Goal: Information Seeking & Learning: Learn about a topic

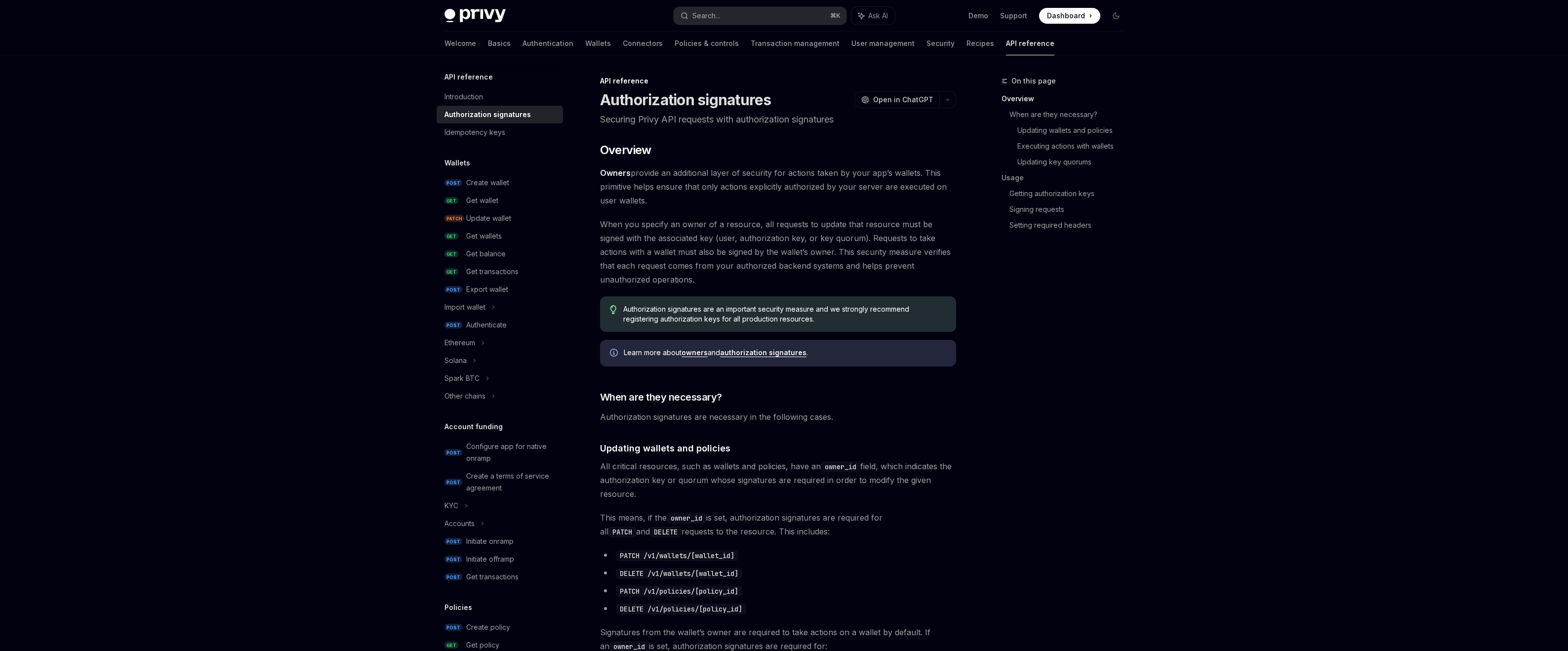
click at [758, 174] on span "Owners provide an additional layer of security for actions taken by your app’s …" at bounding box center [778, 187] width 356 height 41
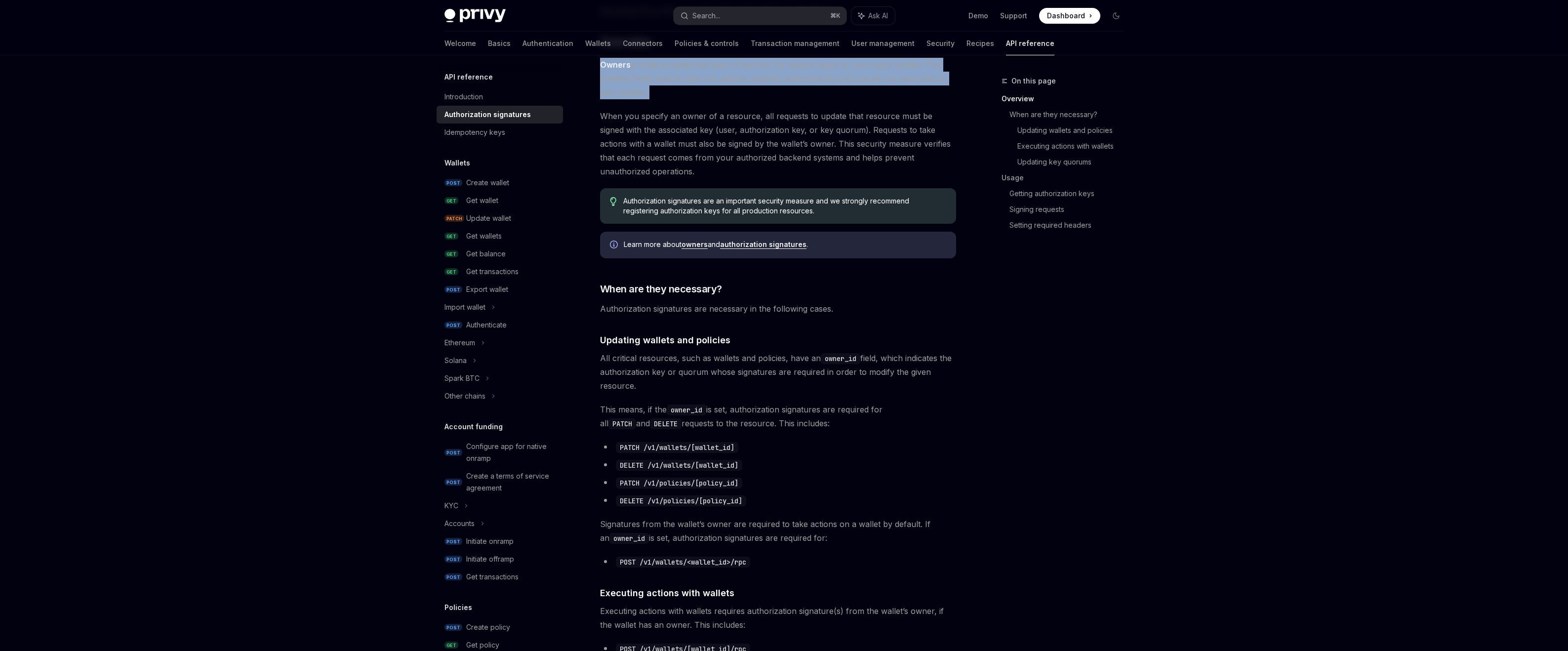
scroll to position [114, 0]
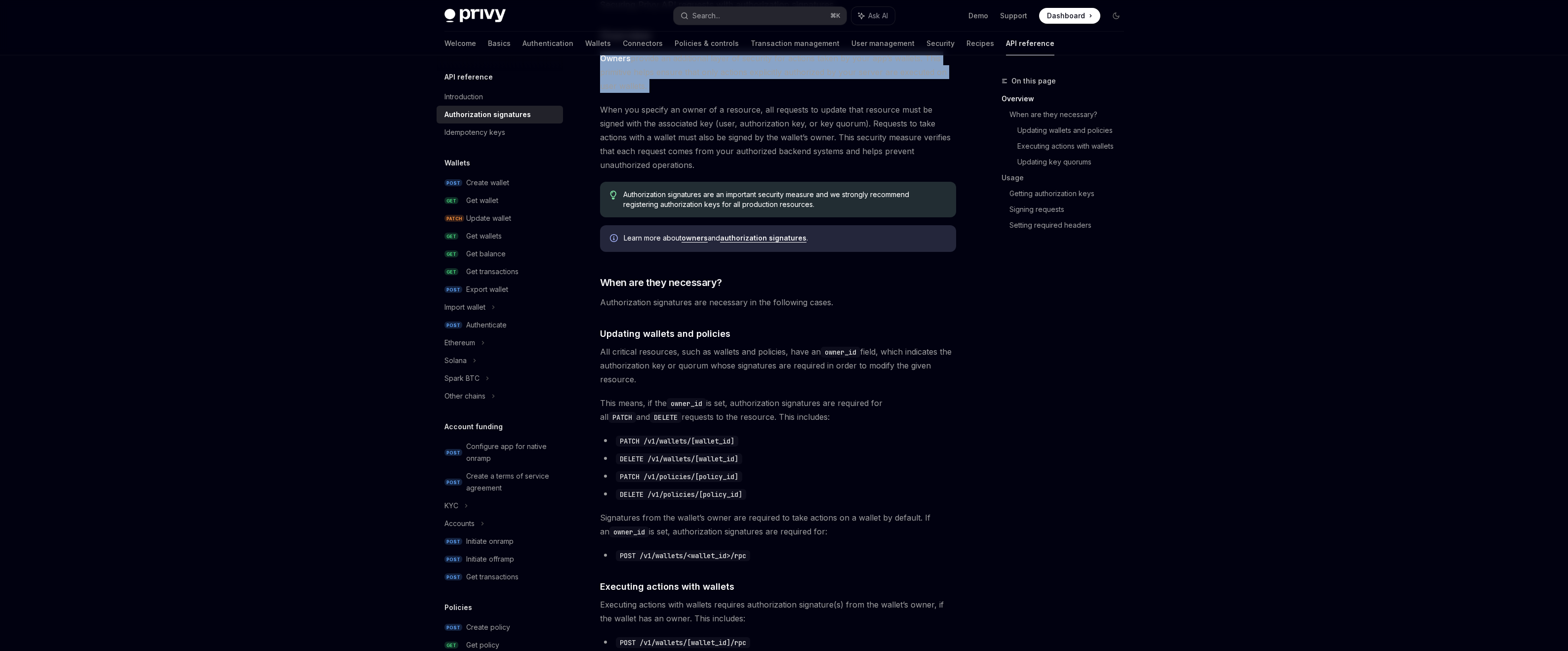
click at [733, 360] on span "All critical resources, such as wallets and policies, have an owner_id field, w…" at bounding box center [778, 365] width 356 height 41
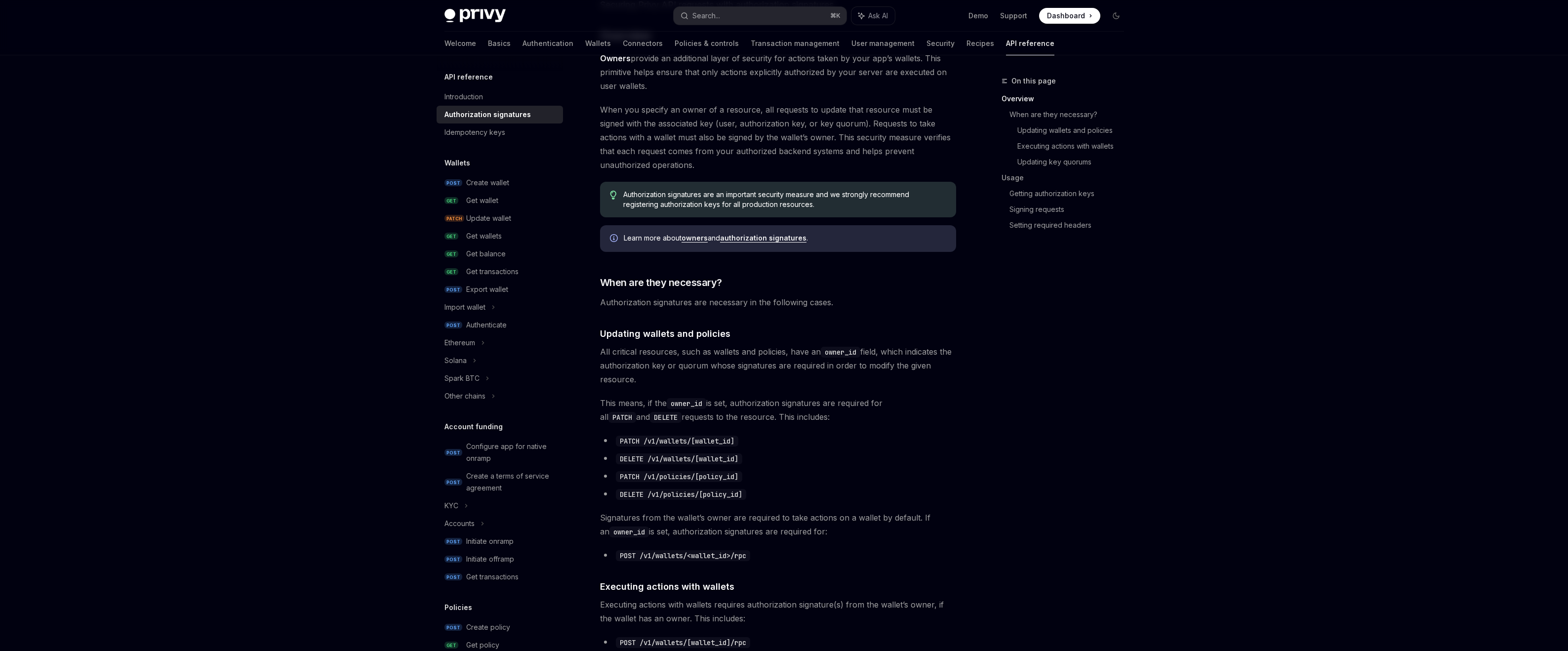
click at [733, 360] on span "All critical resources, such as wallets and policies, have an owner_id field, w…" at bounding box center [778, 365] width 356 height 41
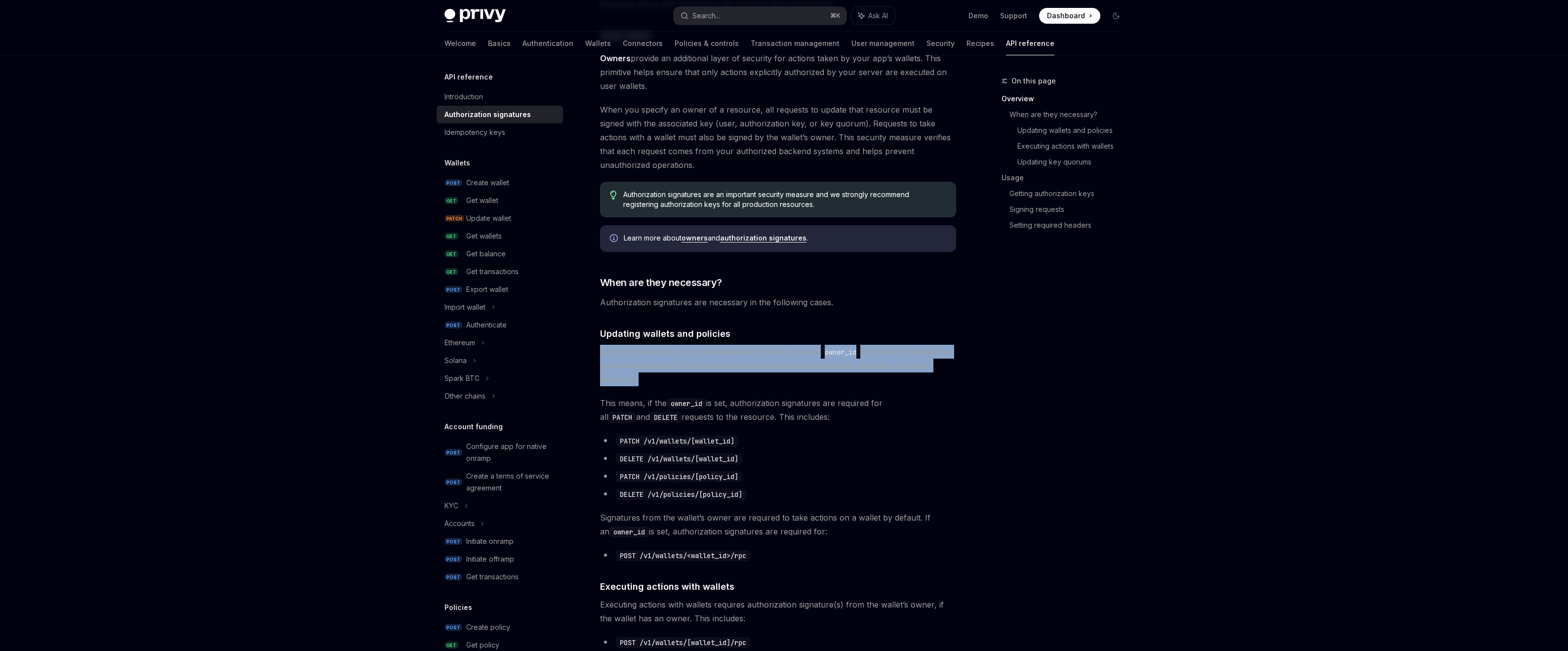
click at [733, 360] on span "All critical resources, such as wallets and policies, have an owner_id field, w…" at bounding box center [778, 365] width 356 height 41
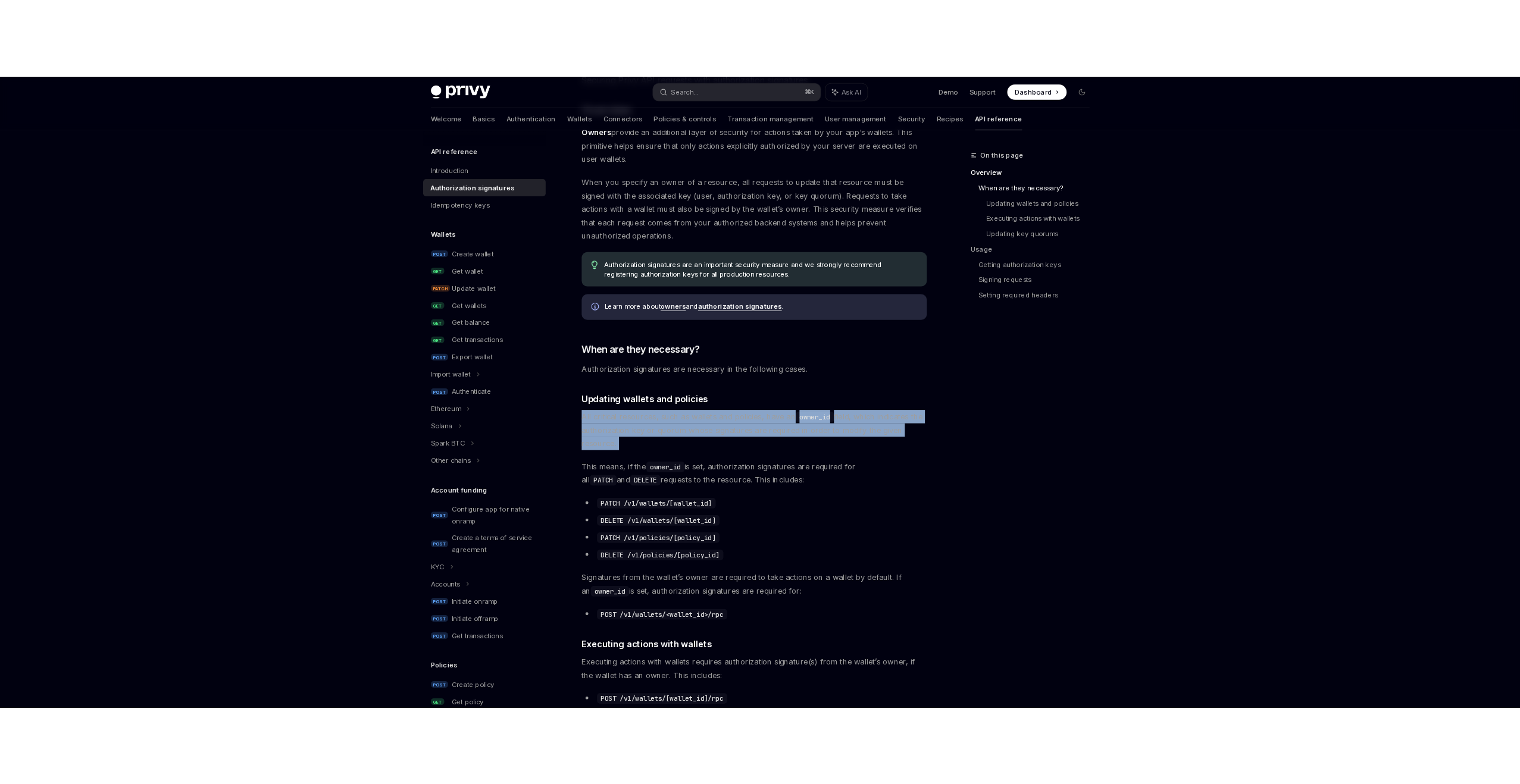
scroll to position [0, 0]
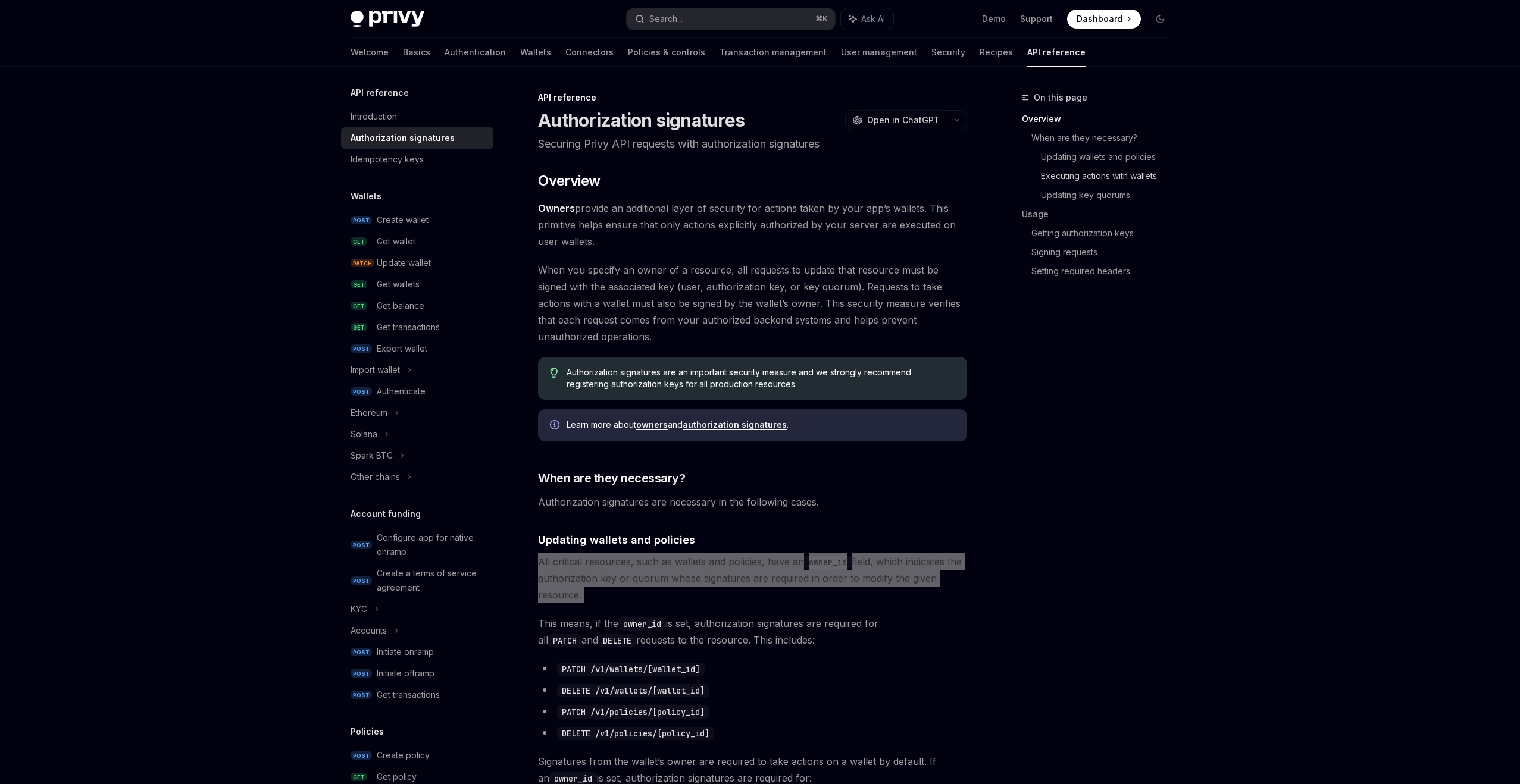
type textarea "*"
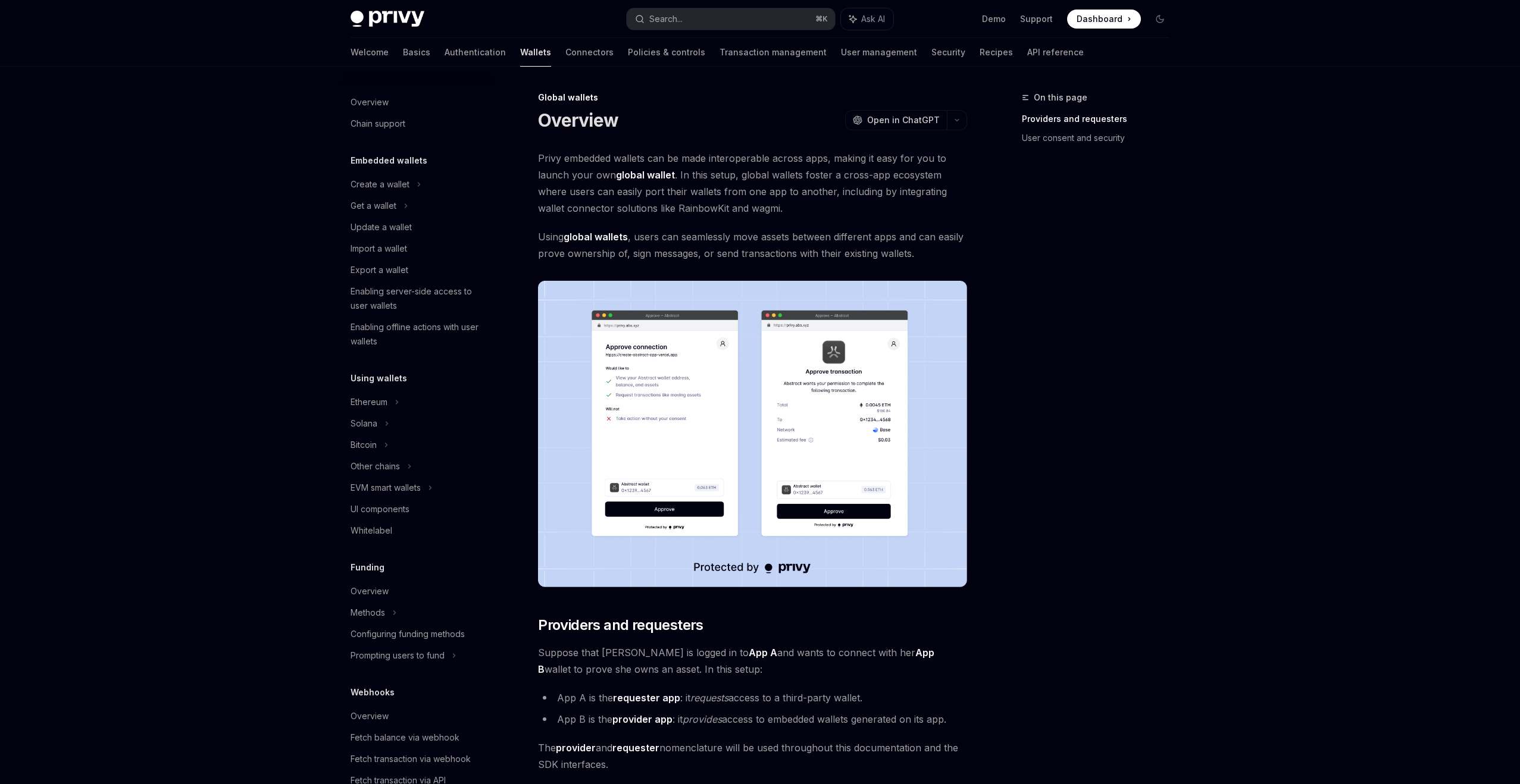
scroll to position [245, 0]
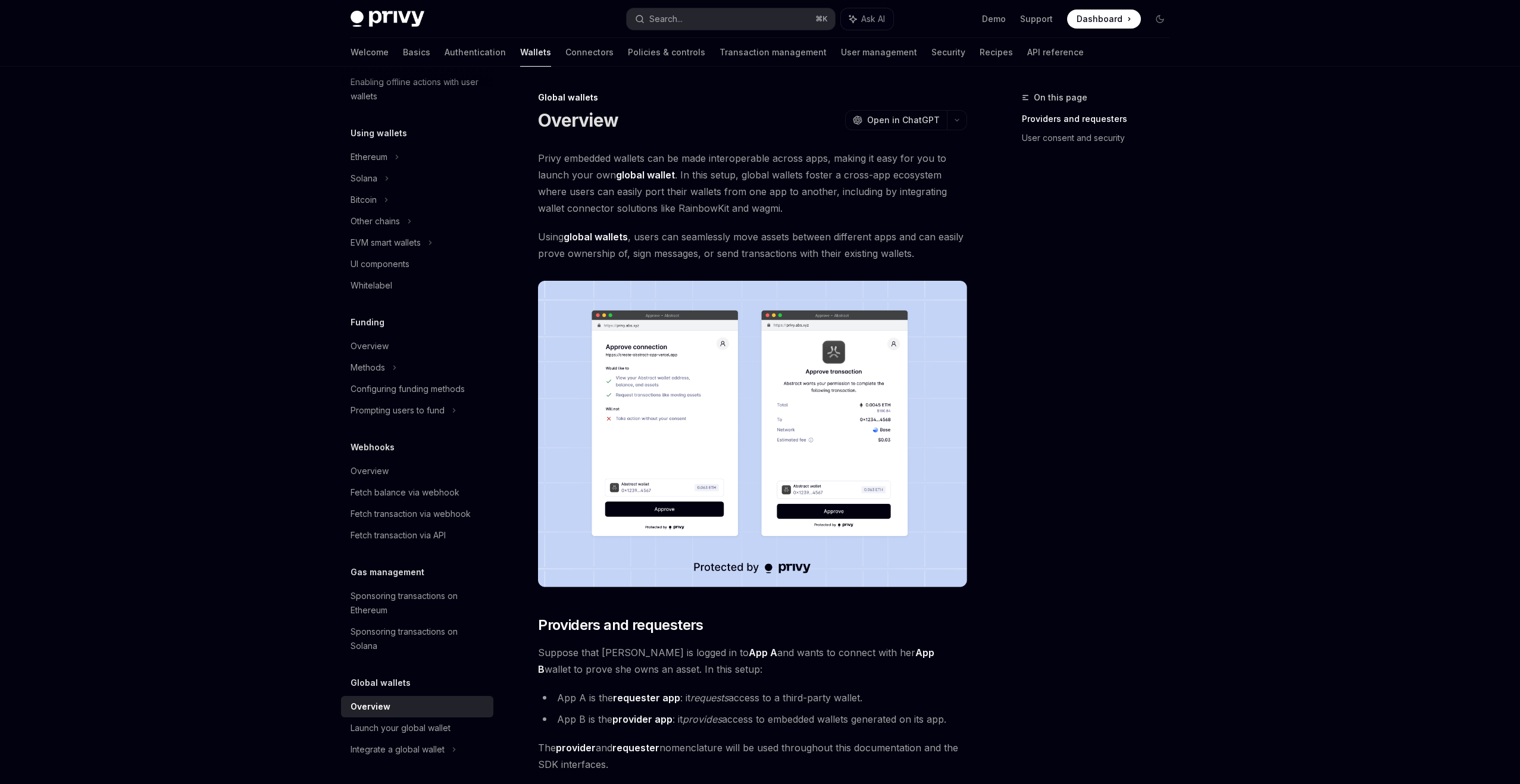
click at [591, 161] on span "Privy embedded wallets can be made interoperable across apps, making it easy fo…" at bounding box center [752, 183] width 429 height 67
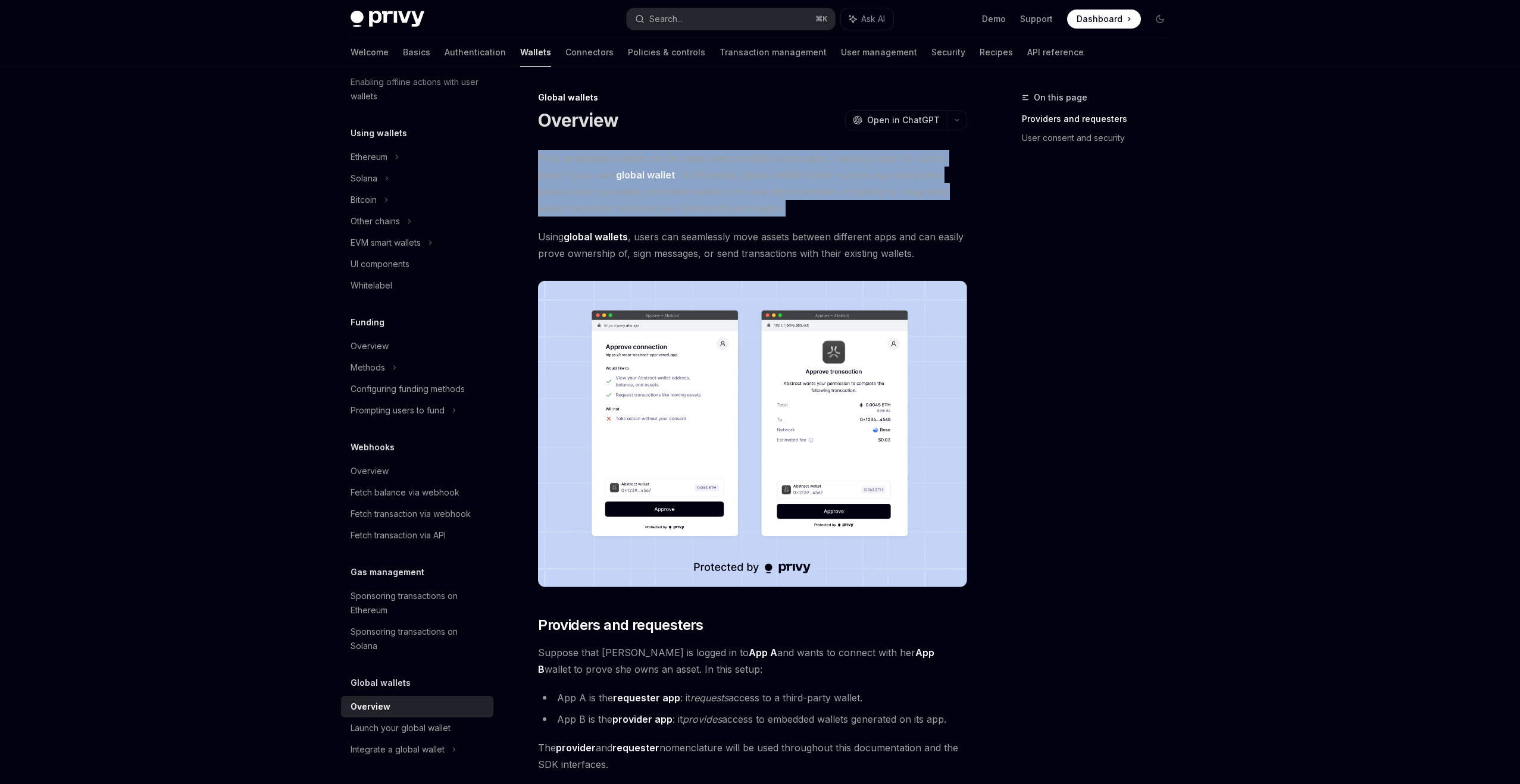
click at [772, 191] on span "Privy embedded wallets can be made interoperable across apps, making it easy fo…" at bounding box center [752, 183] width 429 height 67
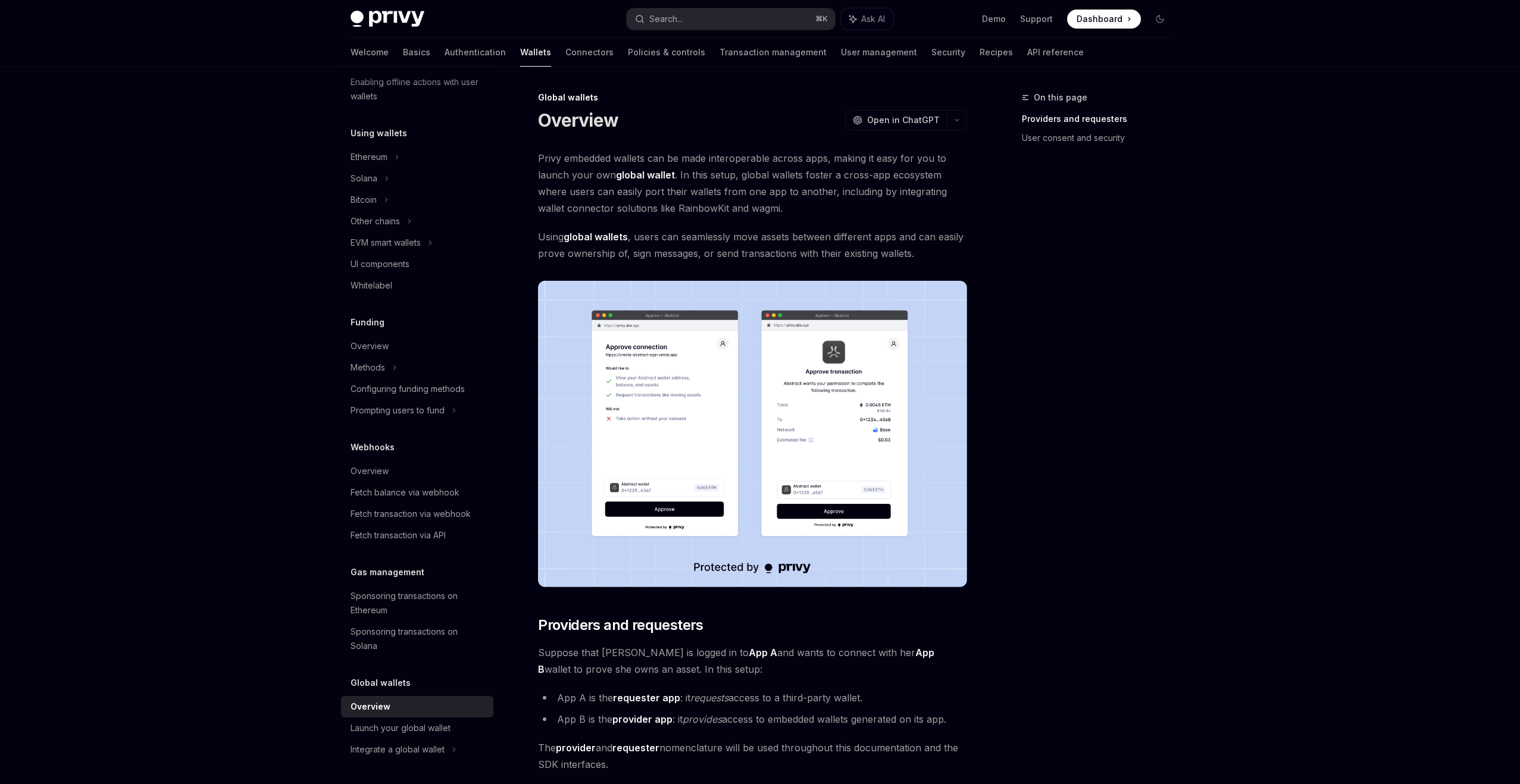
click at [772, 191] on span "Privy embedded wallets can be made interoperable across apps, making it easy fo…" at bounding box center [752, 183] width 429 height 67
click at [659, 177] on strong "global wallet" at bounding box center [646, 175] width 59 height 12
click at [701, 189] on span "Privy embedded wallets can be made interoperable across apps, making it easy fo…" at bounding box center [752, 183] width 429 height 67
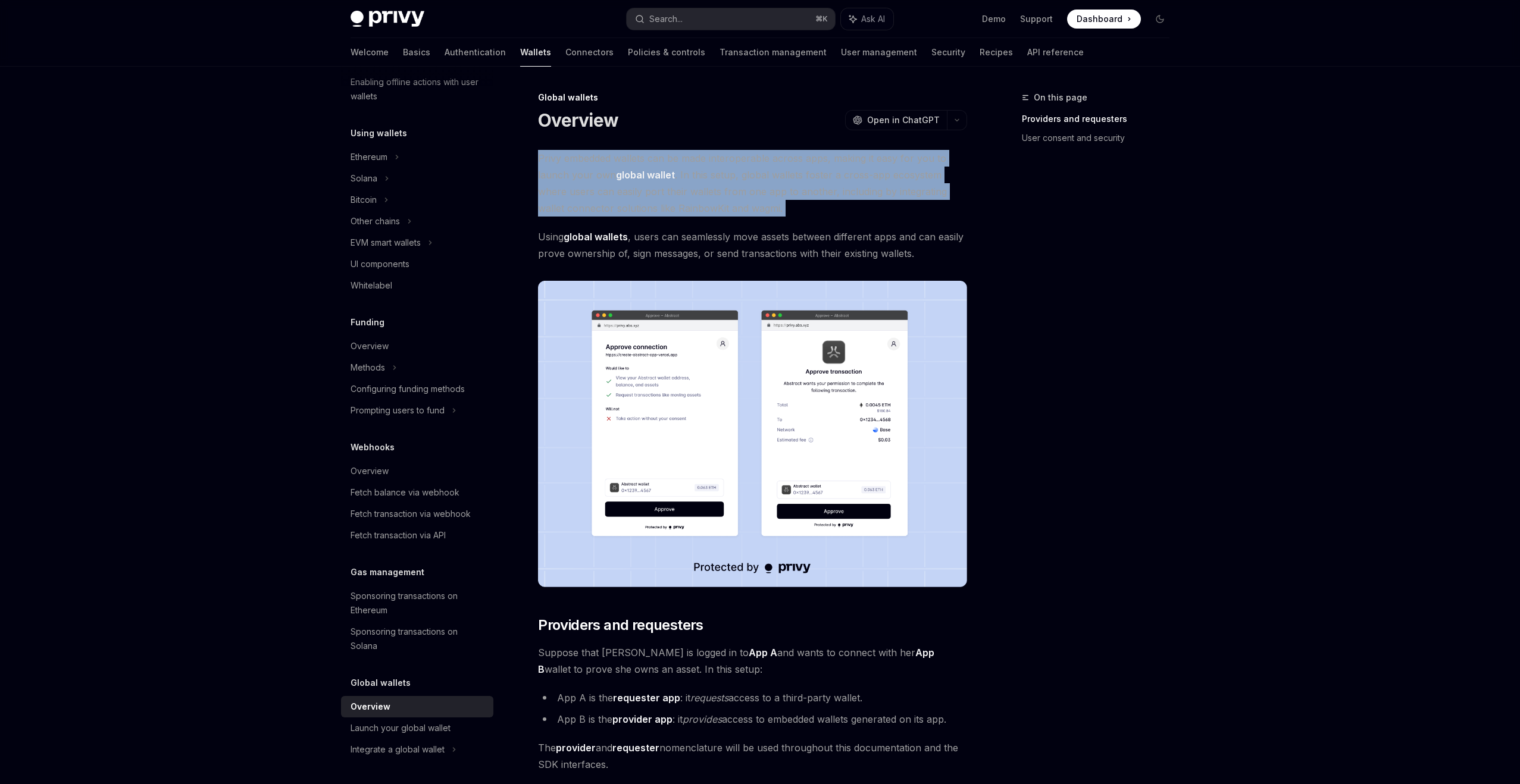
click at [701, 189] on span "Privy embedded wallets can be made interoperable across apps, making it easy fo…" at bounding box center [752, 183] width 429 height 67
click at [676, 243] on span "Using global wallets , users can seamlessly move assets between different apps …" at bounding box center [752, 245] width 429 height 33
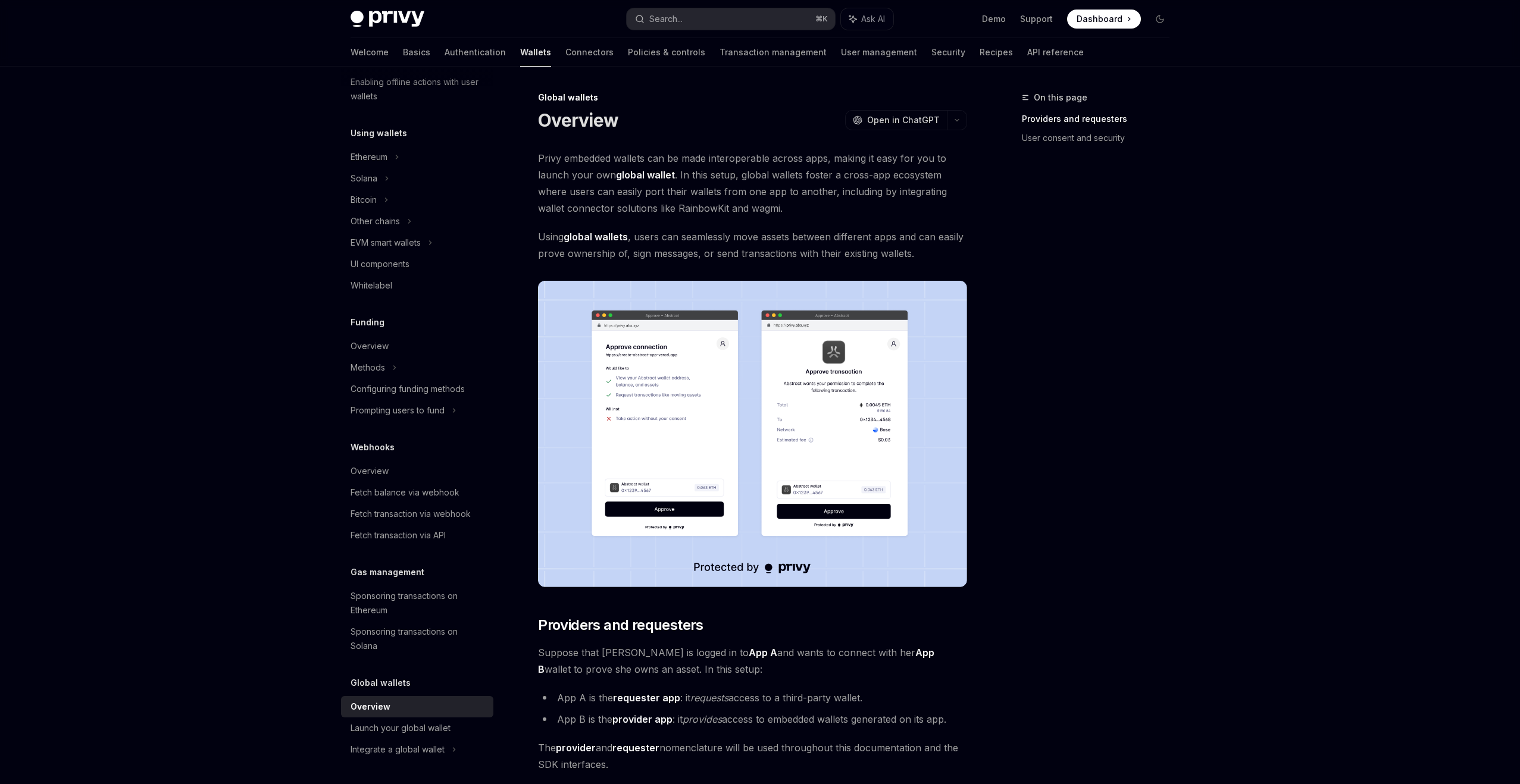
click at [676, 243] on span "Using global wallets , users can seamlessly move assets between different apps …" at bounding box center [752, 245] width 429 height 33
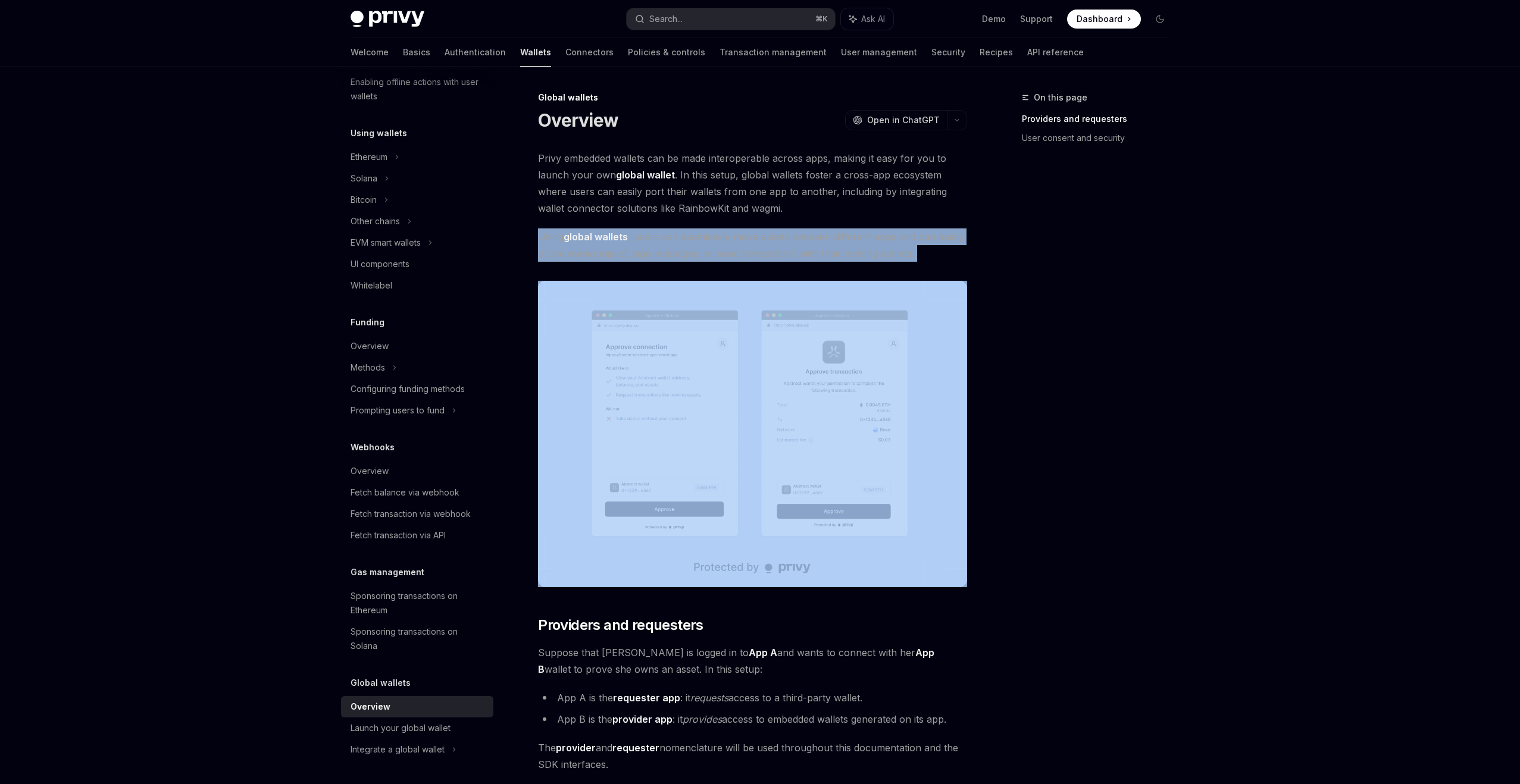
click at [676, 243] on span "Using global wallets , users can seamlessly move assets between different apps …" at bounding box center [752, 245] width 429 height 33
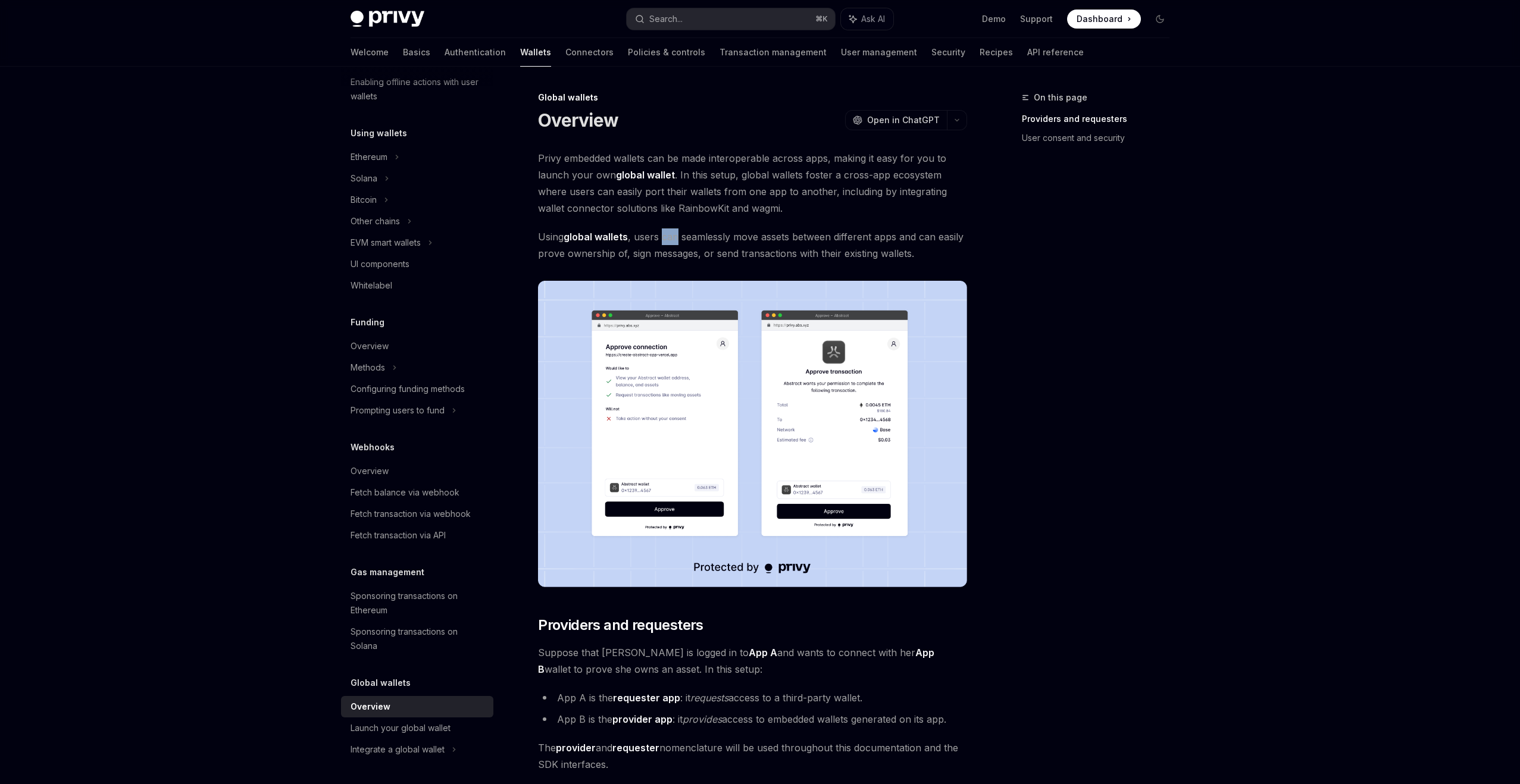
click at [676, 243] on span "Using global wallets , users can seamlessly move assets between different apps …" at bounding box center [752, 245] width 429 height 33
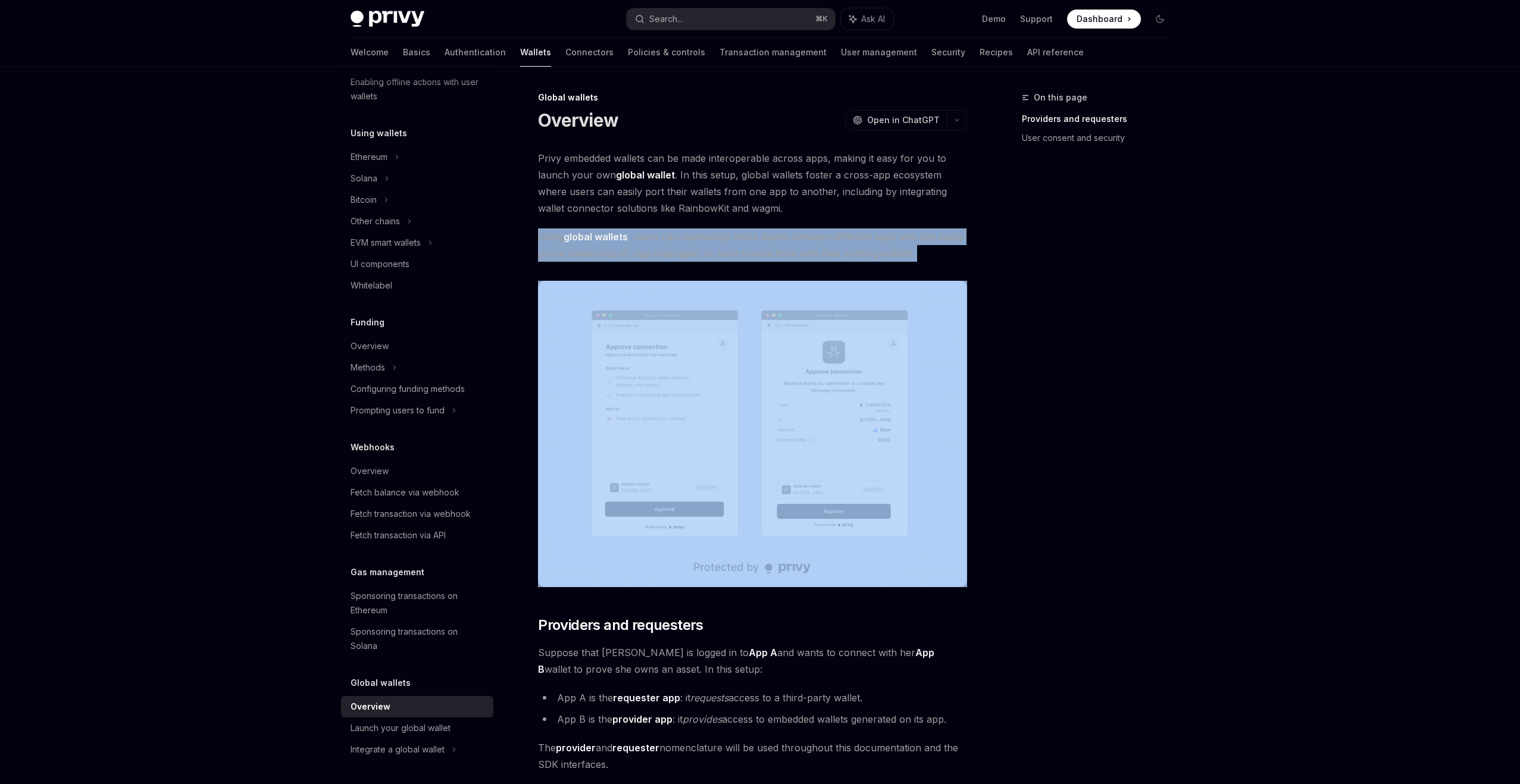
click at [676, 243] on span "Using global wallets , users can seamlessly move assets between different apps …" at bounding box center [752, 245] width 429 height 33
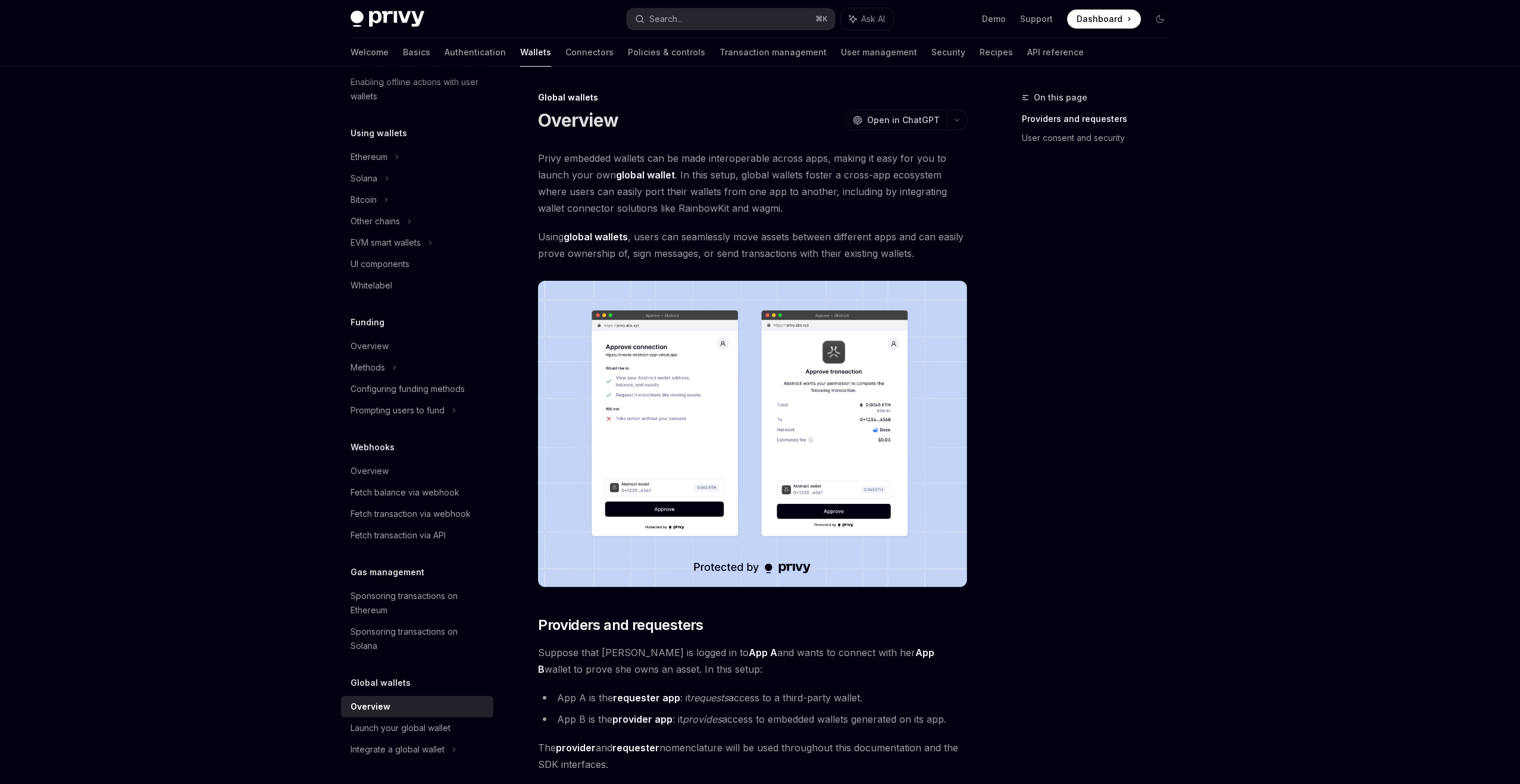
click at [676, 243] on span "Using global wallets , users can seamlessly move assets between different apps …" at bounding box center [752, 245] width 429 height 33
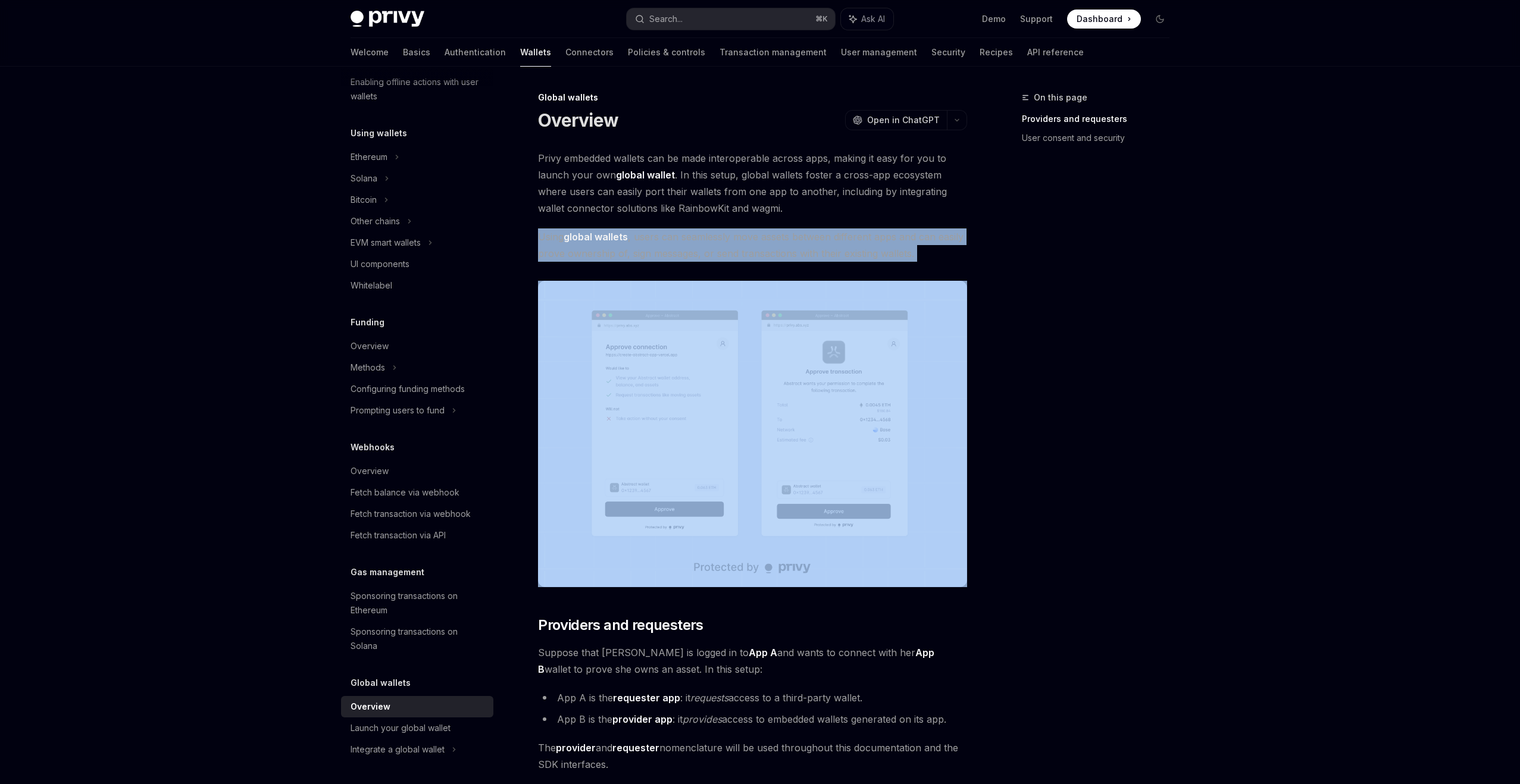
click at [668, 257] on span "Using global wallets , users can seamlessly move assets between different apps …" at bounding box center [752, 245] width 429 height 33
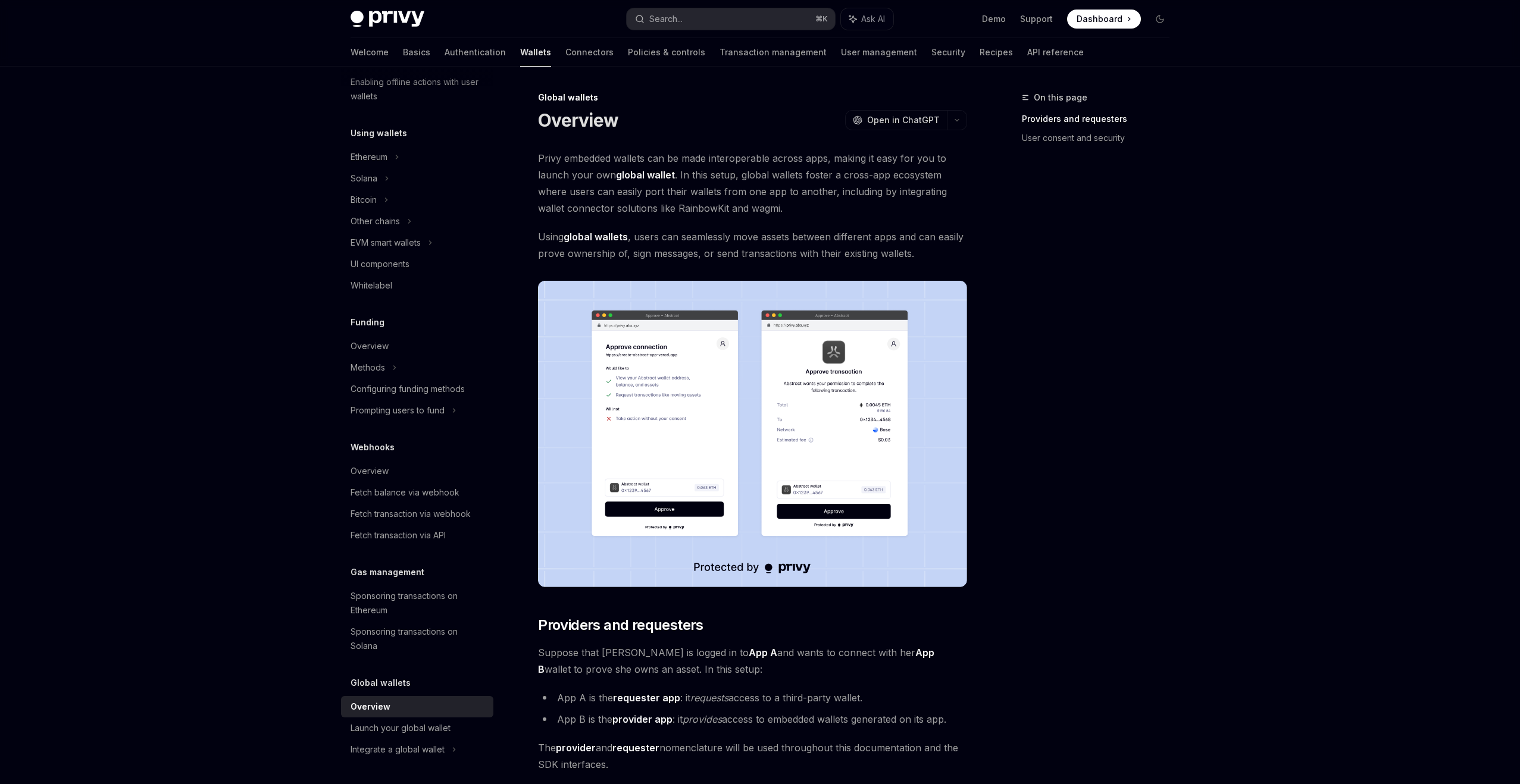
click at [668, 257] on span "Using global wallets , users can seamlessly move assets between different apps …" at bounding box center [752, 245] width 429 height 33
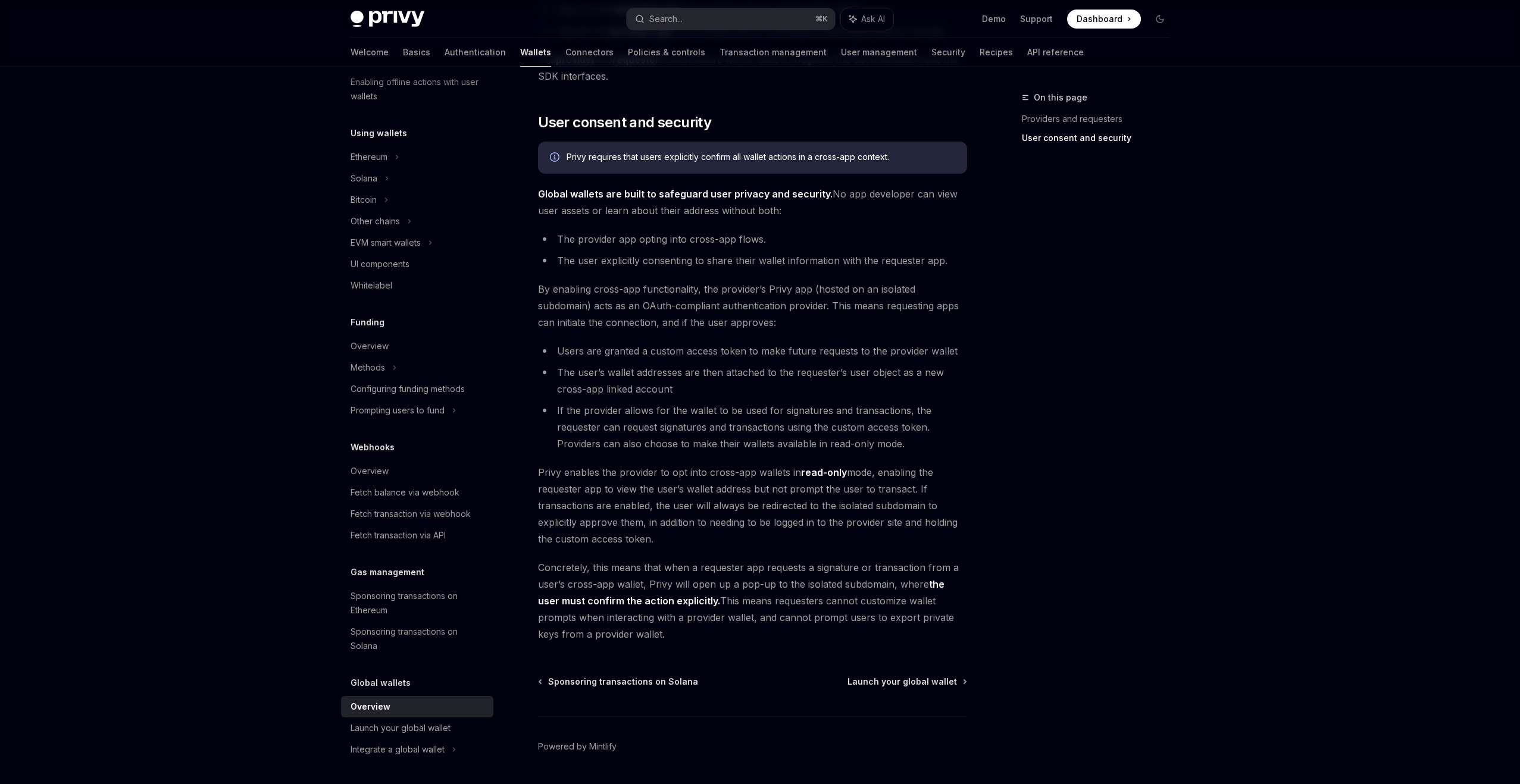
scroll to position [724, 0]
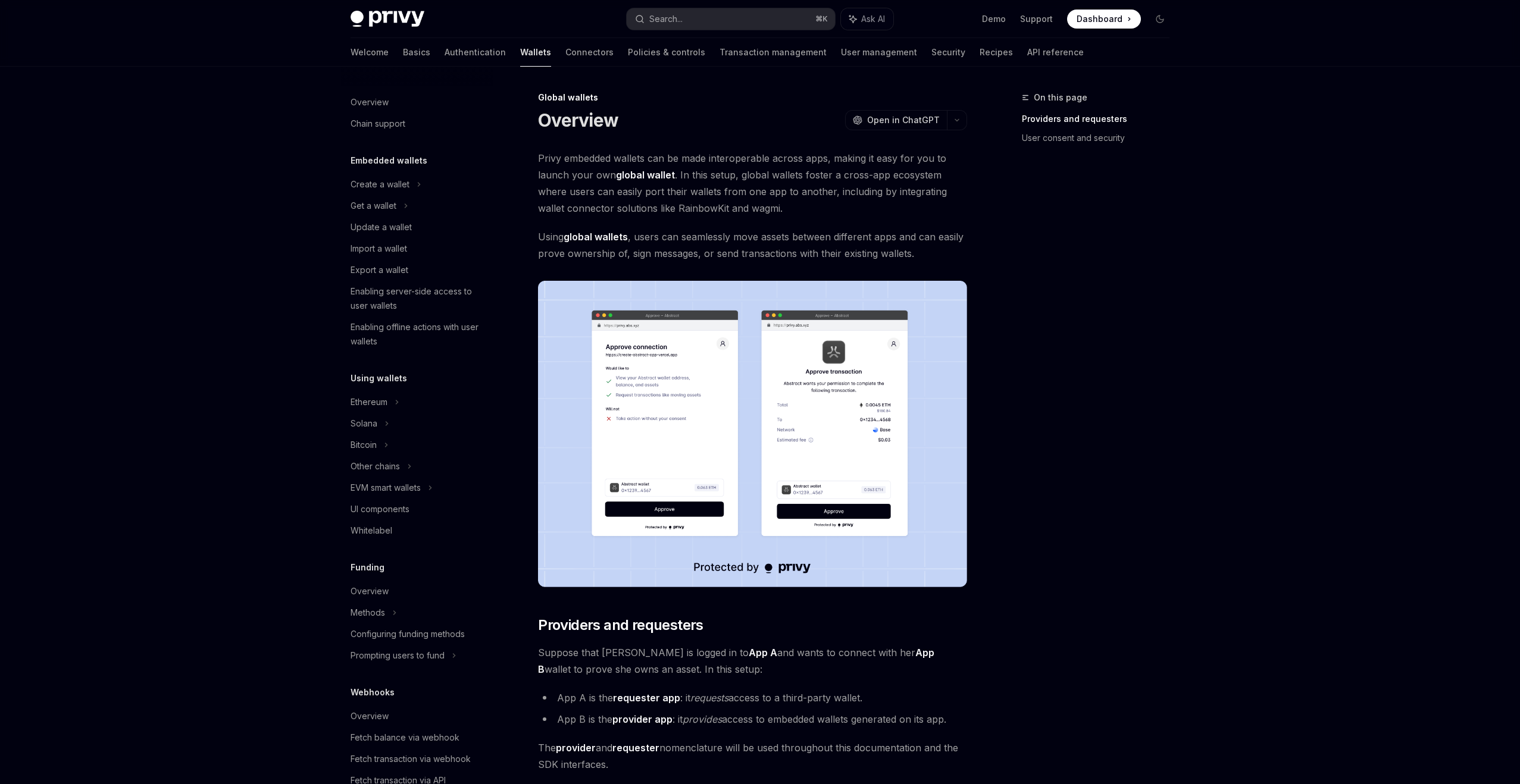
scroll to position [245, 0]
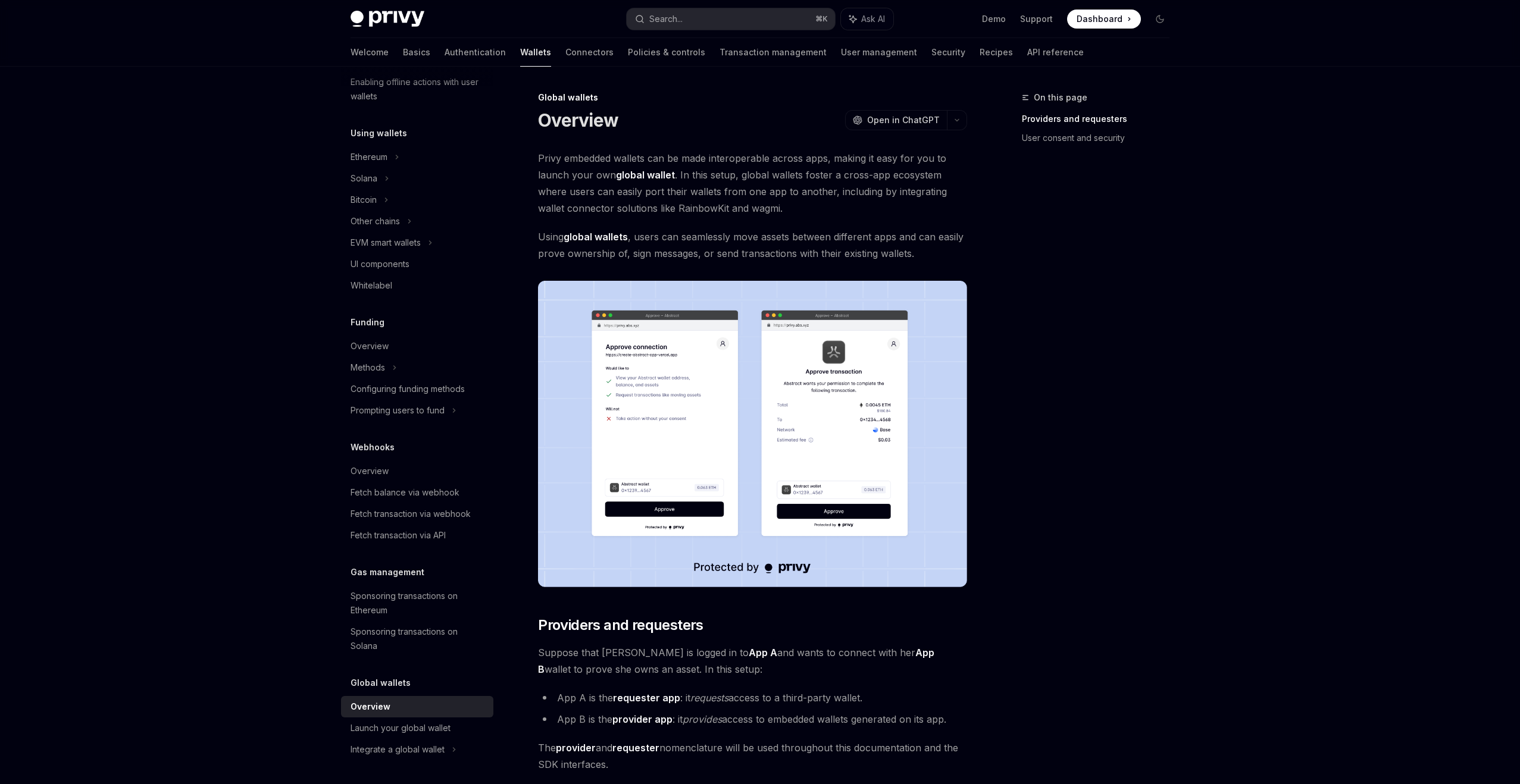
click at [782, 162] on span "Privy embedded wallets can be made interoperable across apps, making it easy fo…" at bounding box center [752, 183] width 429 height 67
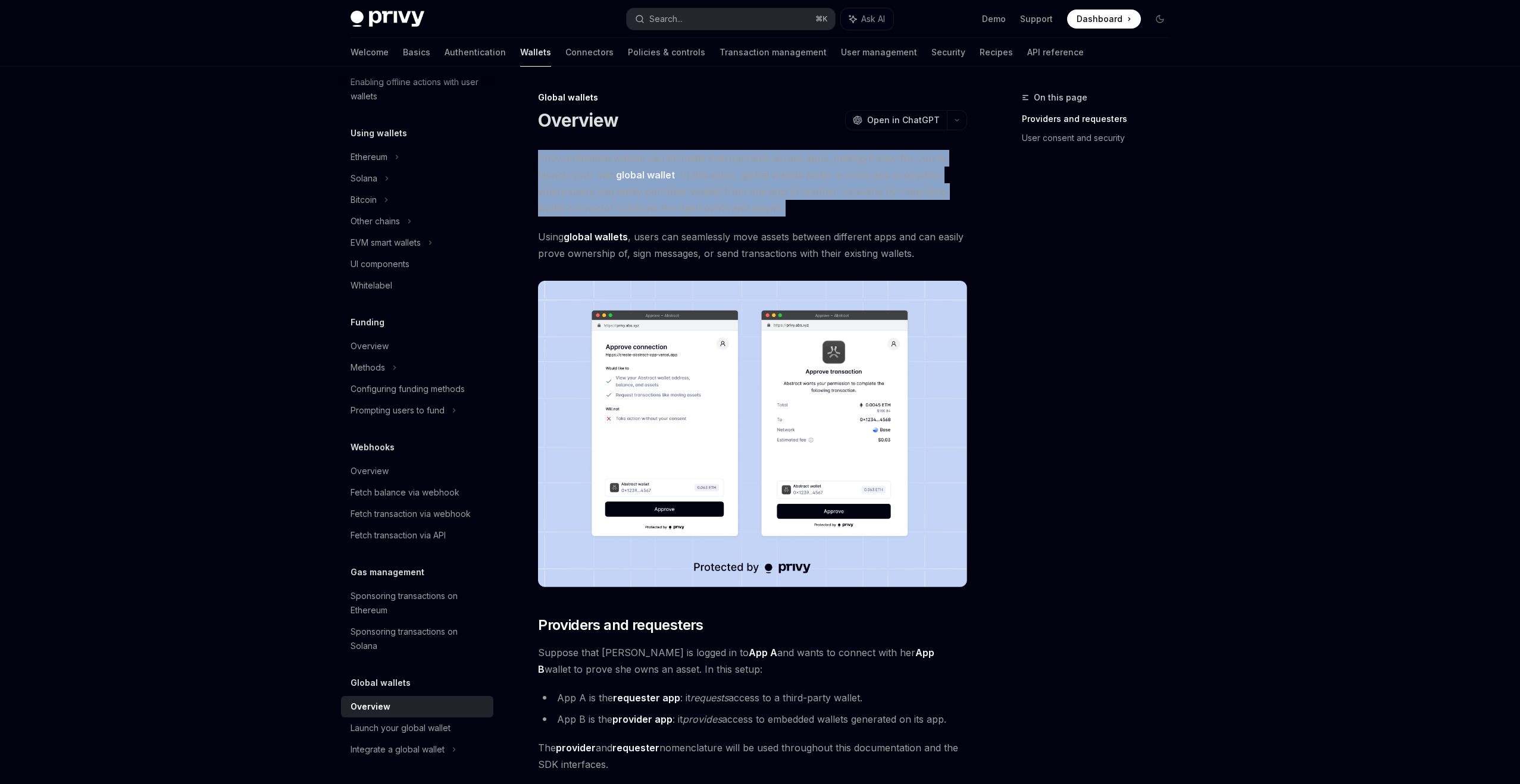
click at [781, 188] on span "Privy embedded wallets can be made interoperable across apps, making it easy fo…" at bounding box center [752, 183] width 429 height 67
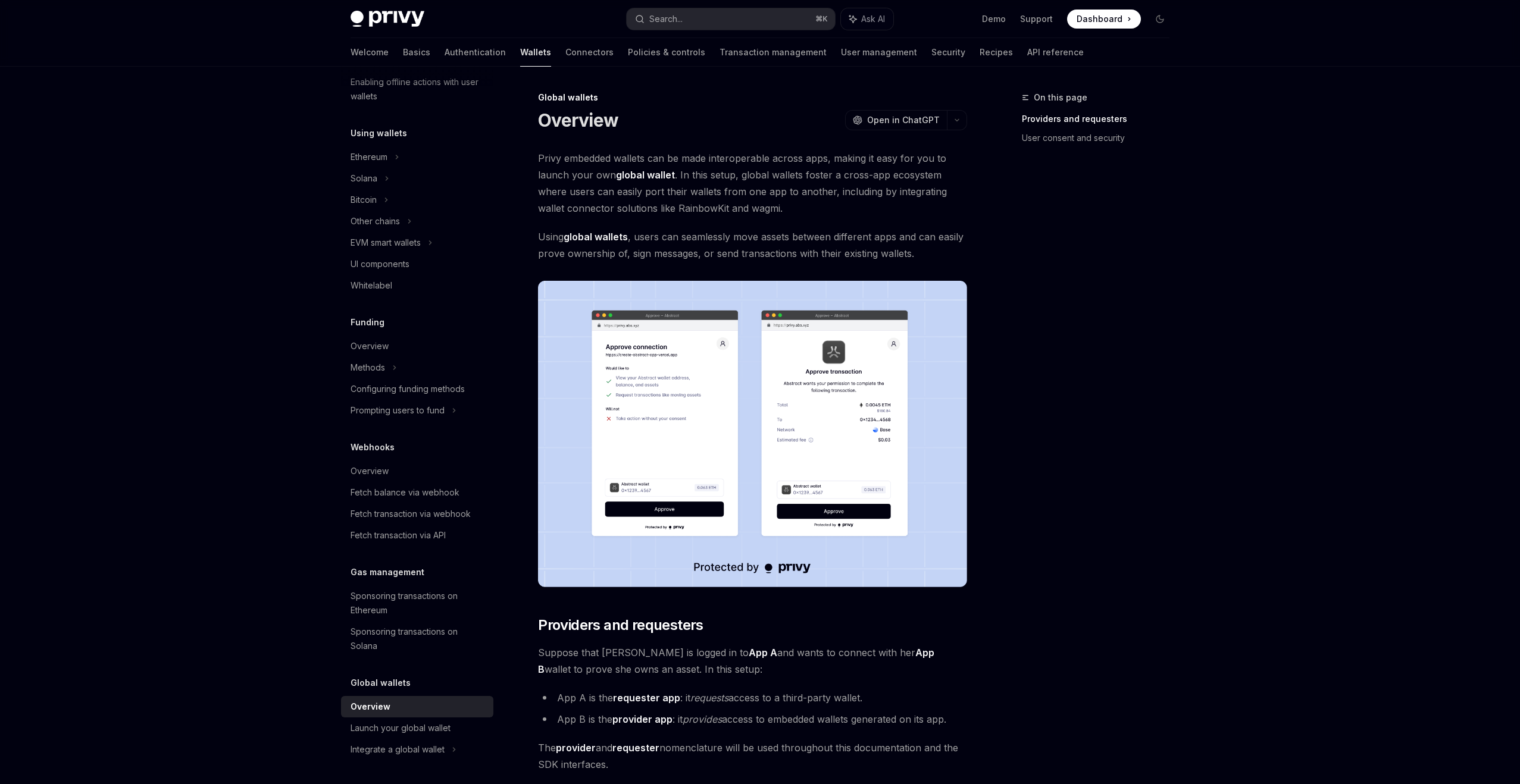
click at [781, 188] on span "Privy embedded wallets can be made interoperable across apps, making it easy fo…" at bounding box center [752, 183] width 429 height 67
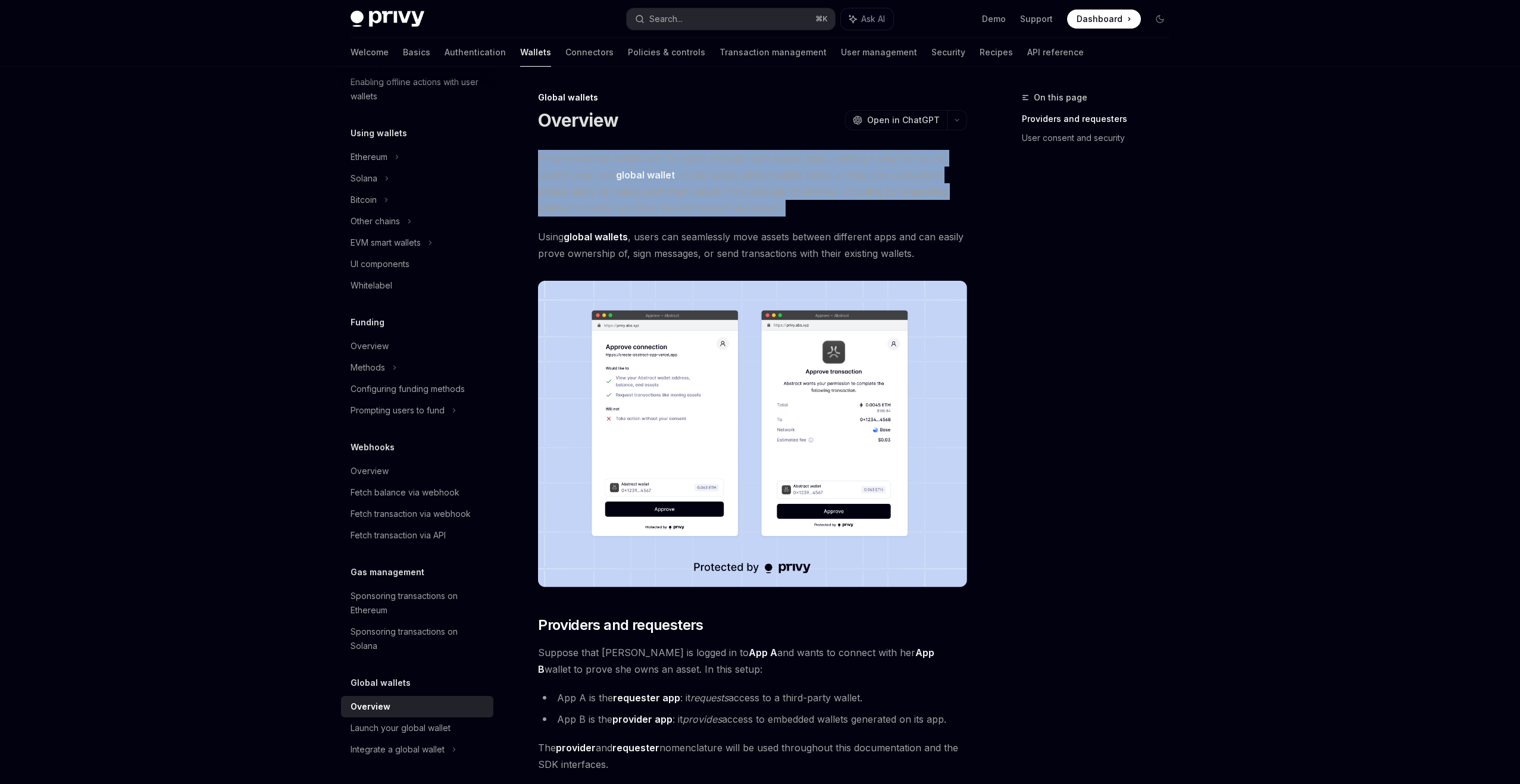
click at [781, 188] on span "Privy embedded wallets can be made interoperable across apps, making it easy fo…" at bounding box center [752, 183] width 429 height 67
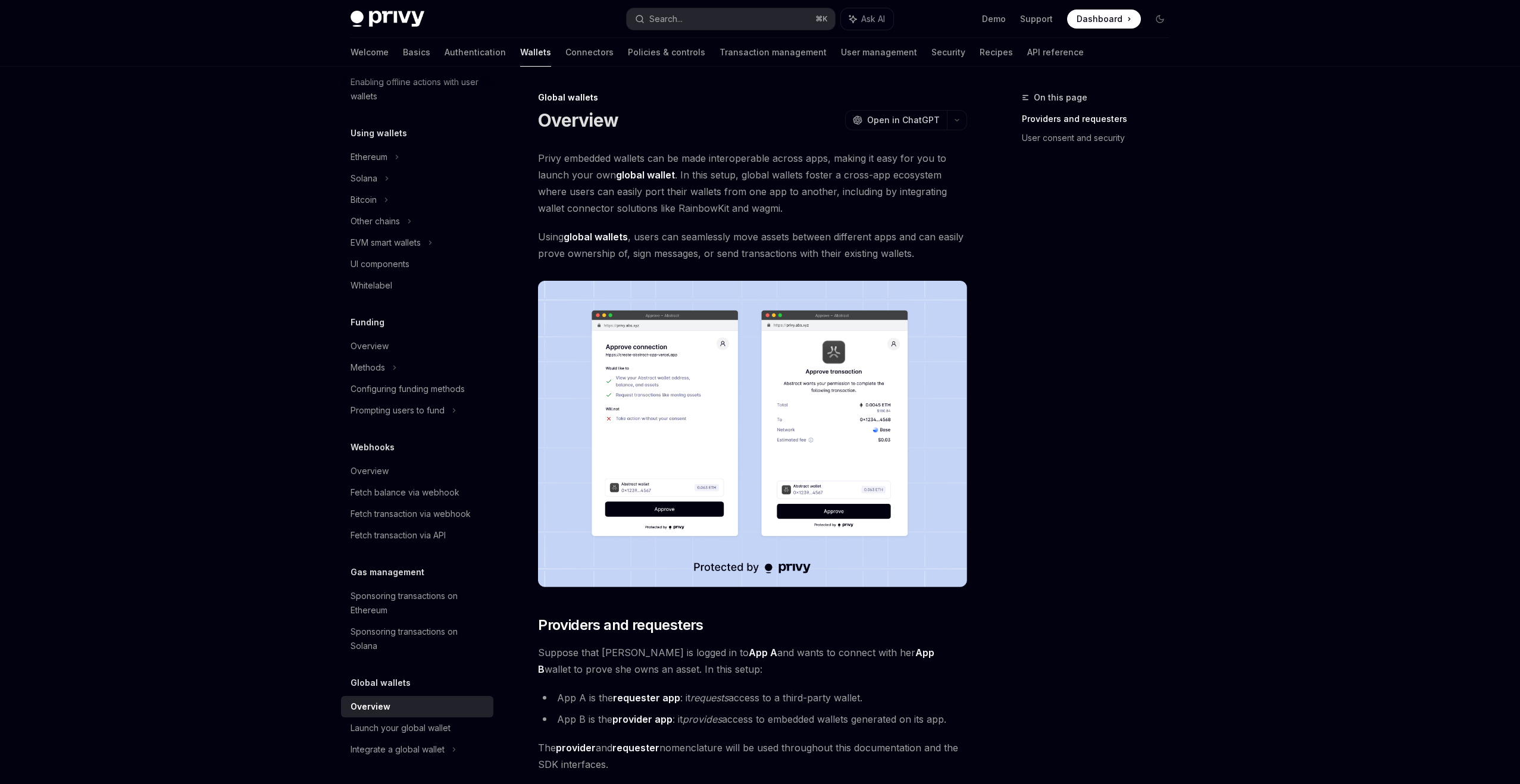
click at [781, 188] on span "Privy embedded wallets can be made interoperable across apps, making it easy fo…" at bounding box center [752, 183] width 429 height 67
click at [767, 207] on span "Privy embedded wallets can be made interoperable across apps, making it easy fo…" at bounding box center [752, 183] width 429 height 67
click at [765, 234] on span "Using global wallets , users can seamlessly move assets between different apps …" at bounding box center [752, 245] width 429 height 33
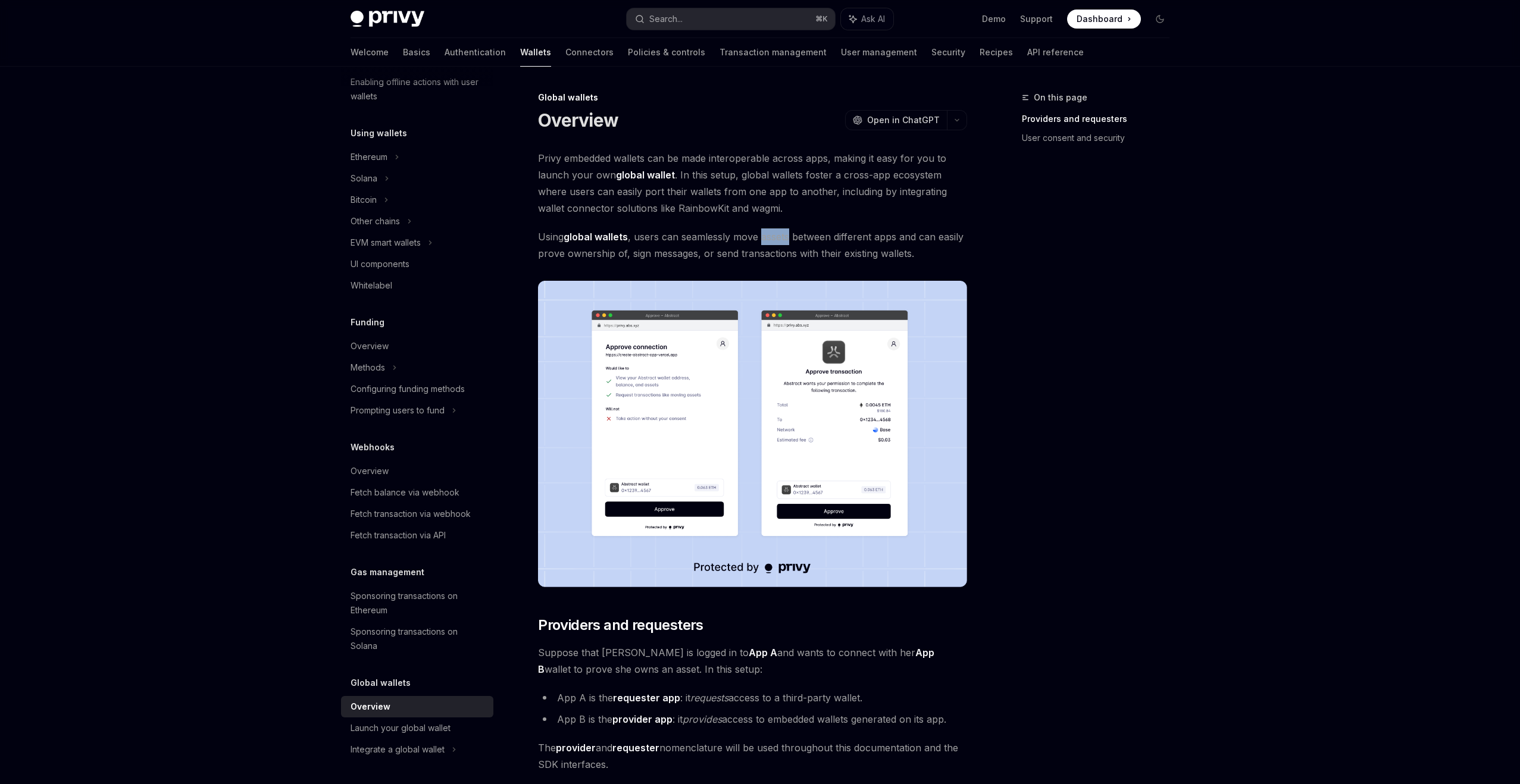
click at [767, 255] on span "Using global wallets , users can seamlessly move assets between different apps …" at bounding box center [752, 245] width 429 height 33
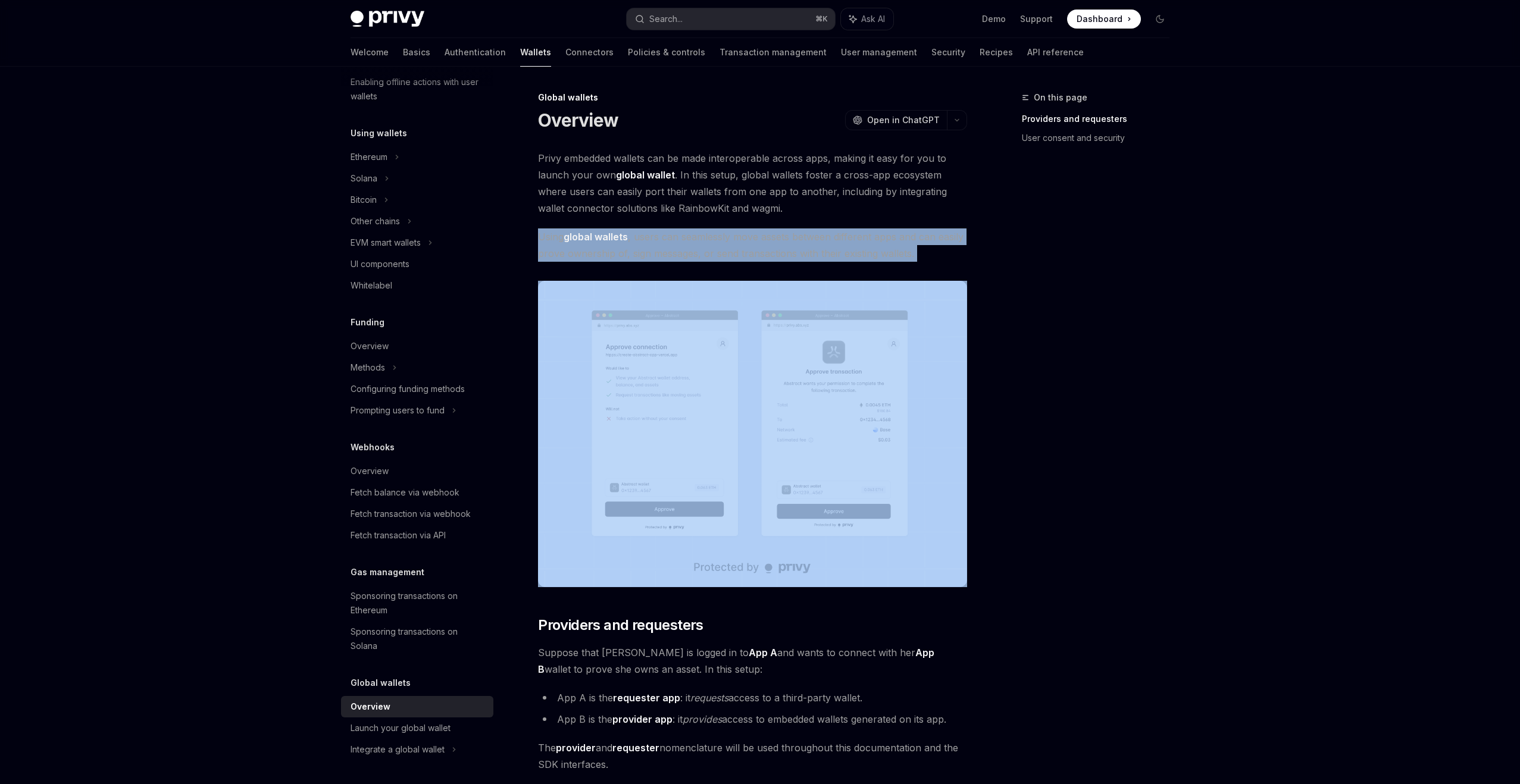
click at [767, 255] on span "Using global wallets , users can seamlessly move assets between different apps …" at bounding box center [752, 245] width 429 height 33
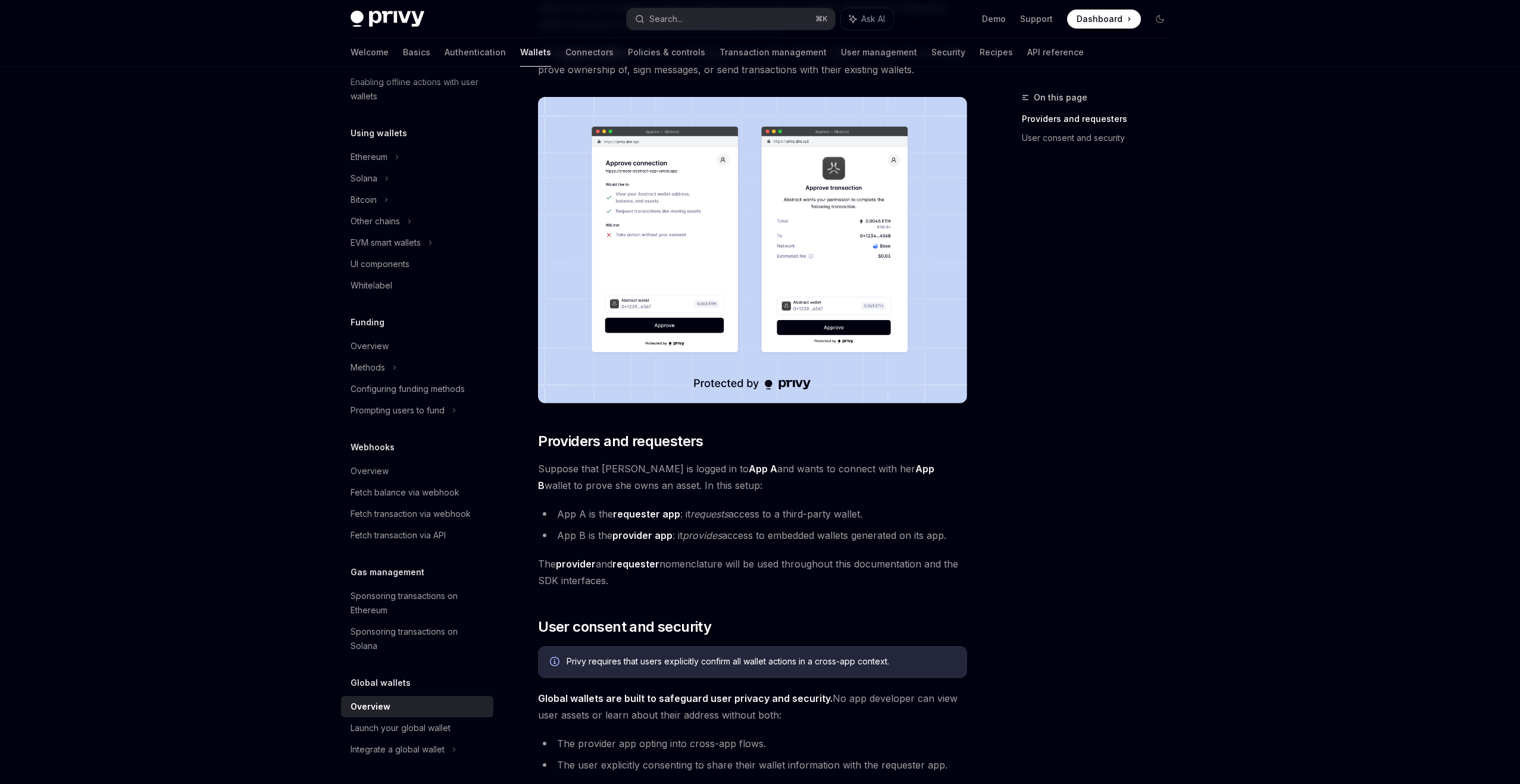
scroll to position [191, 0]
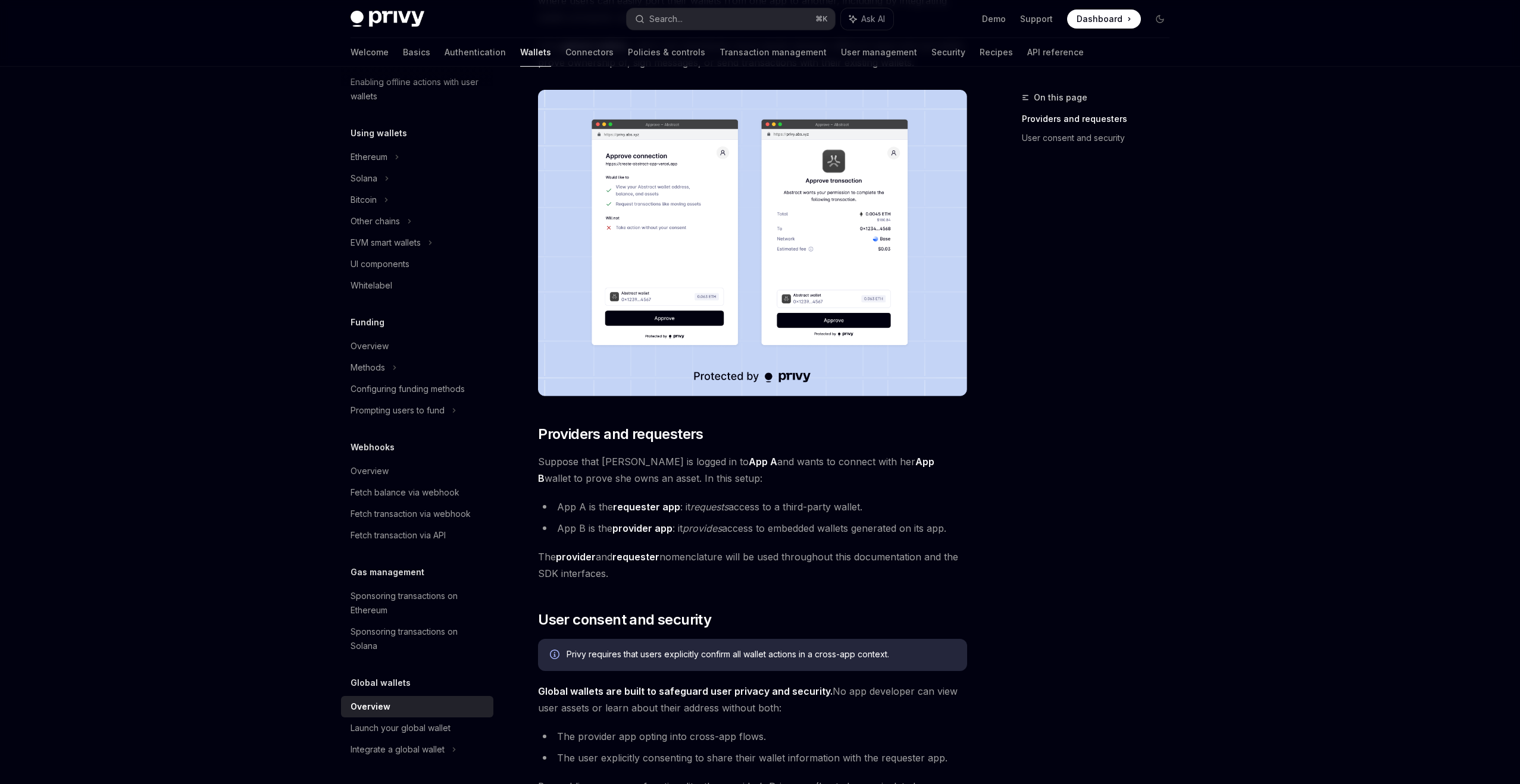
click at [734, 461] on span "Suppose that [PERSON_NAME] is logged in to App A and wants to connect with her …" at bounding box center [752, 469] width 429 height 33
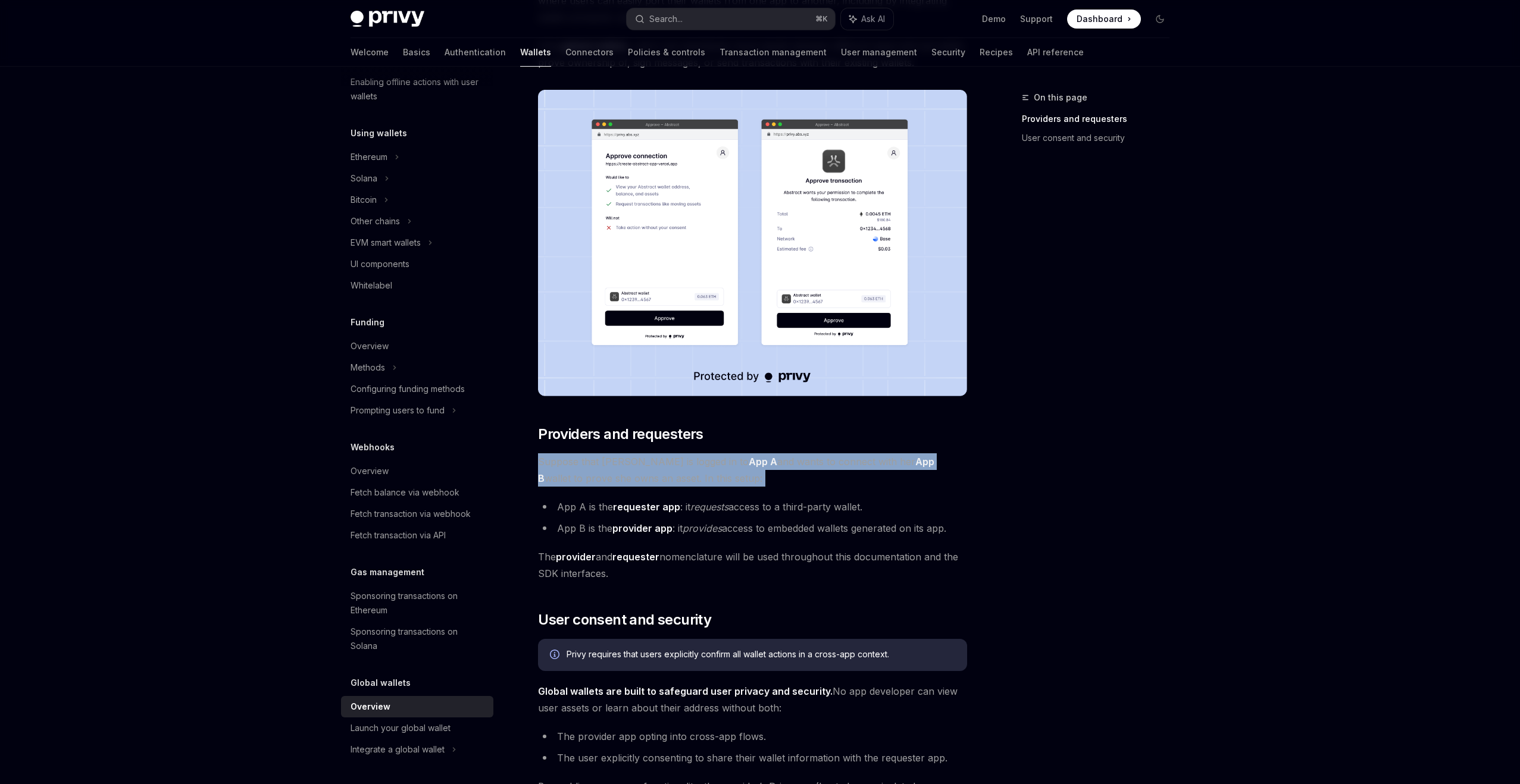
click at [737, 476] on span "Suppose that [PERSON_NAME] is logged in to App A and wants to connect with her …" at bounding box center [752, 469] width 429 height 33
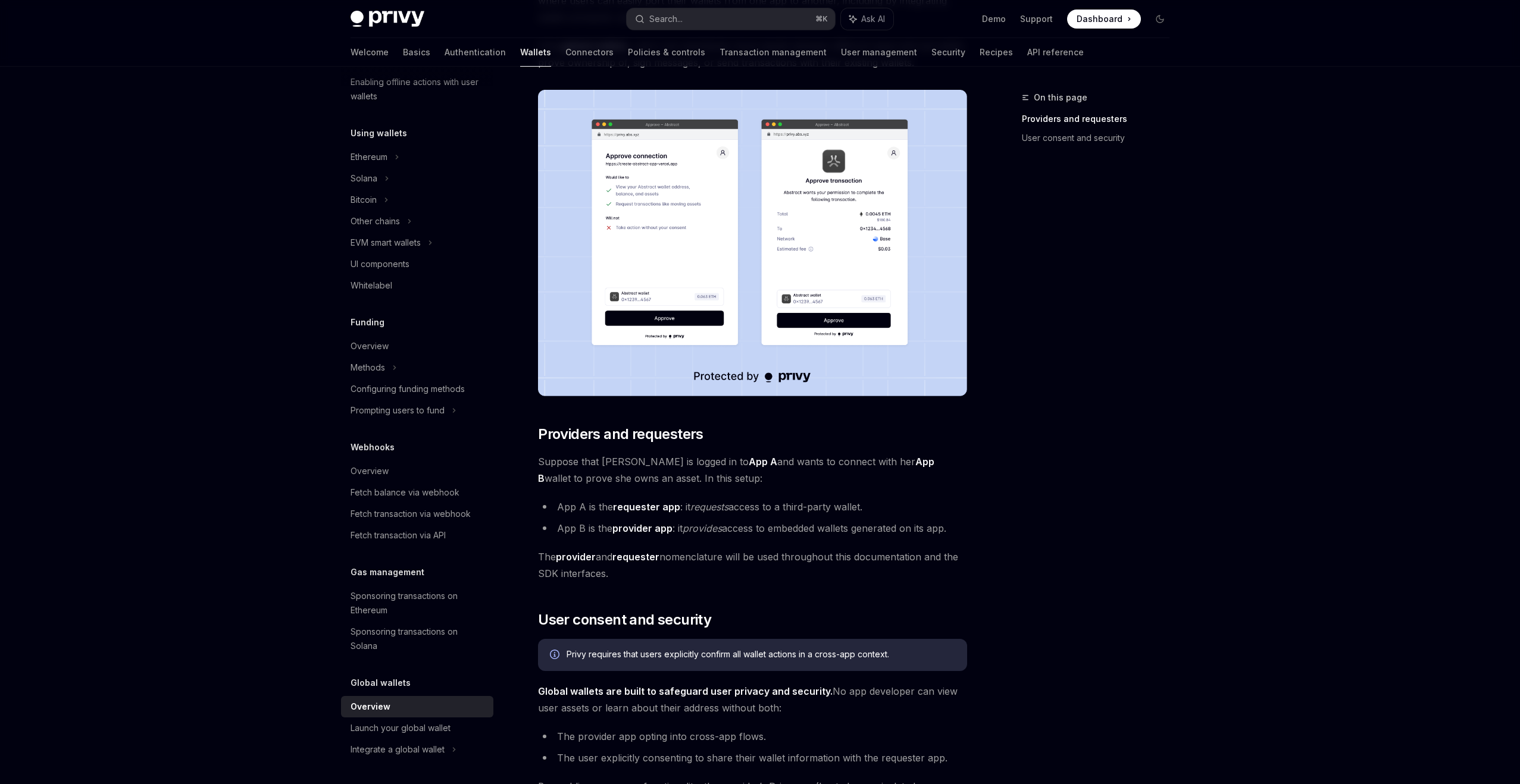
click at [737, 476] on span "Suppose that [PERSON_NAME] is logged in to App A and wants to connect with her …" at bounding box center [752, 469] width 429 height 33
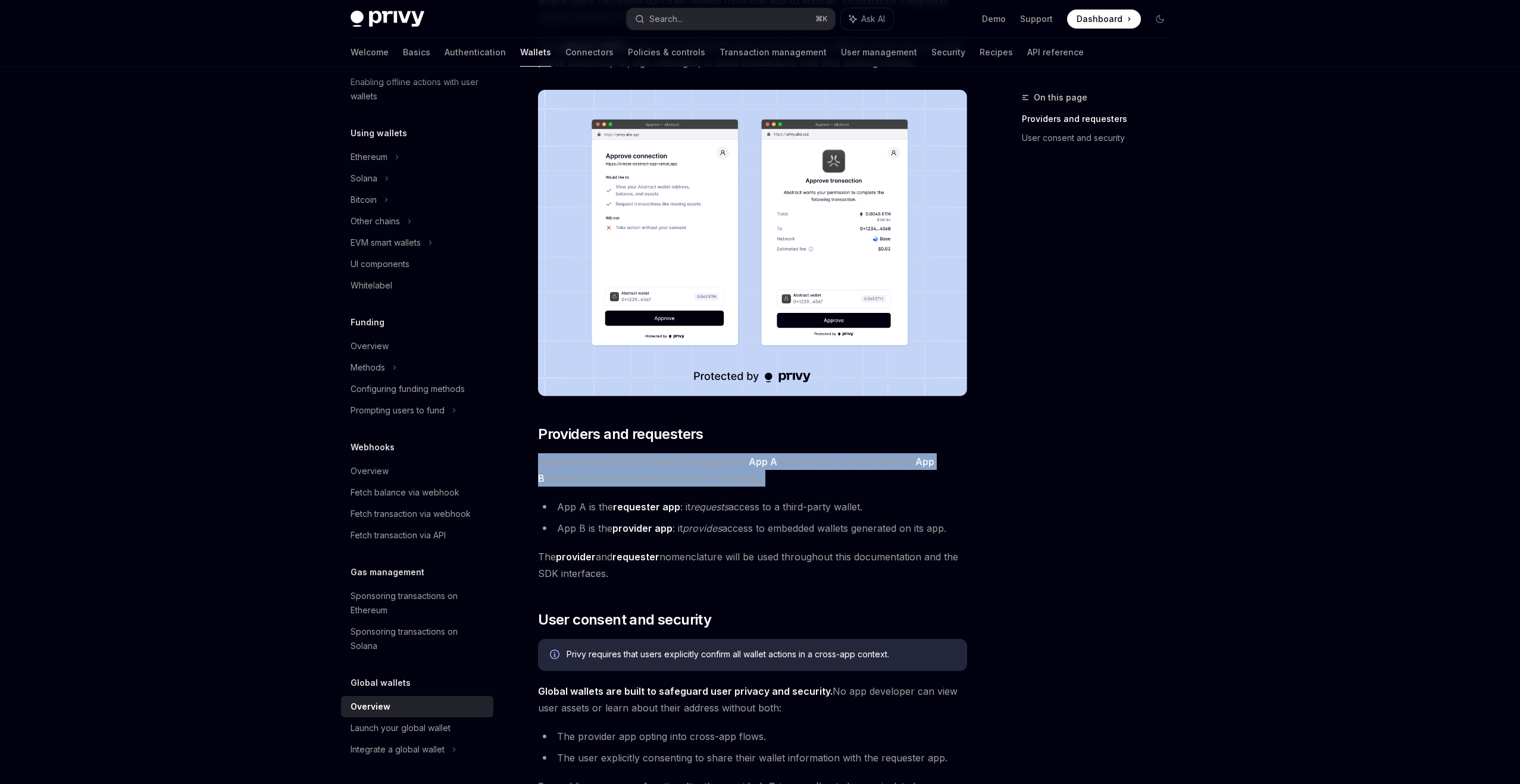
click at [737, 476] on span "Suppose that [PERSON_NAME] is logged in to App A and wants to connect with her …" at bounding box center [752, 469] width 429 height 33
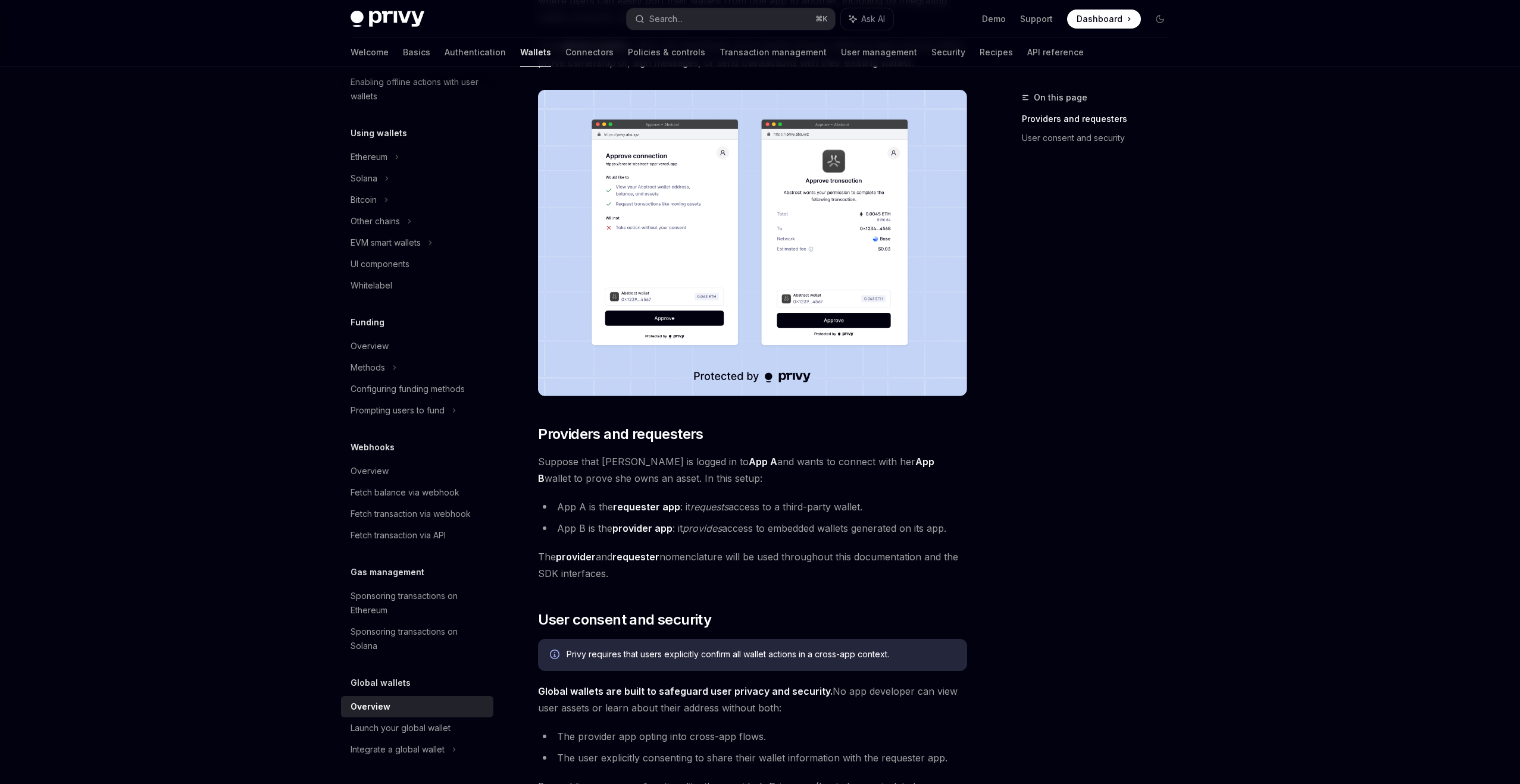
click at [737, 476] on span "Suppose that [PERSON_NAME] is logged in to App A and wants to connect with her …" at bounding box center [752, 469] width 429 height 33
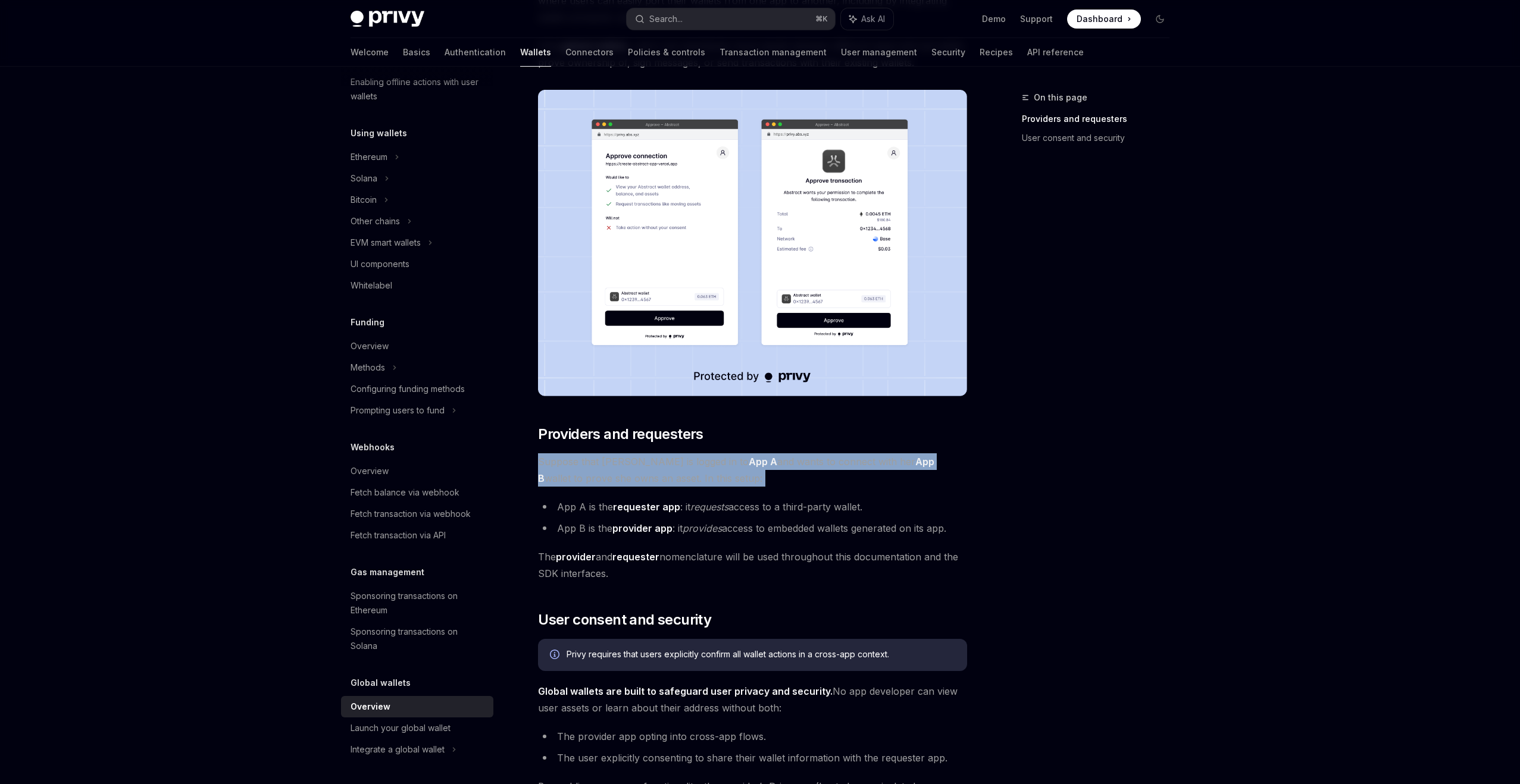
click at [734, 514] on li "App A is the requester app : it requests access to a third-party wallet." at bounding box center [752, 507] width 429 height 17
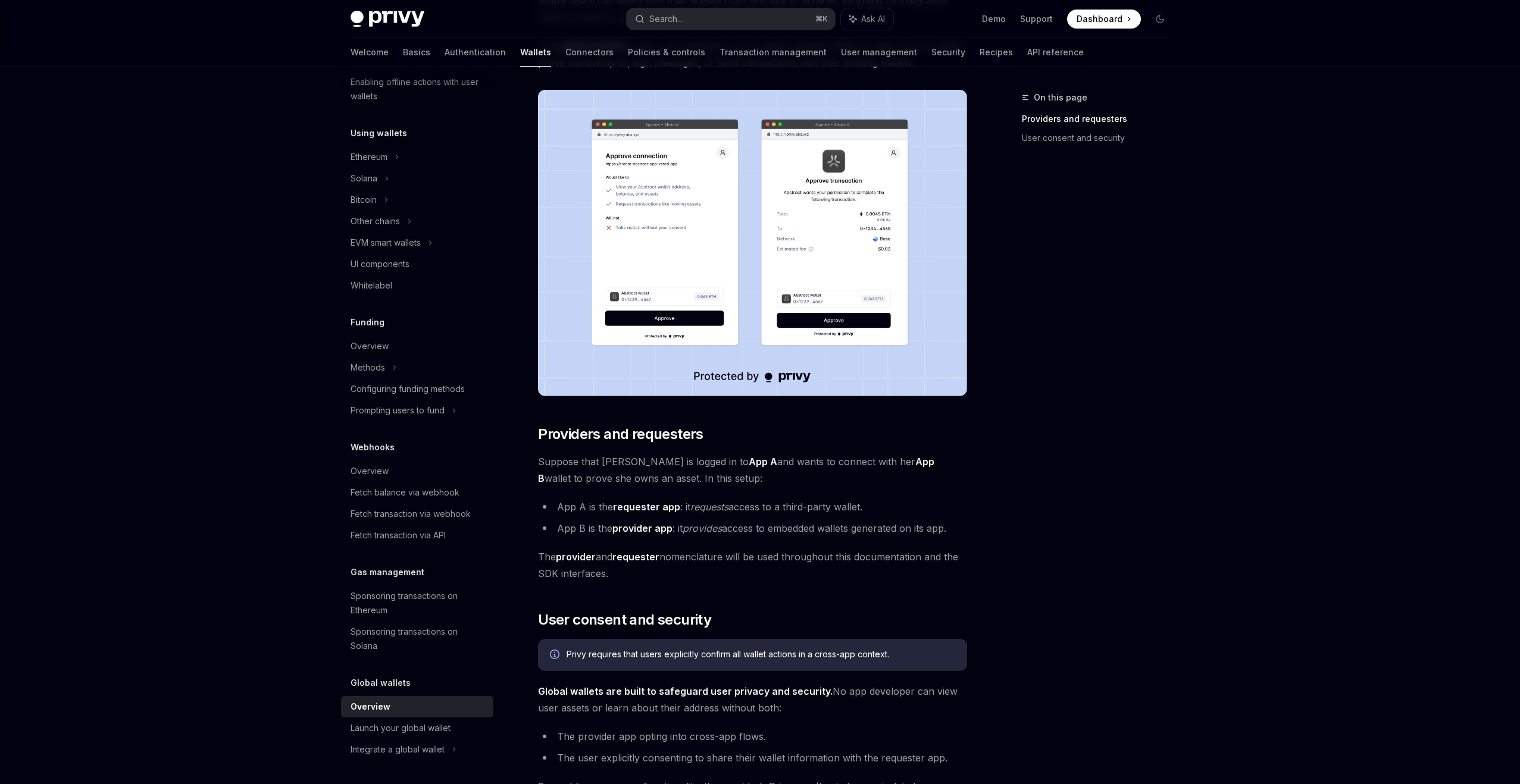
click at [734, 514] on li "App A is the requester app : it requests access to a third-party wallet." at bounding box center [752, 507] width 429 height 17
click at [737, 528] on li "App B is the provider app : it provides access to embedded wallets generated on…" at bounding box center [752, 528] width 429 height 17
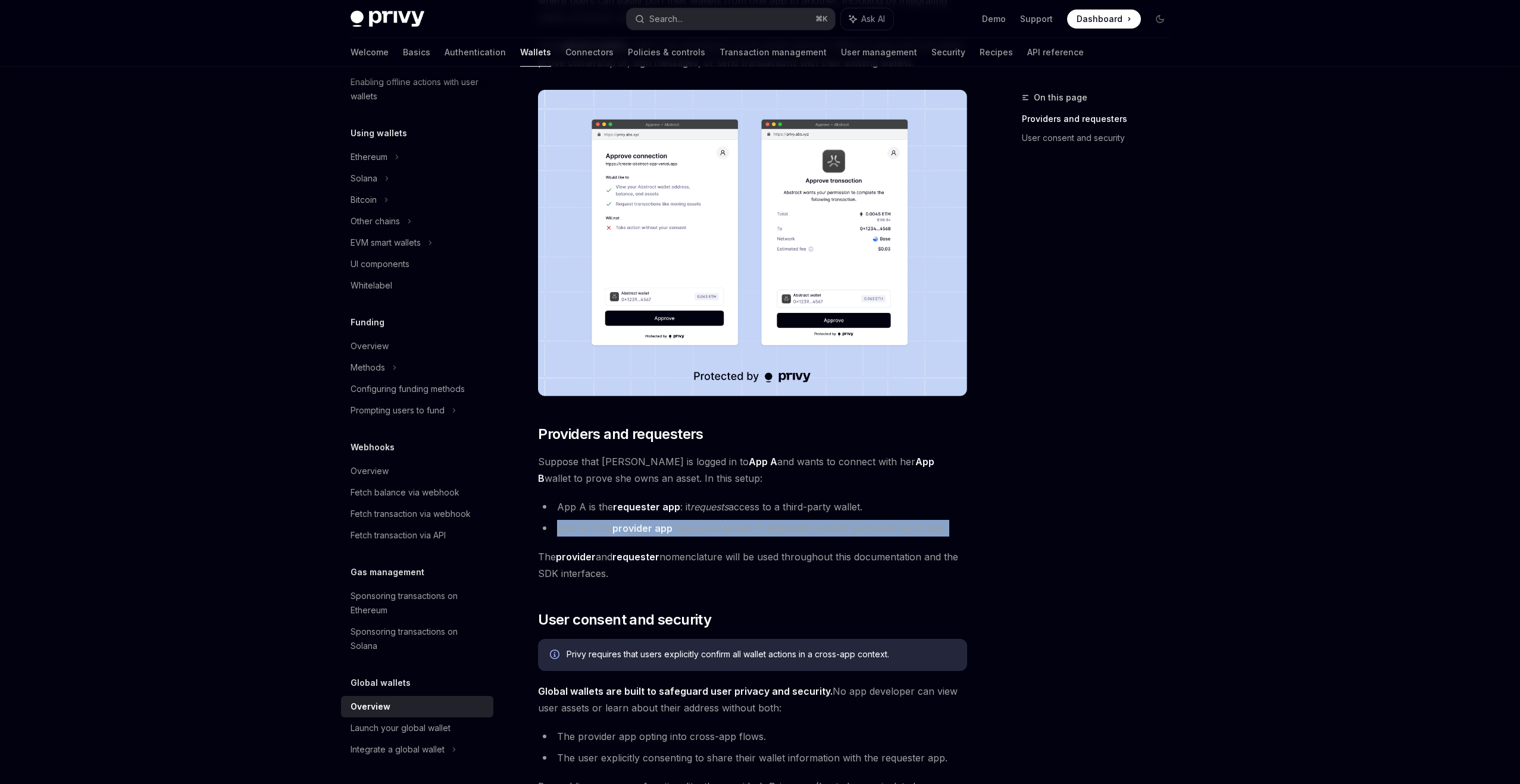
click at [742, 555] on span "The provider and requester nomenclature will be used throughout this documentat…" at bounding box center [752, 565] width 429 height 33
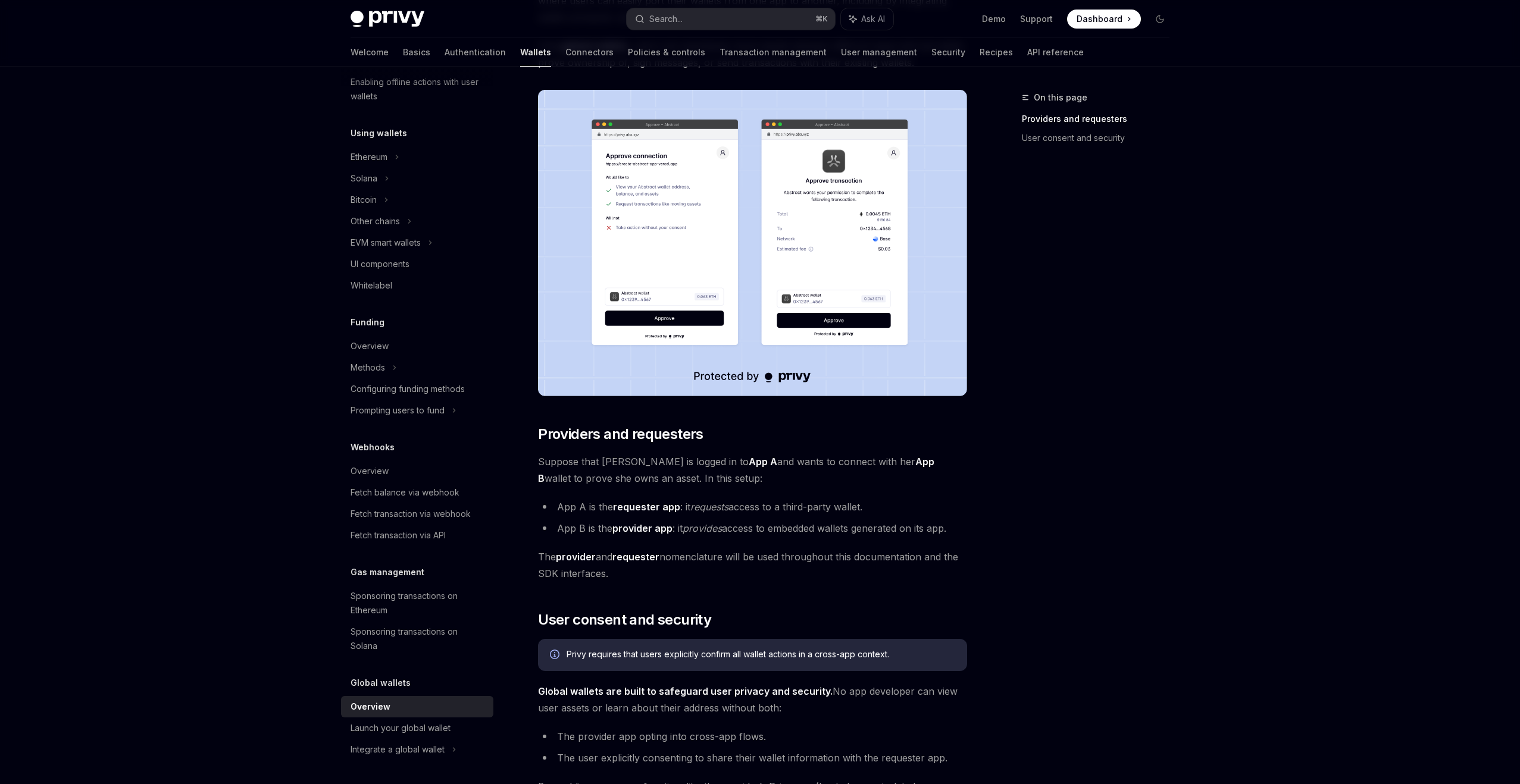
click at [742, 555] on span "The provider and requester nomenclature will be used throughout this documentat…" at bounding box center [752, 565] width 429 height 33
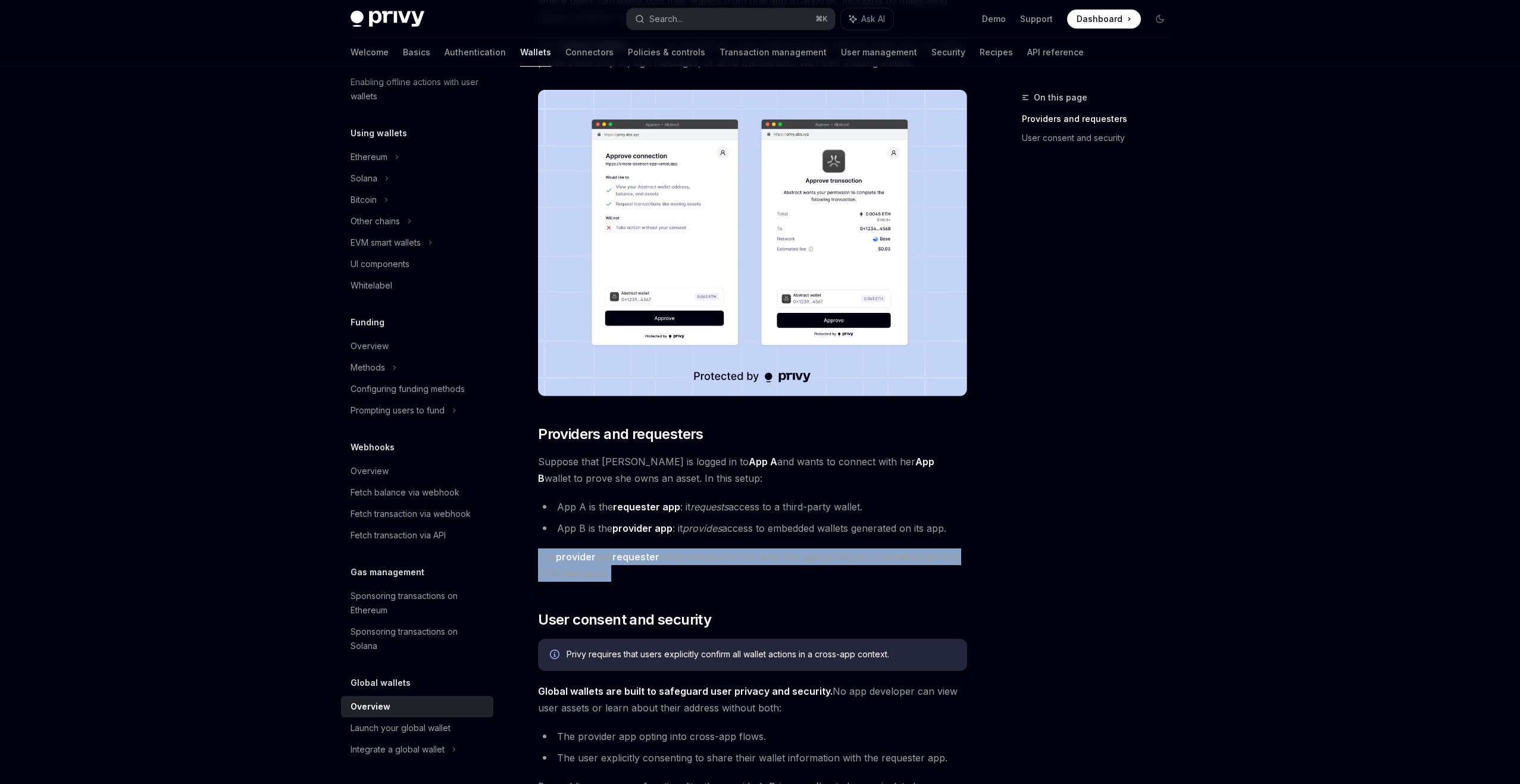
click at [745, 576] on span "The provider and requester nomenclature will be used throughout this documentat…" at bounding box center [752, 565] width 429 height 33
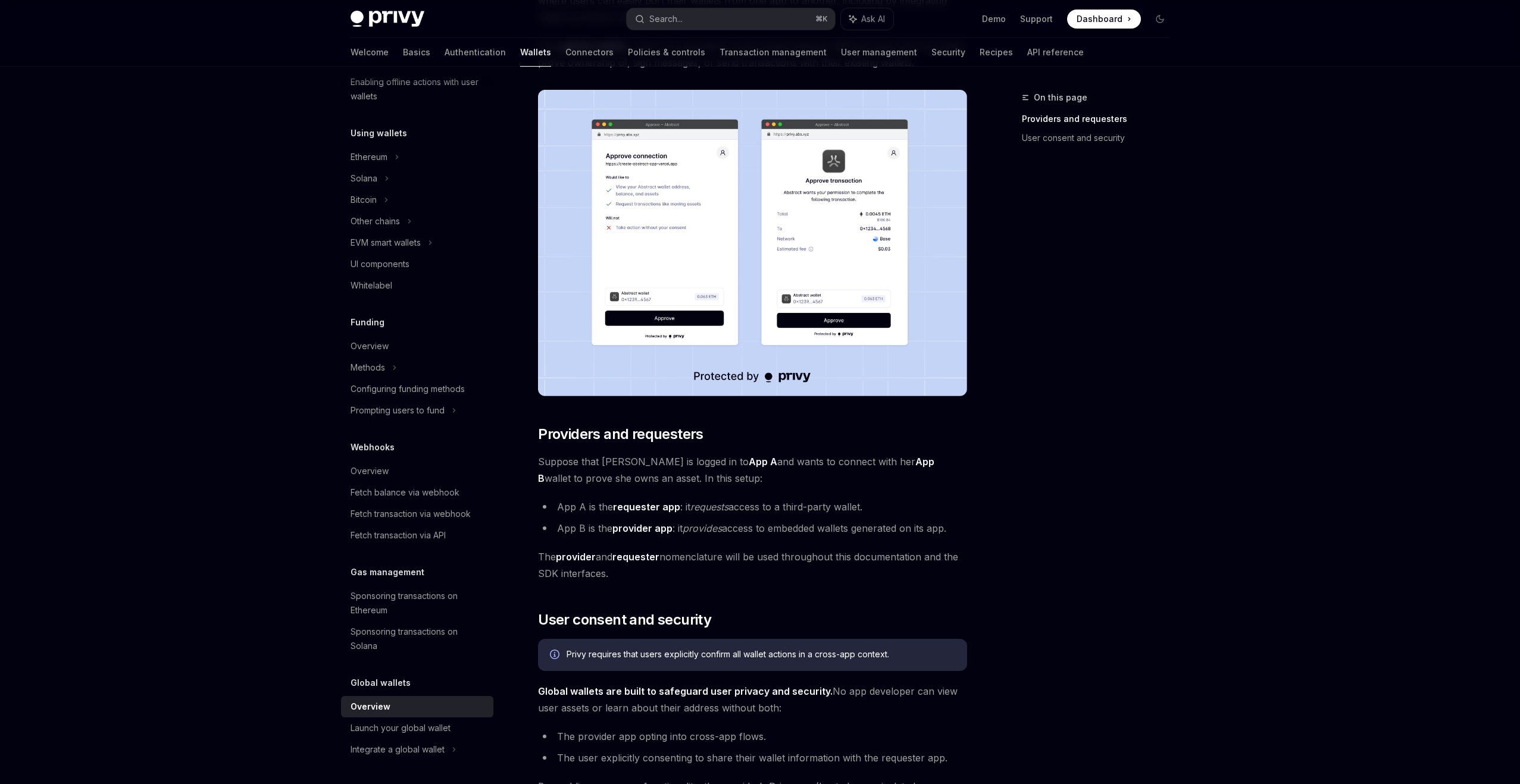
click at [745, 576] on span "The provider and requester nomenclature will be used throughout this documentat…" at bounding box center [752, 565] width 429 height 33
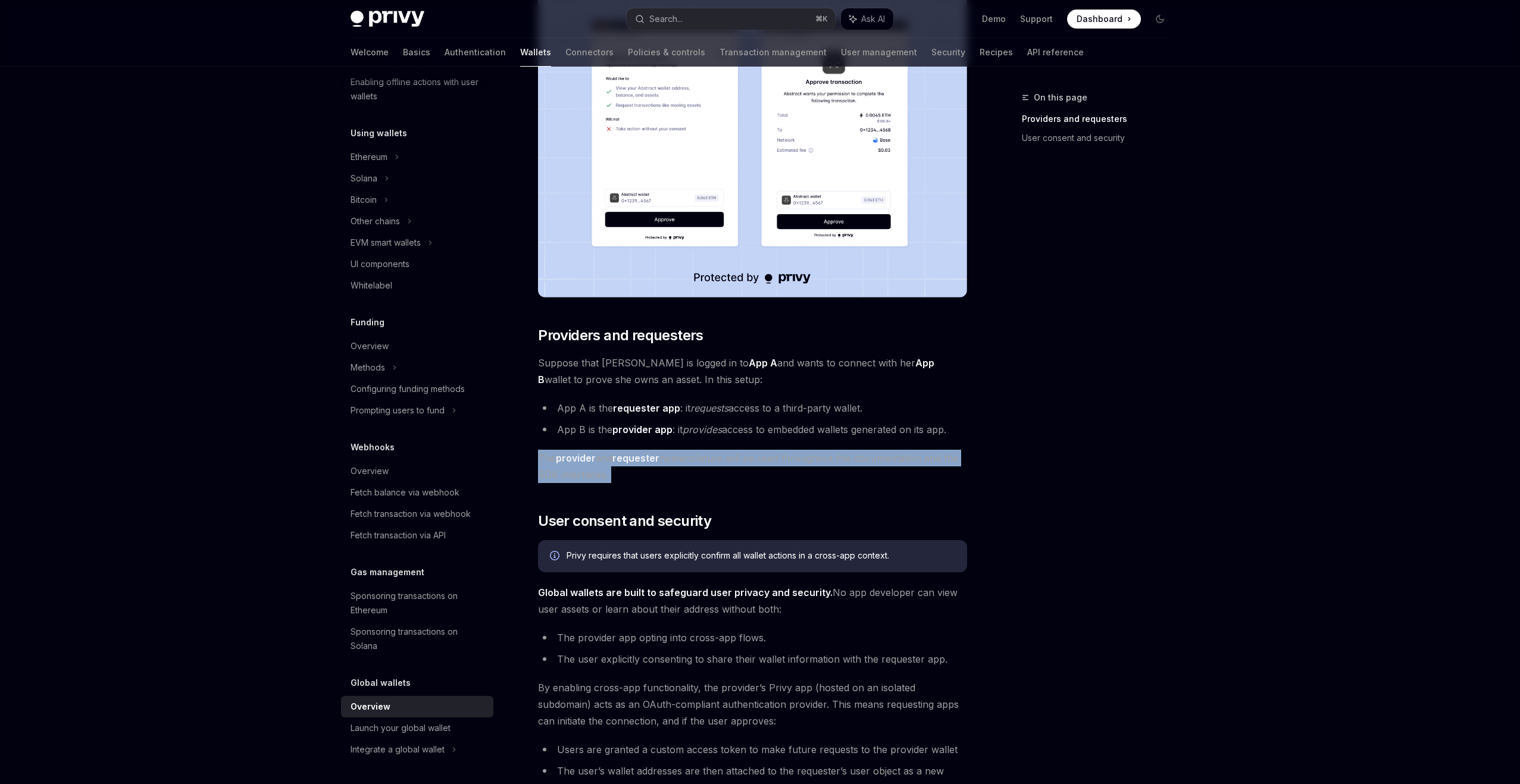
scroll to position [290, 0]
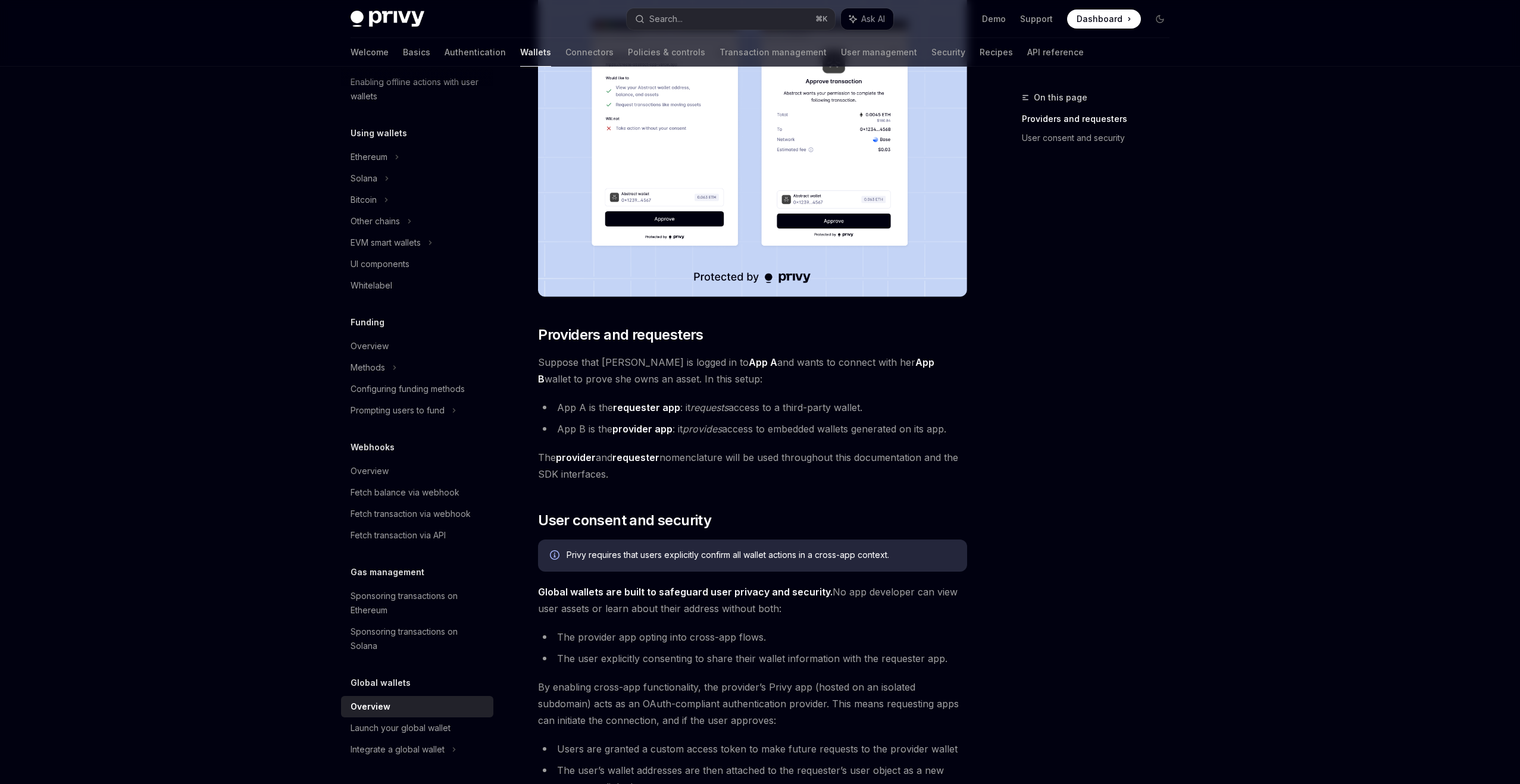
click at [737, 601] on span "Global wallets are built to safeguard user privacy and security. No app develop…" at bounding box center [752, 600] width 429 height 33
click at [745, 642] on li "The provider app opting into cross-app flows." at bounding box center [752, 637] width 429 height 17
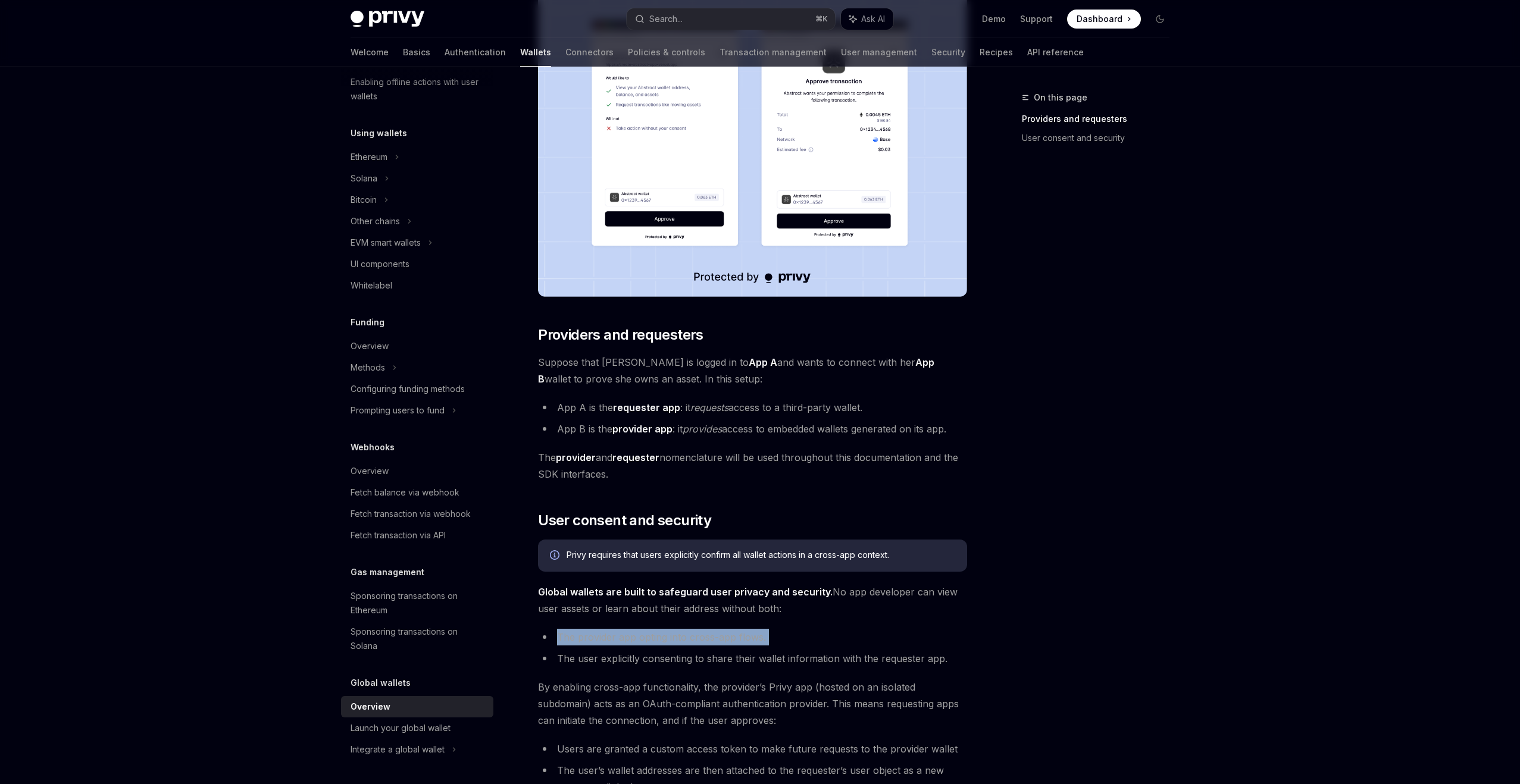
click at [745, 642] on li "The provider app opting into cross-app flows." at bounding box center [752, 637] width 429 height 17
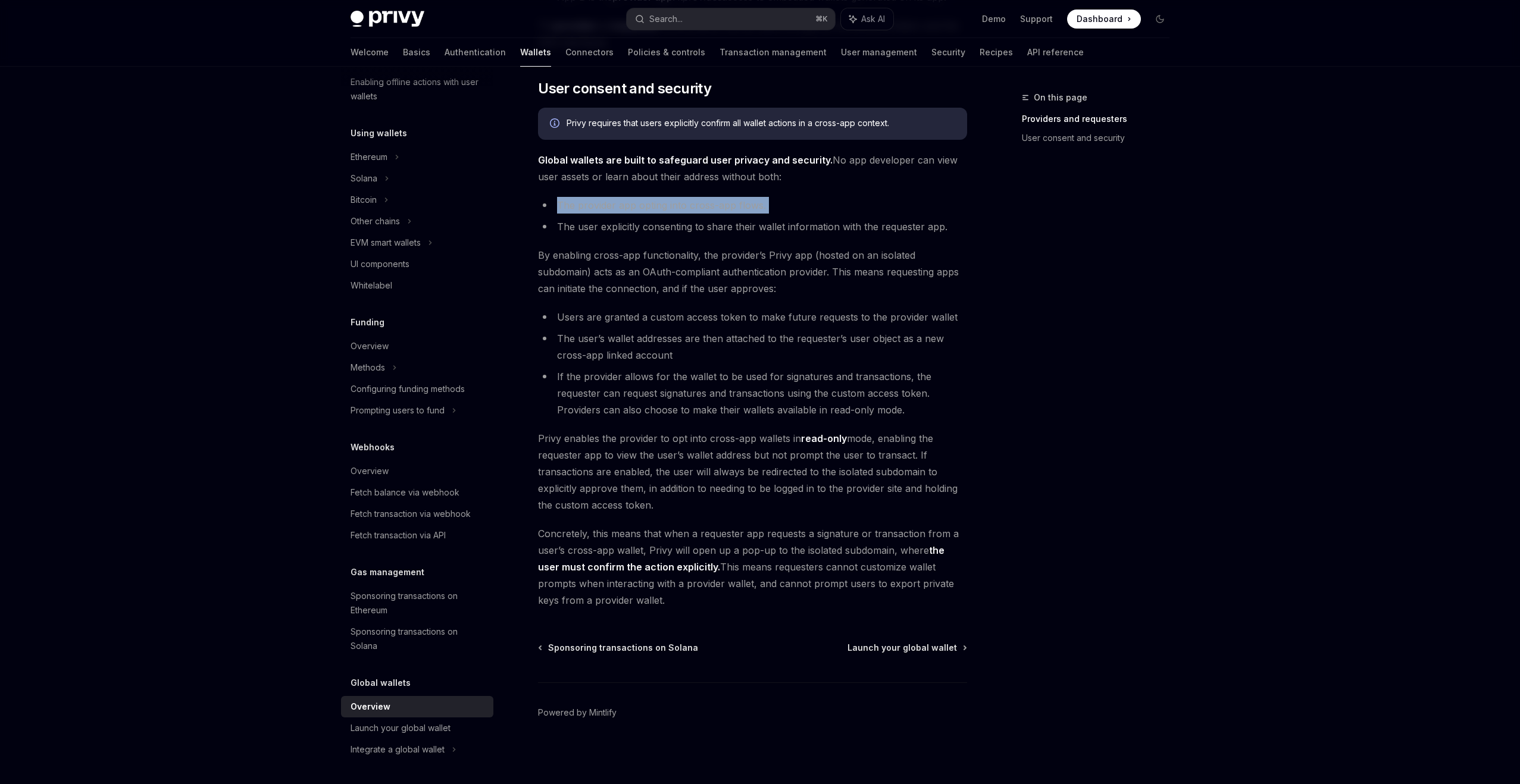
scroll to position [724, 0]
click at [866, 547] on span "Concretely, this means that when a requester app requests a signature or transa…" at bounding box center [752, 566] width 429 height 84
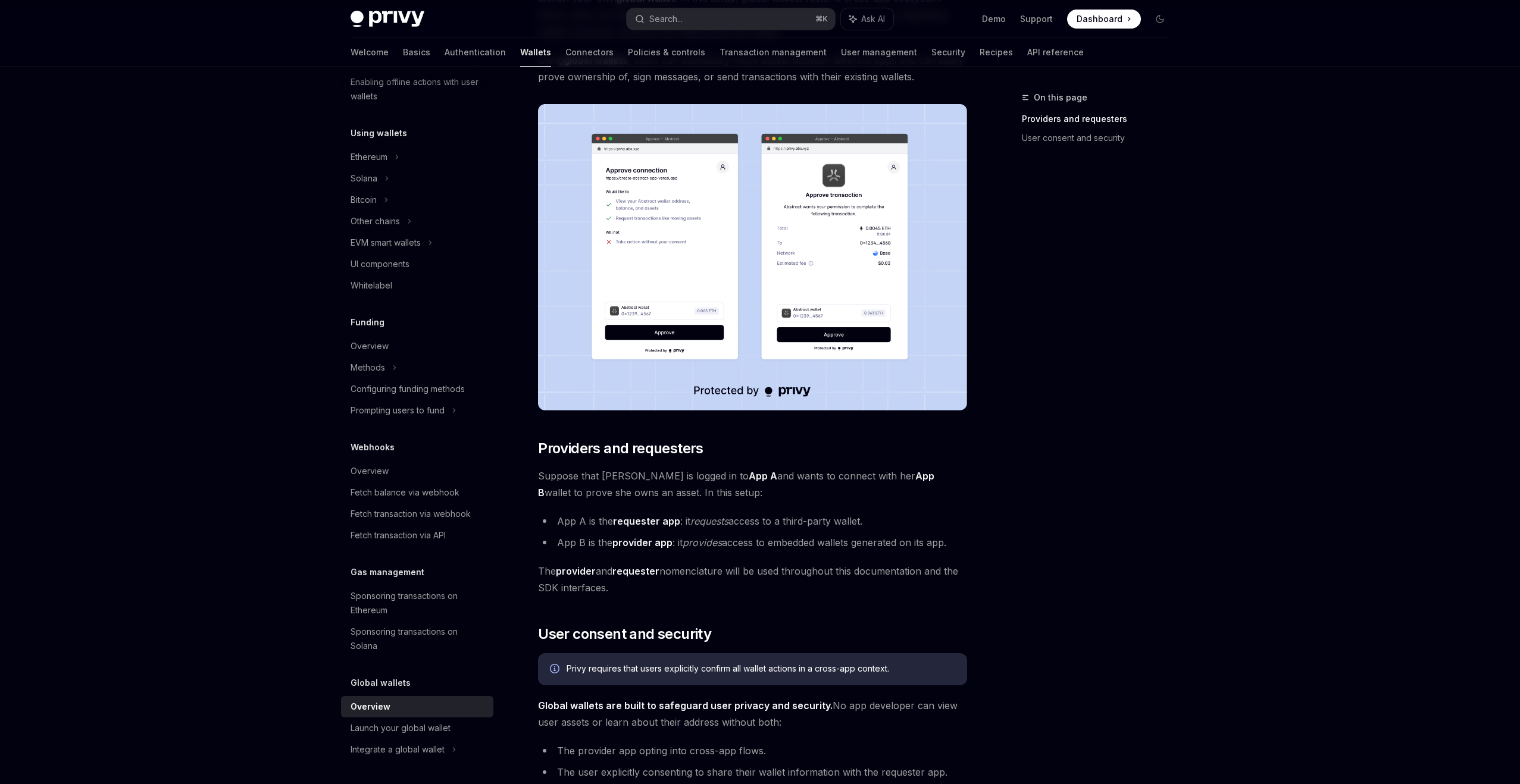
scroll to position [180, 0]
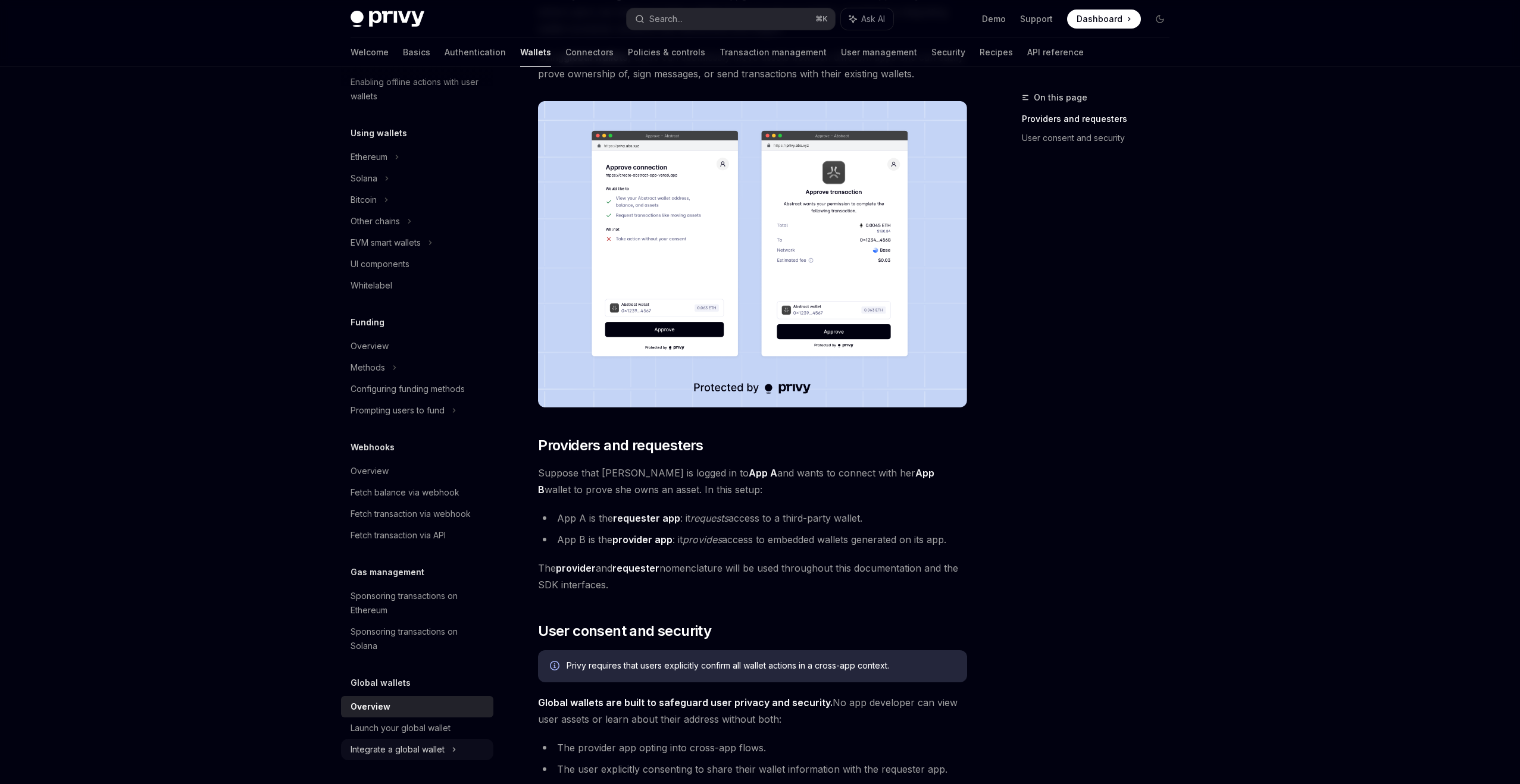
click at [437, 210] on div "Integrate a global wallet" at bounding box center [417, 199] width 153 height 21
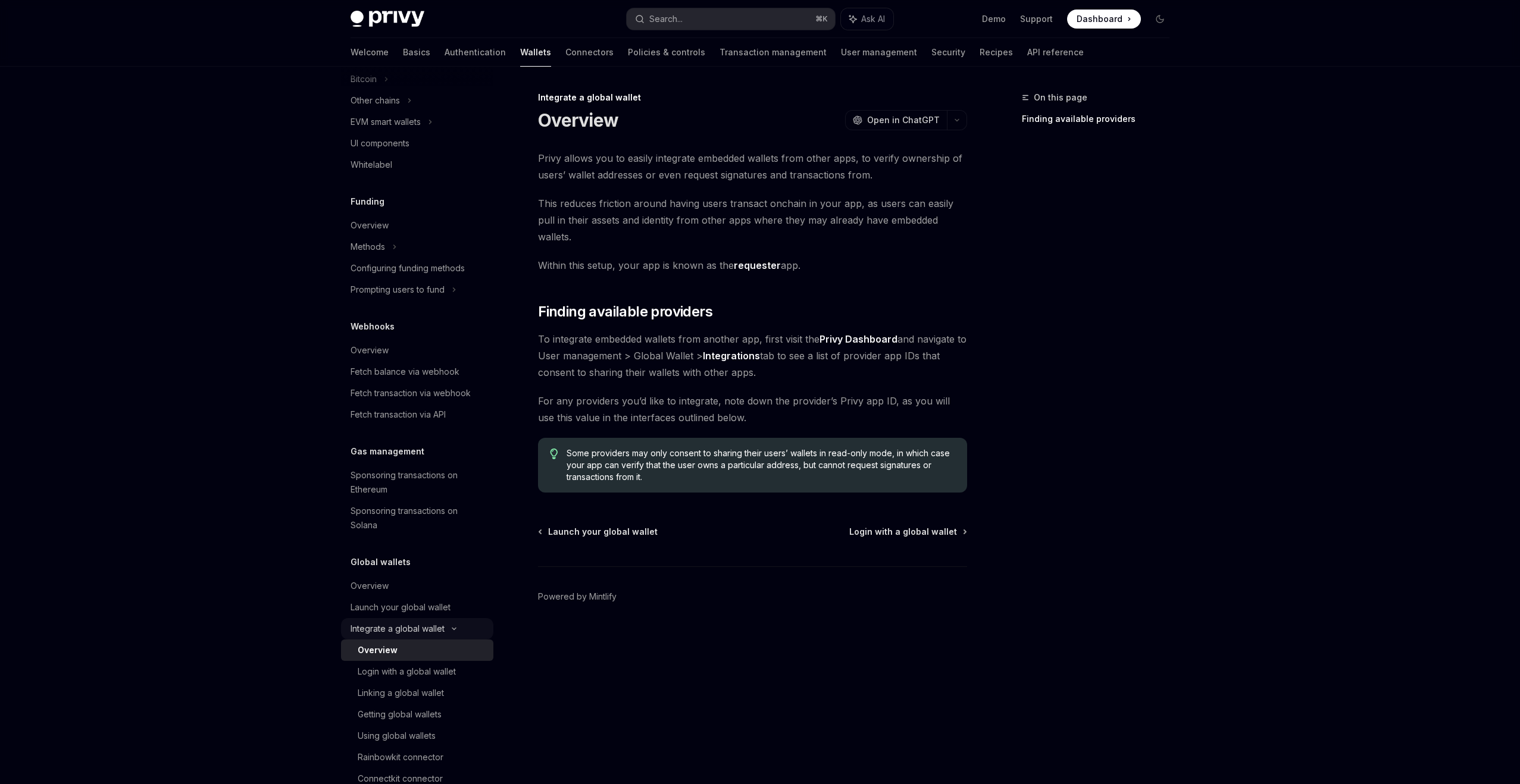
scroll to position [395, 0]
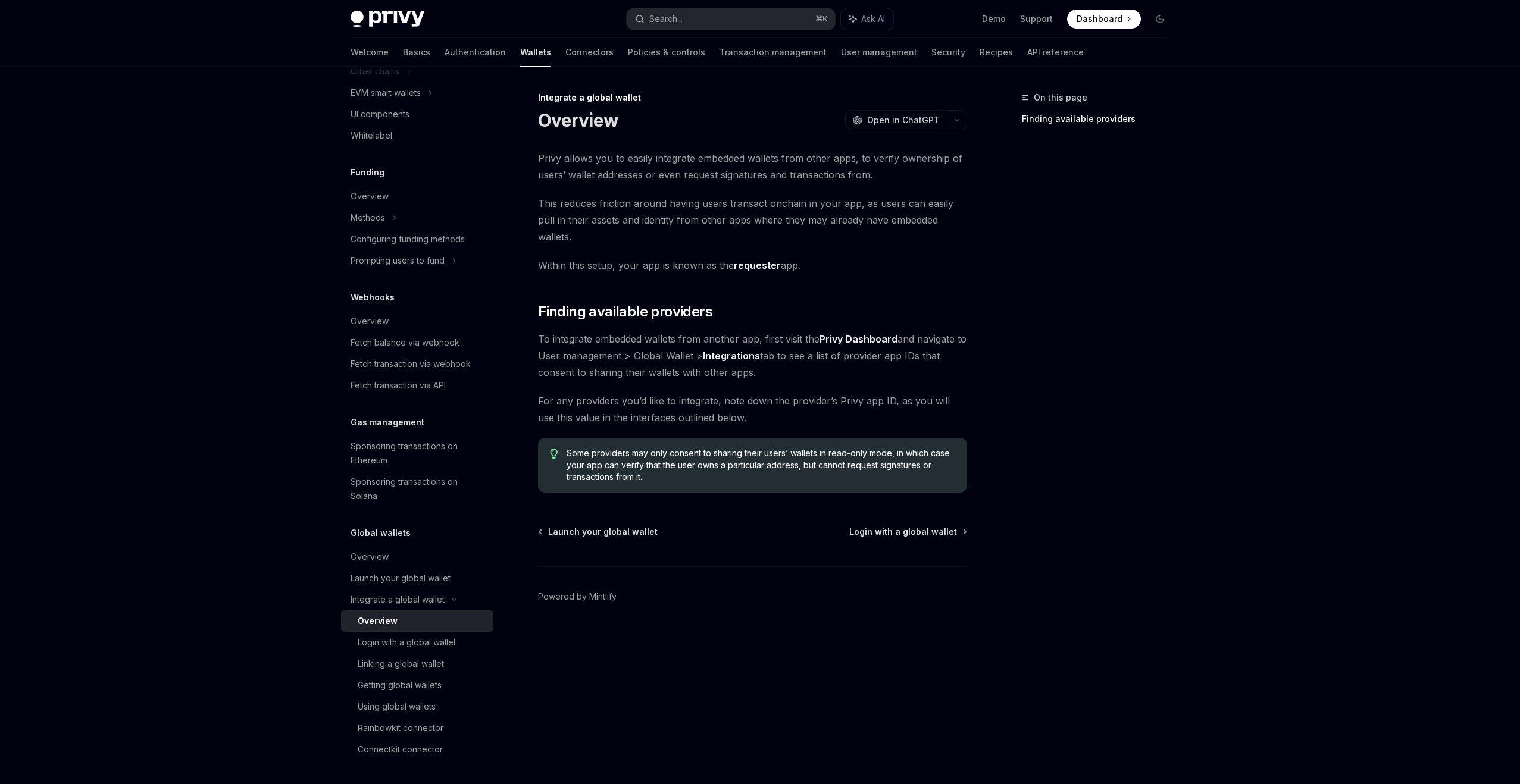
click at [667, 184] on div "Privy allows you to easily integrate embedded wallets from other apps, to verif…" at bounding box center [752, 320] width 429 height 342
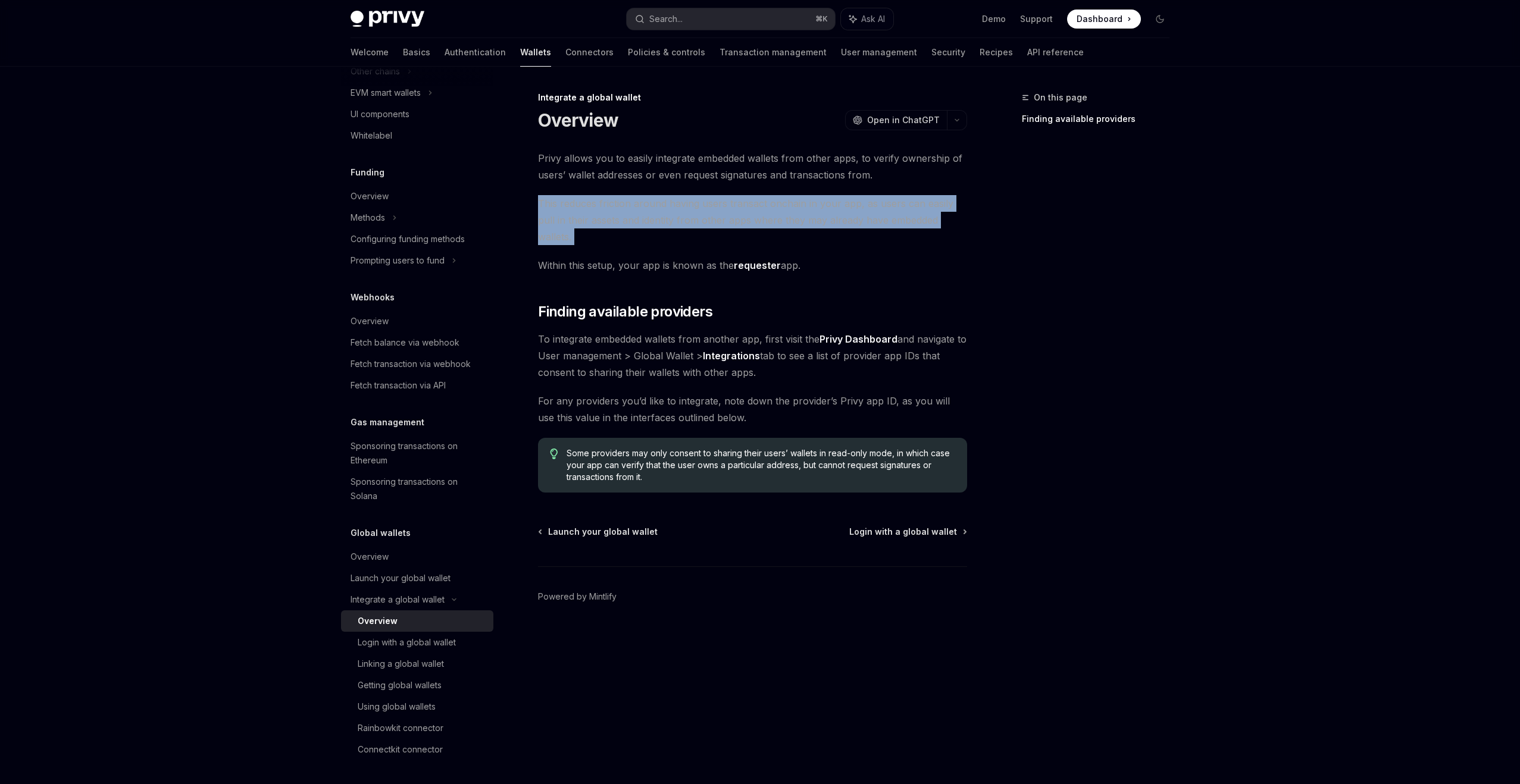
click at [661, 169] on span "Privy allows you to easily integrate embedded wallets from other apps, to verif…" at bounding box center [752, 166] width 429 height 33
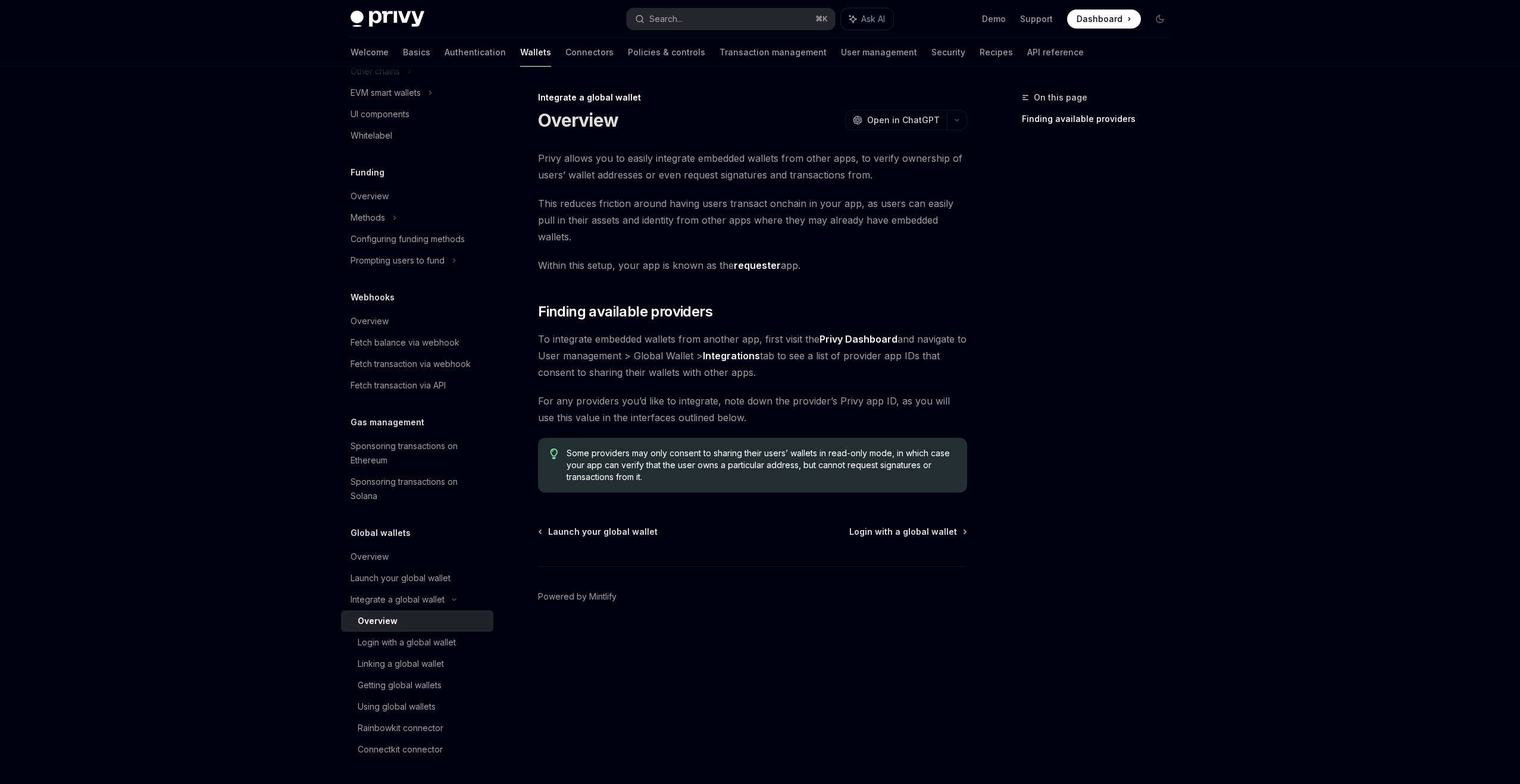
click at [661, 169] on span "Privy allows you to easily integrate embedded wallets from other apps, to verif…" at bounding box center [752, 166] width 429 height 33
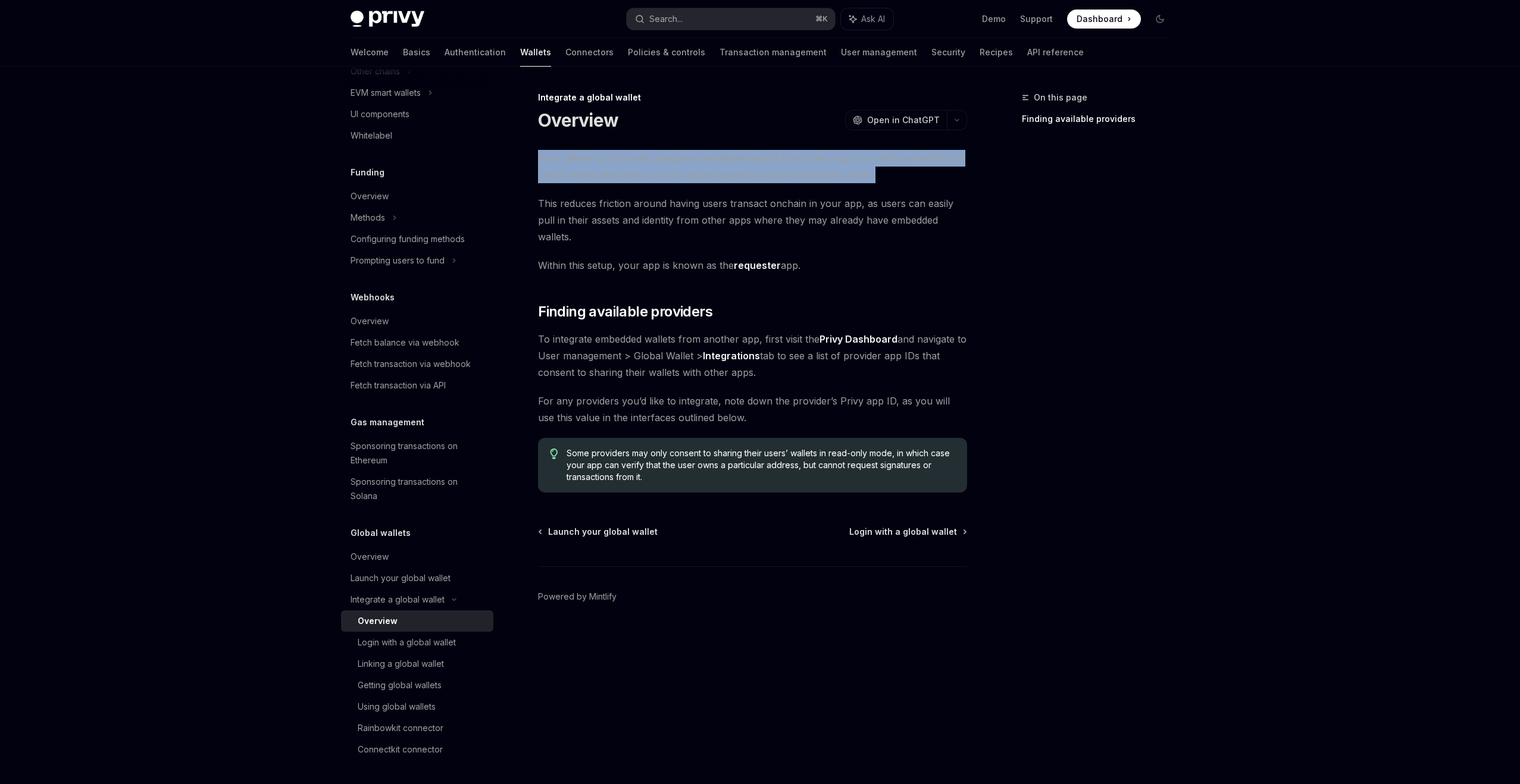
click at [652, 205] on span "This reduces friction around having users transact onchain in your app, as user…" at bounding box center [752, 220] width 429 height 50
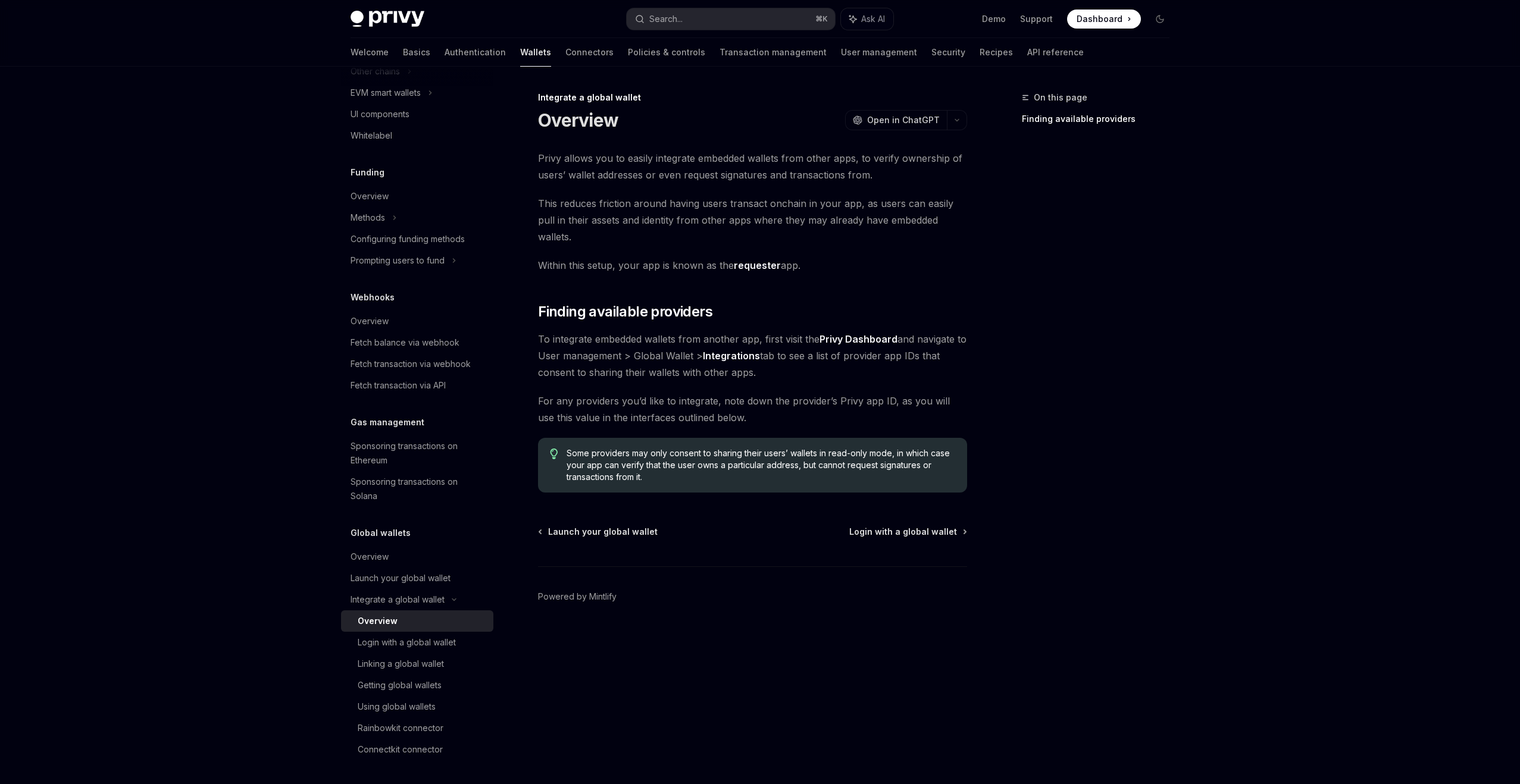
click at [652, 205] on span "This reduces friction around having users transact onchain in your app, as user…" at bounding box center [752, 220] width 429 height 50
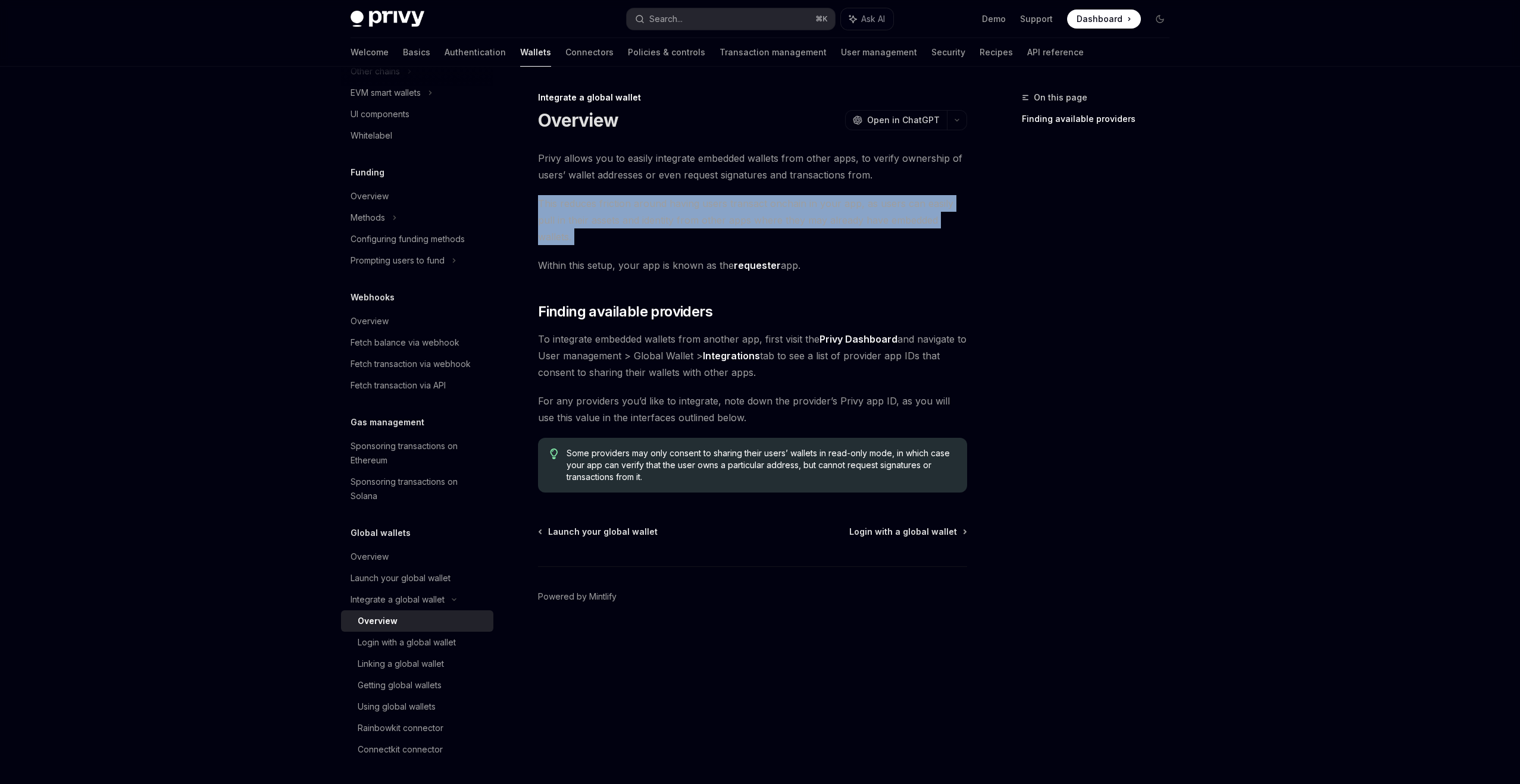
click at [652, 219] on span "This reduces friction around having users transact onchain in your app, as user…" at bounding box center [752, 220] width 429 height 50
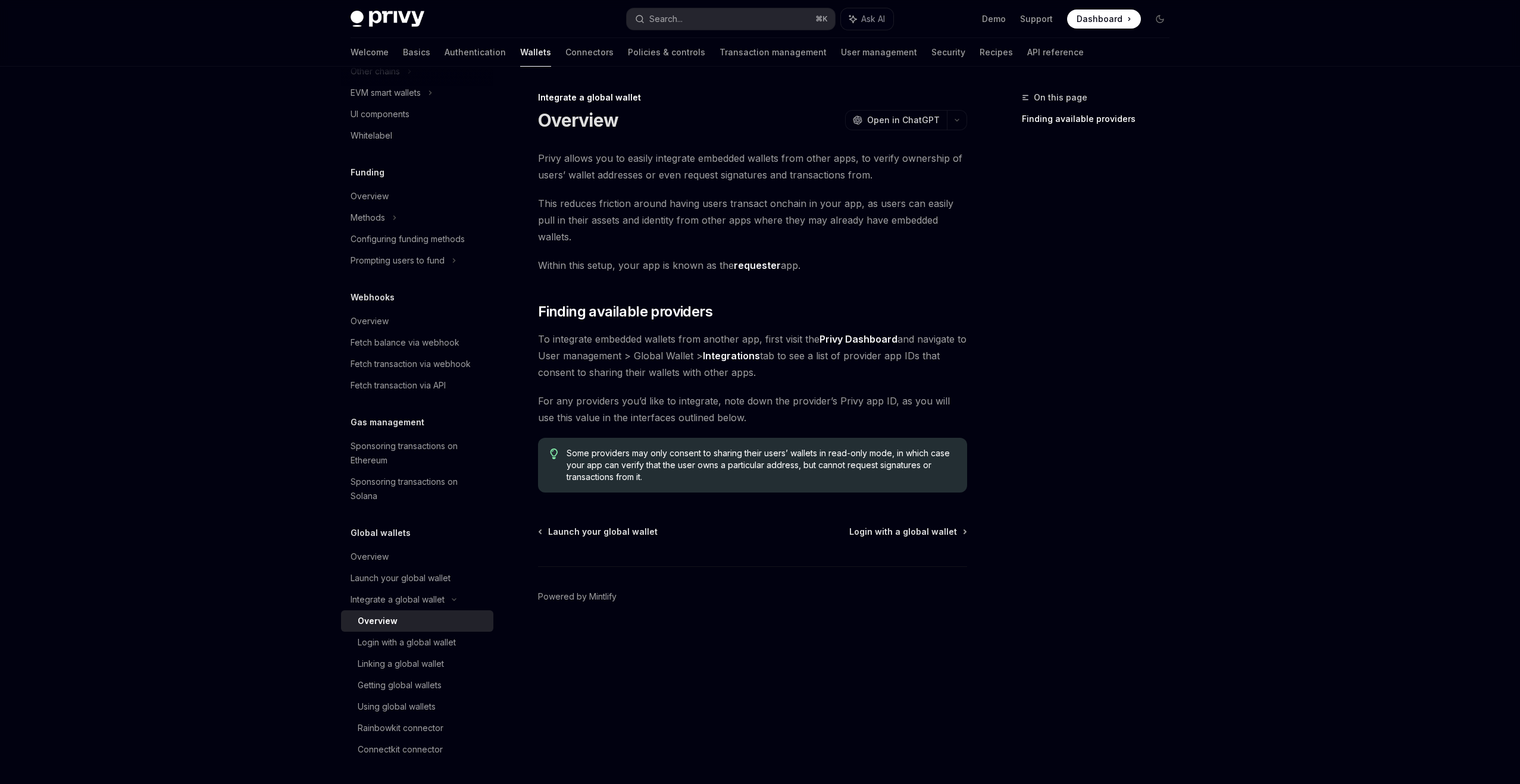
click at [652, 219] on span "This reduces friction around having users transact onchain in your app, as user…" at bounding box center [752, 220] width 429 height 50
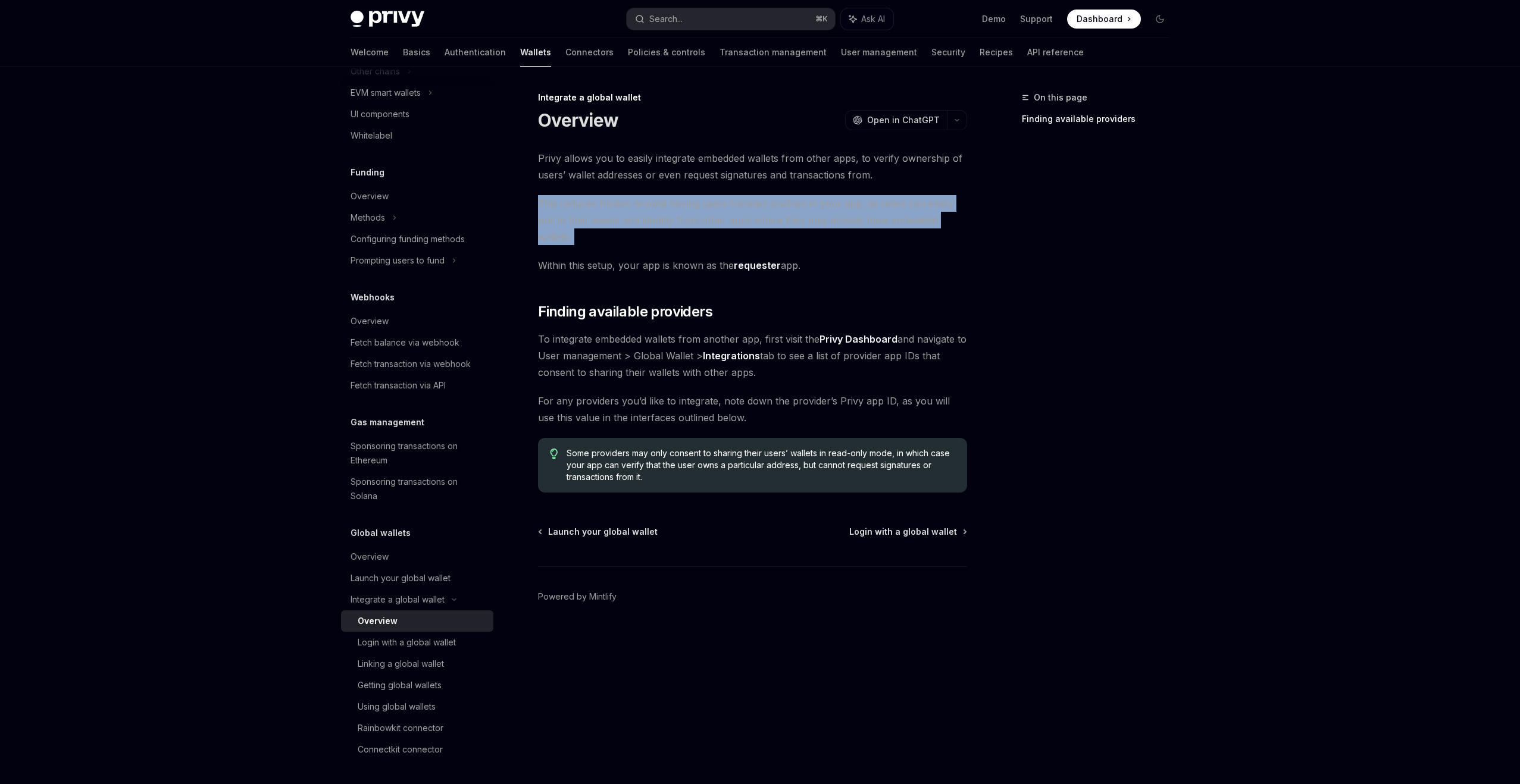
click at [663, 331] on span "To integrate embedded wallets from another app, first visit the Privy Dashboard…" at bounding box center [752, 356] width 429 height 50
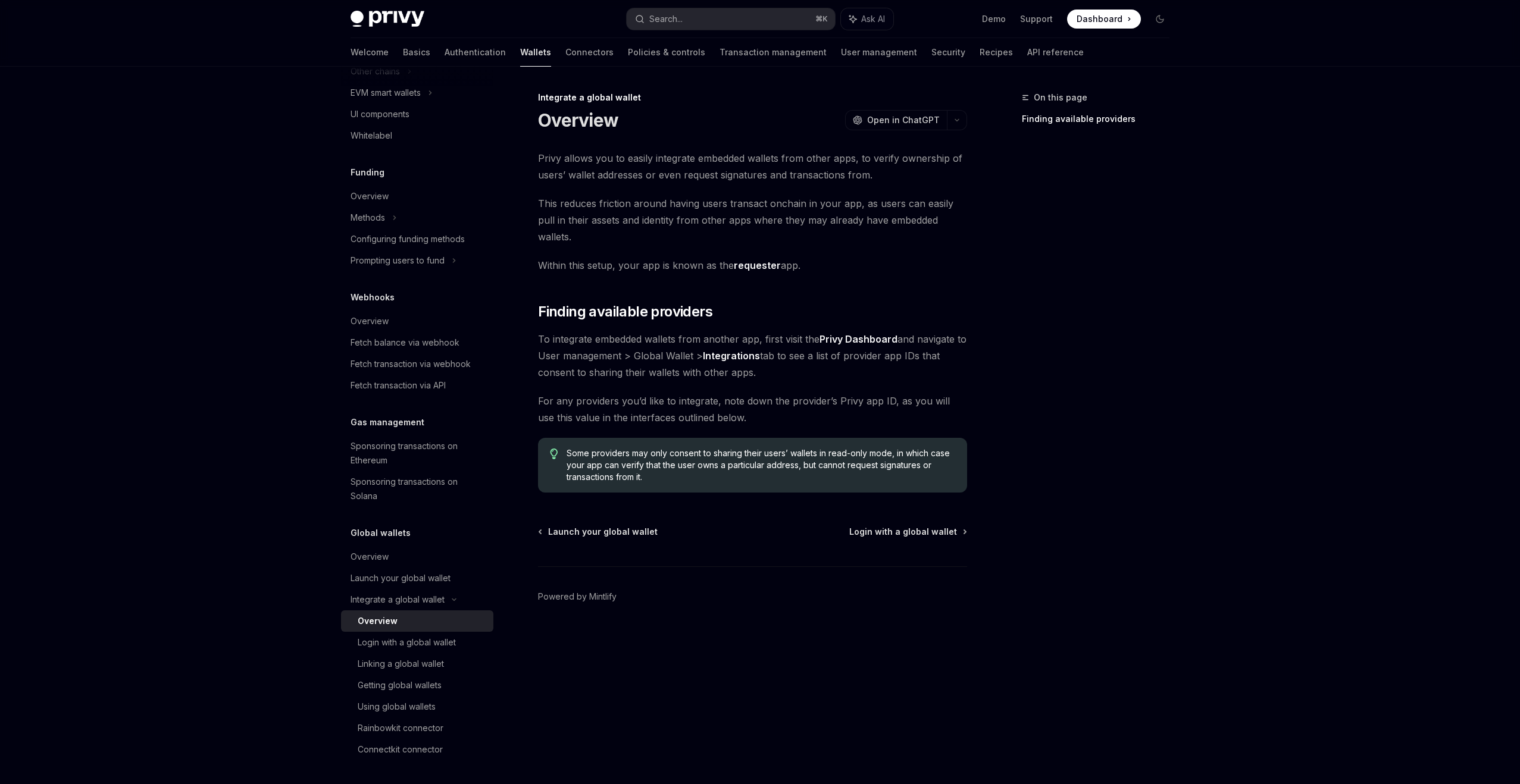
click at [663, 331] on span "To integrate embedded wallets from another app, first visit the Privy Dashboard…" at bounding box center [752, 356] width 429 height 50
click at [670, 340] on span "To integrate embedded wallets from another app, first visit the Privy Dashboard…" at bounding box center [752, 356] width 429 height 50
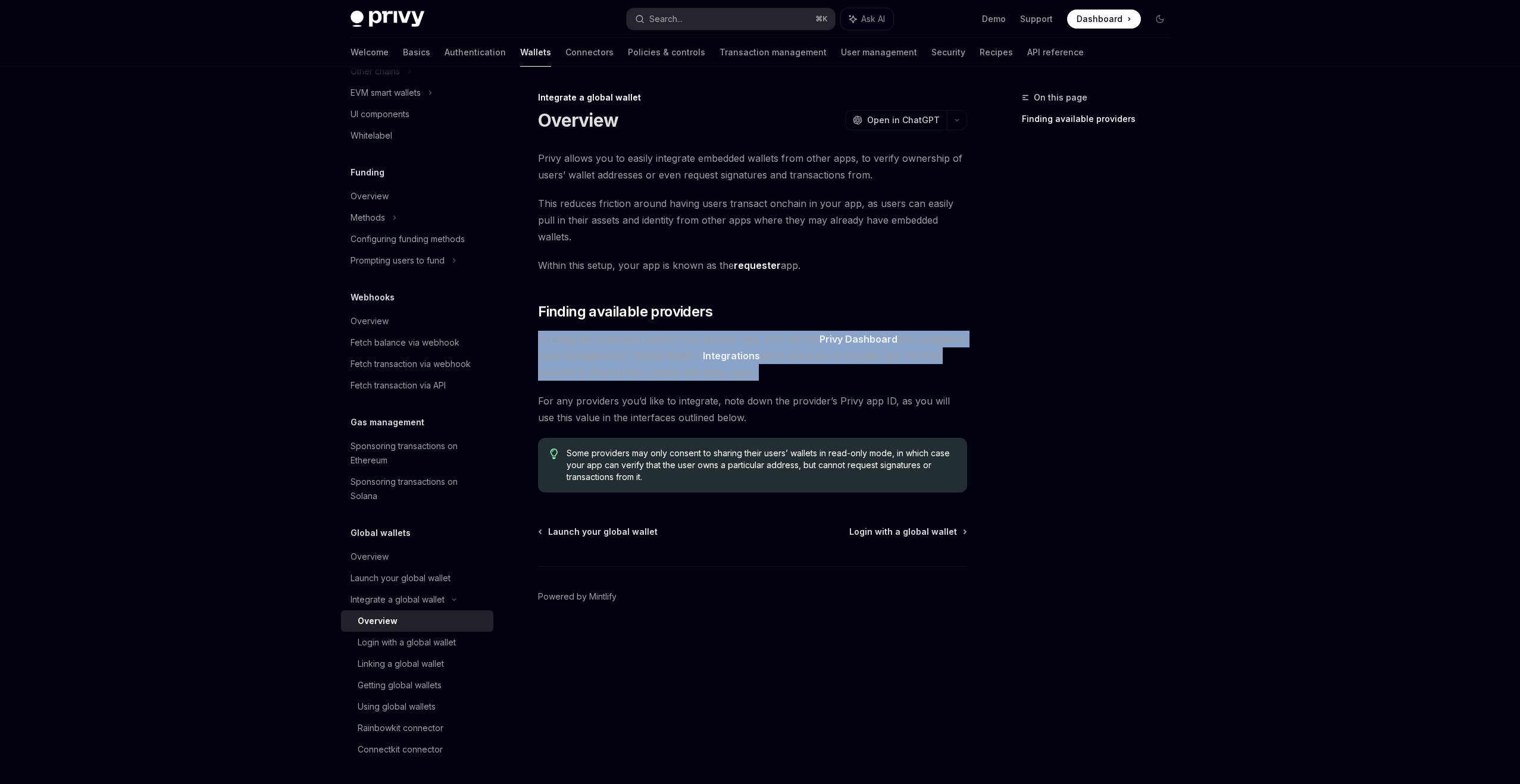
click at [658, 392] on span "For any providers you’d like to integrate, note down the provider’s Privy app I…" at bounding box center [752, 409] width 429 height 33
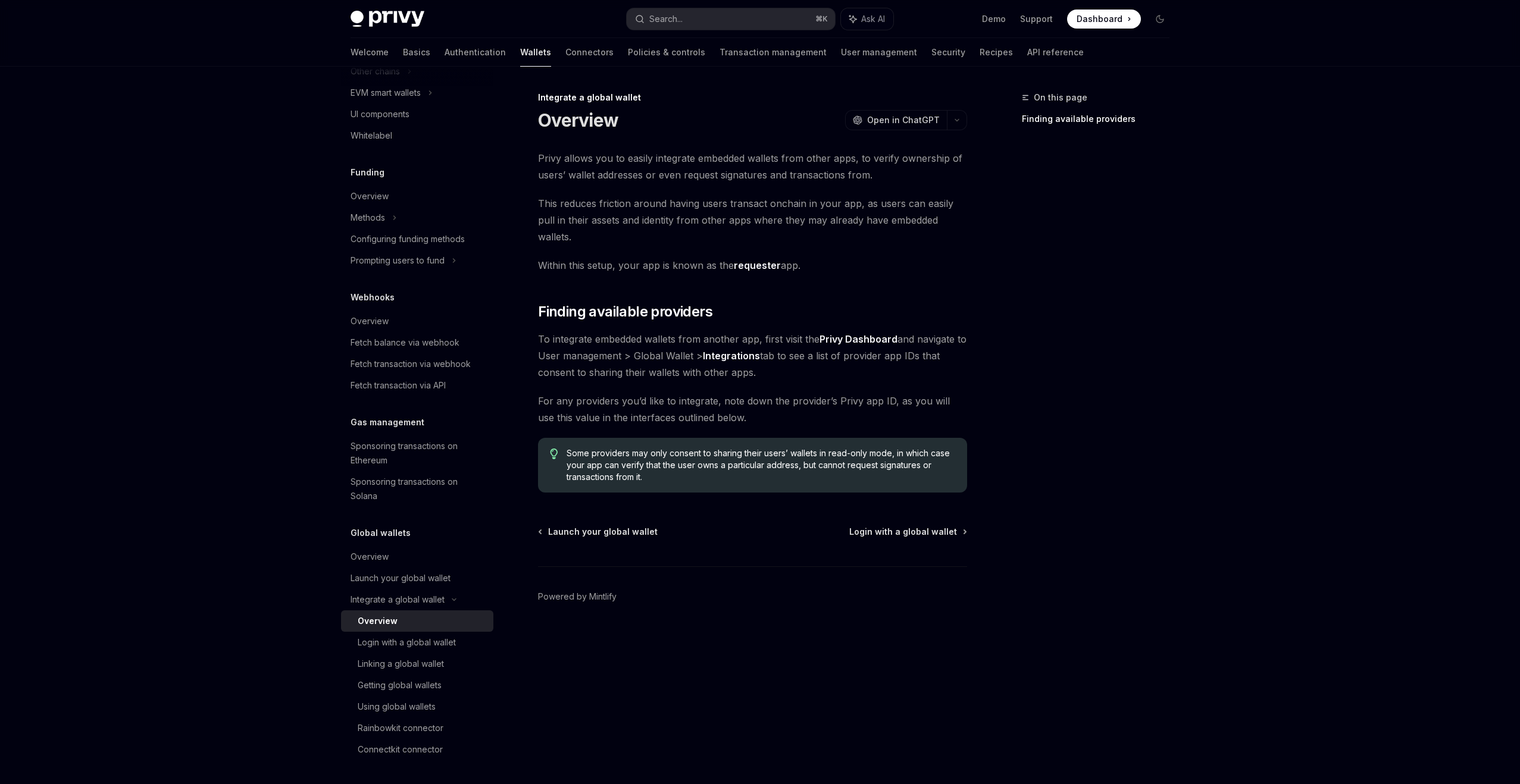
click at [658, 392] on span "For any providers you’d like to integrate, note down the provider’s Privy app I…" at bounding box center [752, 409] width 429 height 33
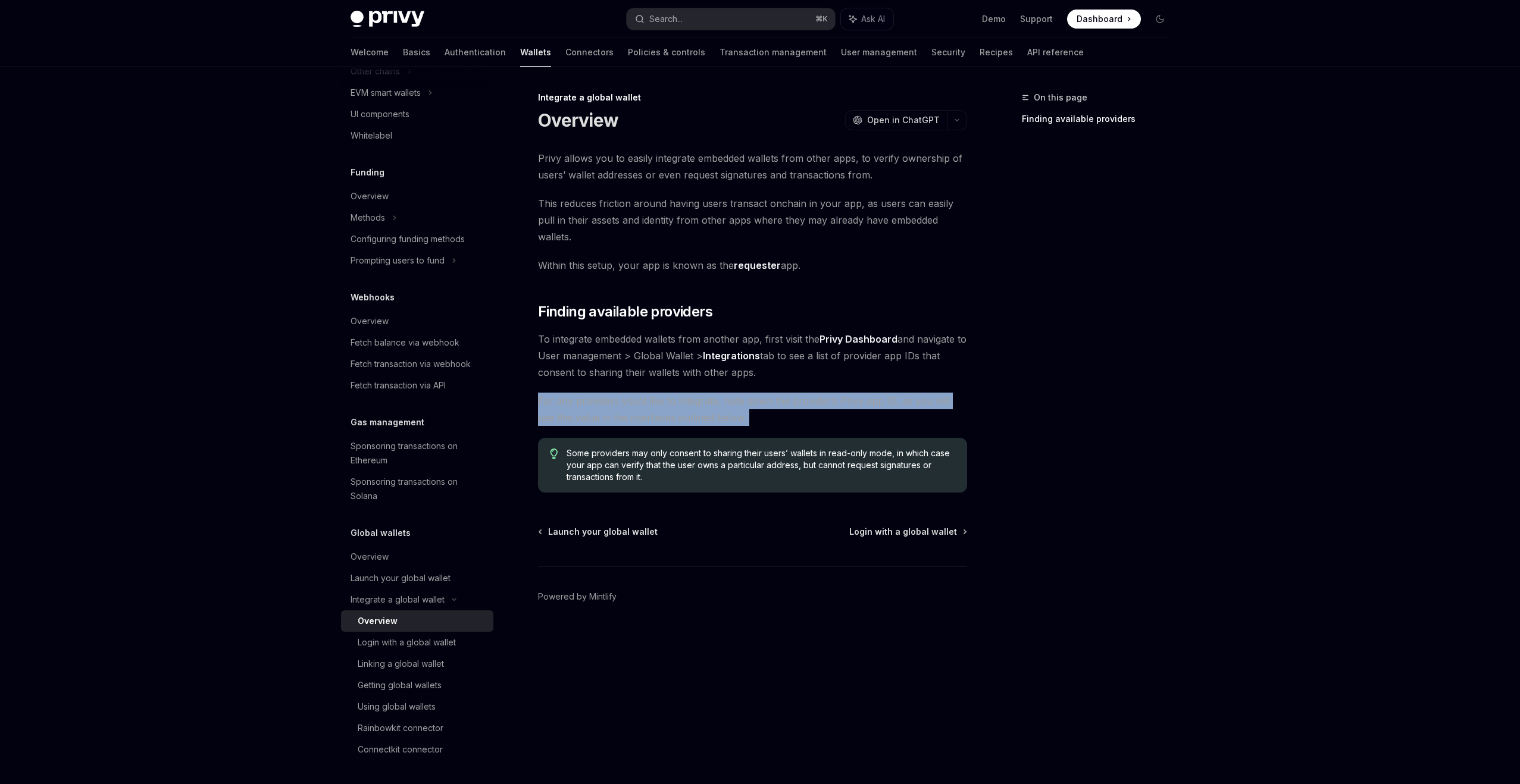
click at [658, 392] on span "For any providers you’d like to integrate, note down the provider’s Privy app I…" at bounding box center [752, 409] width 429 height 33
click at [470, 641] on div "Login with a global wallet" at bounding box center [422, 642] width 128 height 14
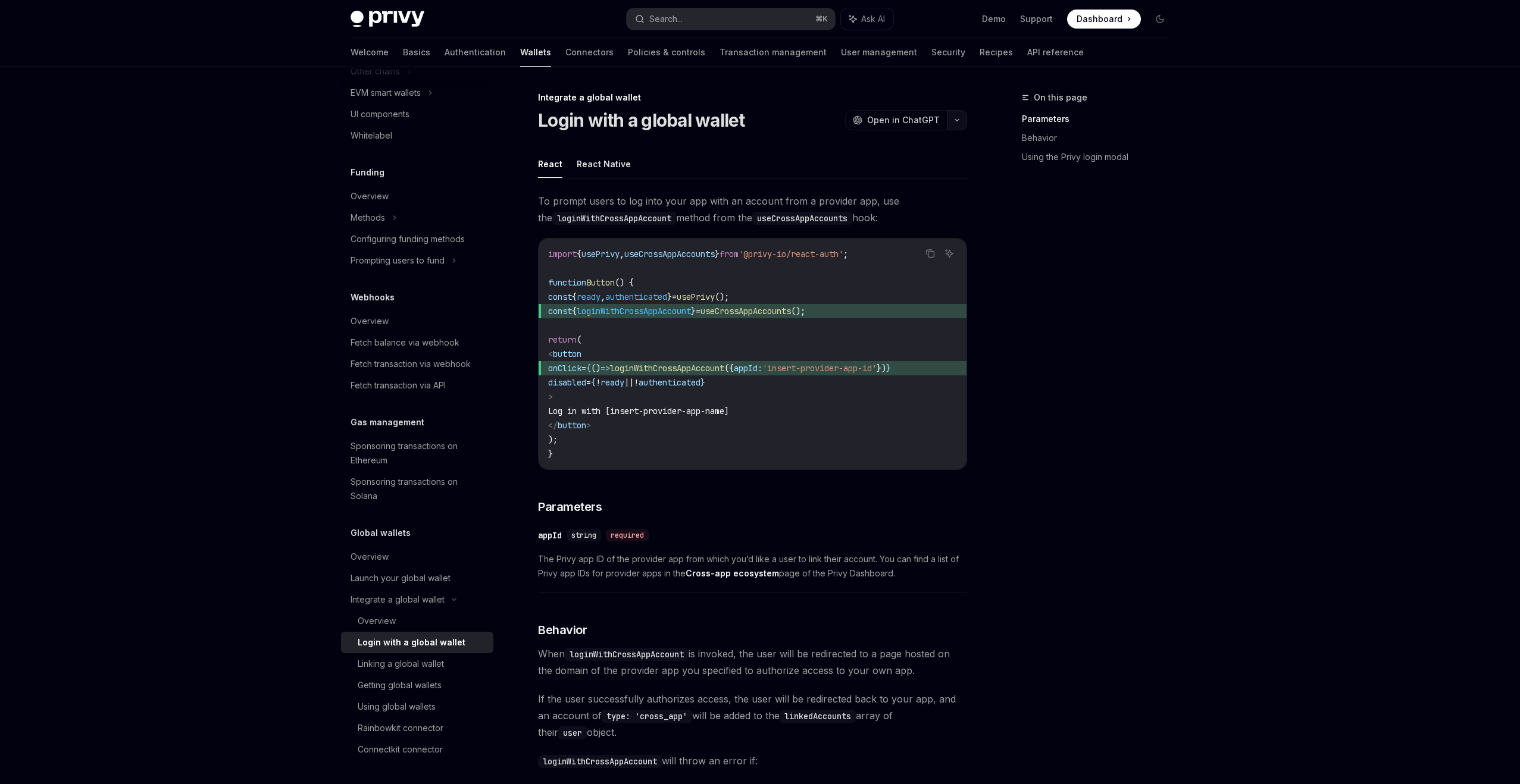
click at [964, 120] on button "button" at bounding box center [957, 120] width 21 height 21
click at [936, 205] on div "Copy page" at bounding box center [900, 202] width 116 height 12
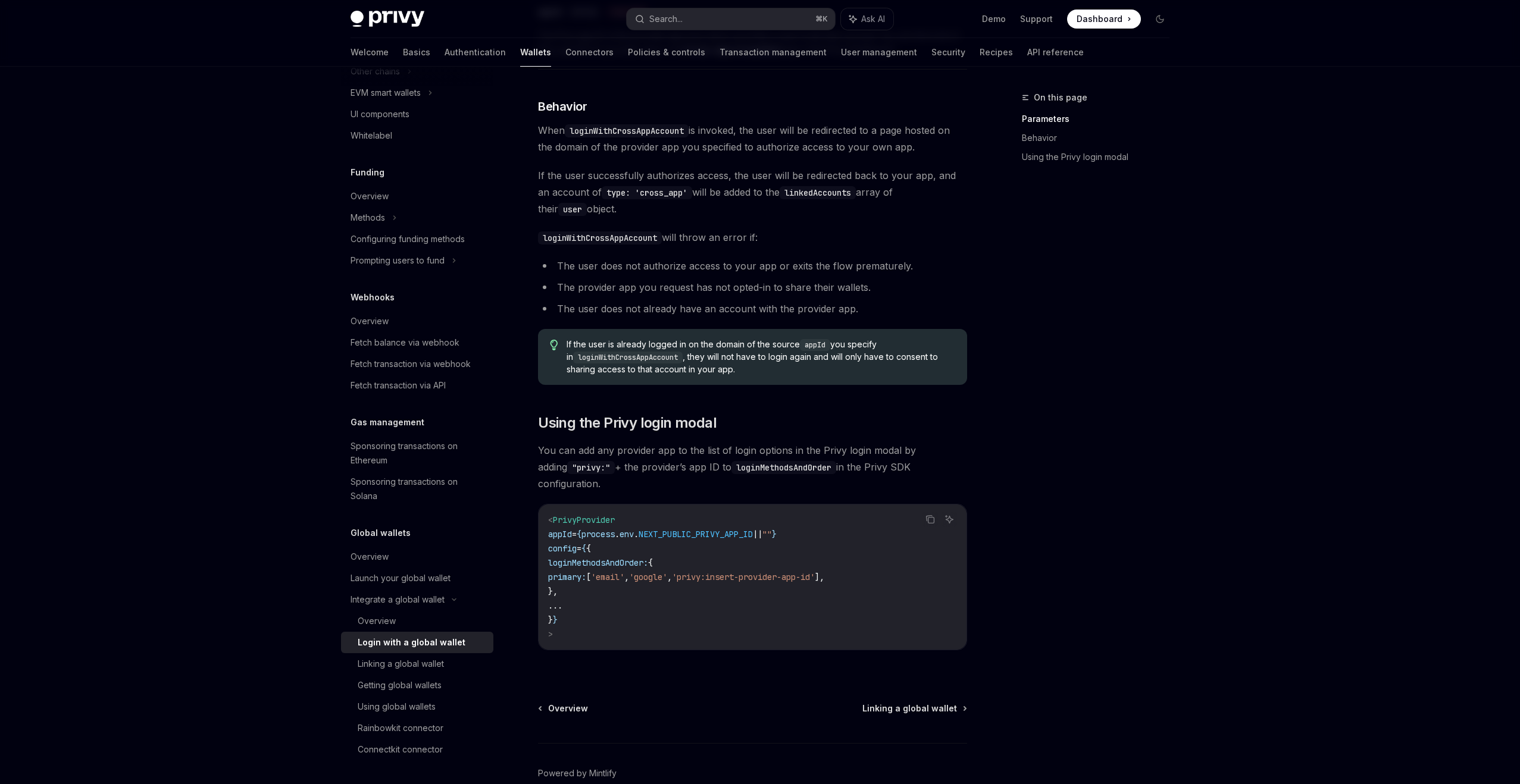
scroll to position [531, 0]
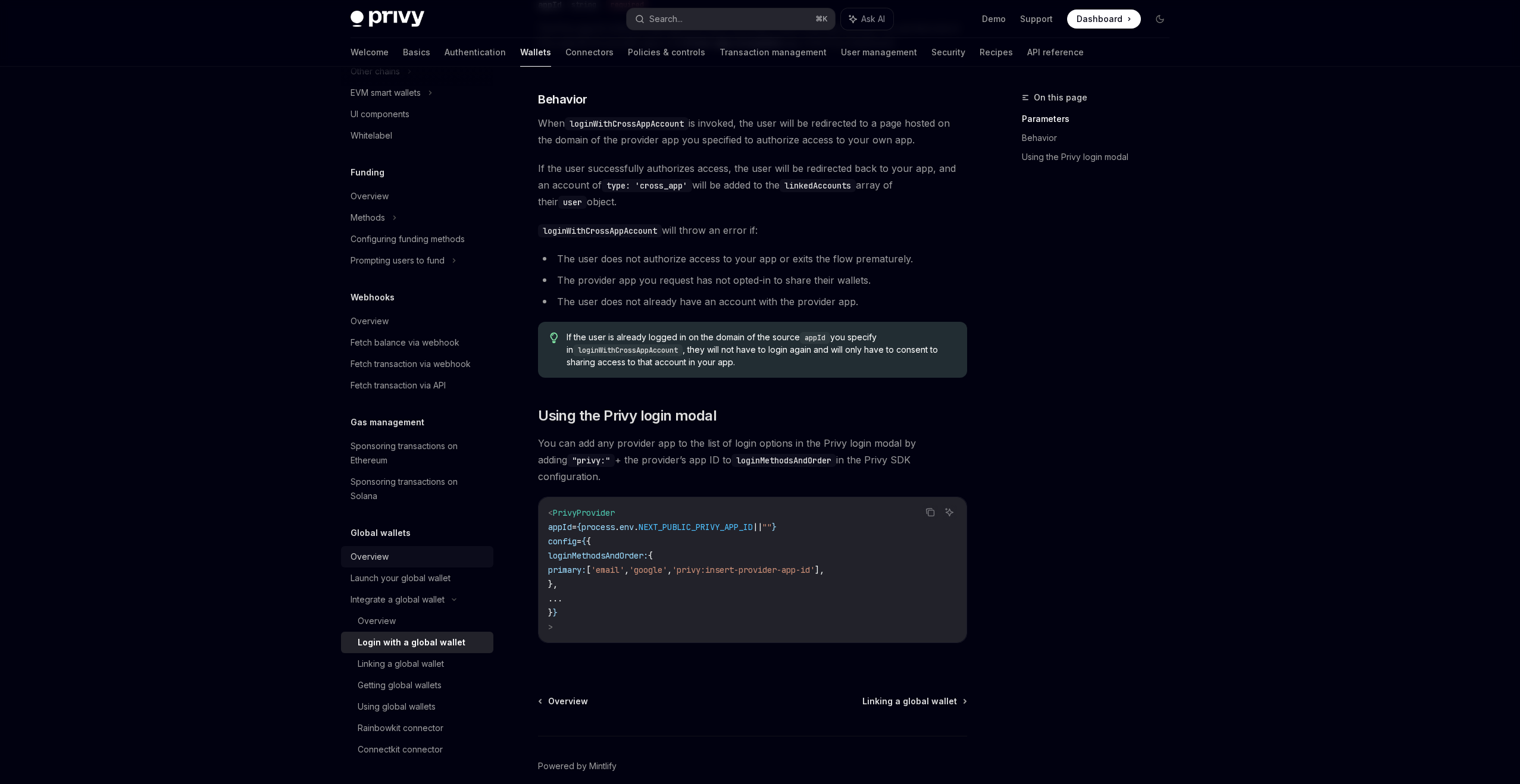
click at [425, 555] on div "Overview" at bounding box center [418, 557] width 136 height 14
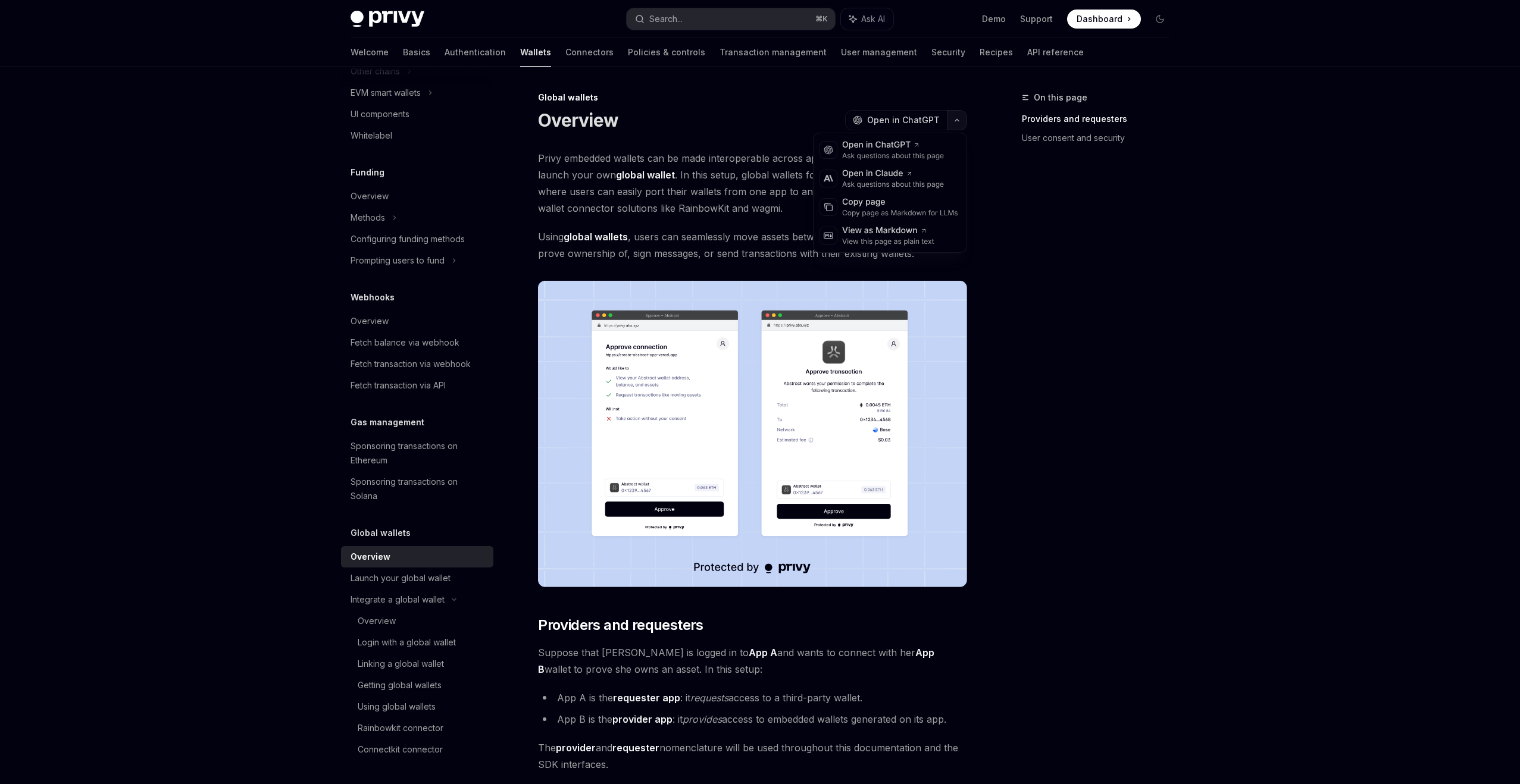
click at [959, 118] on icon "button" at bounding box center [957, 120] width 14 height 4
click at [921, 210] on div "Copy page as Markdown for LLMs" at bounding box center [900, 213] width 116 height 10
click at [426, 585] on div "Launch your global wallet" at bounding box center [401, 578] width 100 height 14
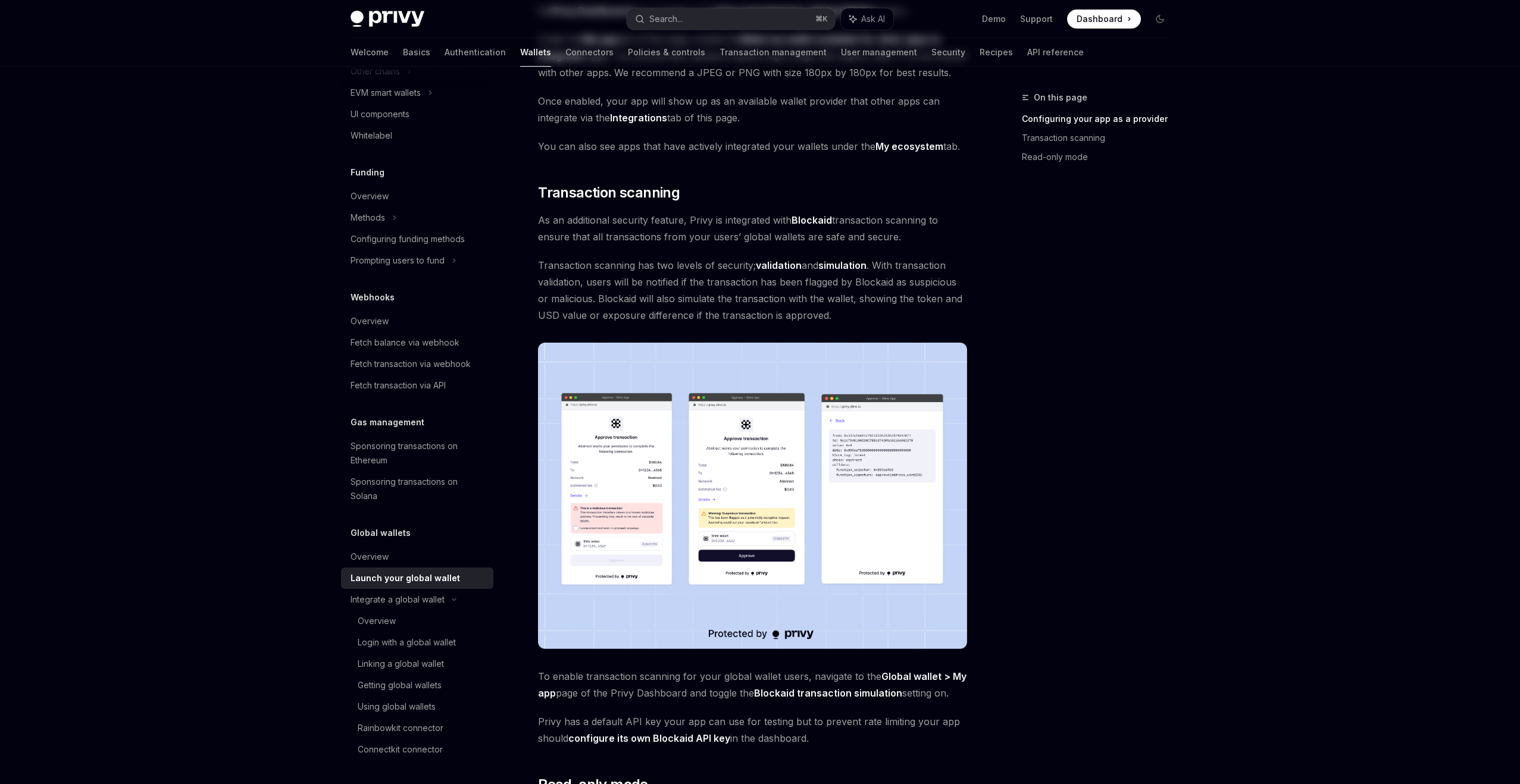
scroll to position [482, 0]
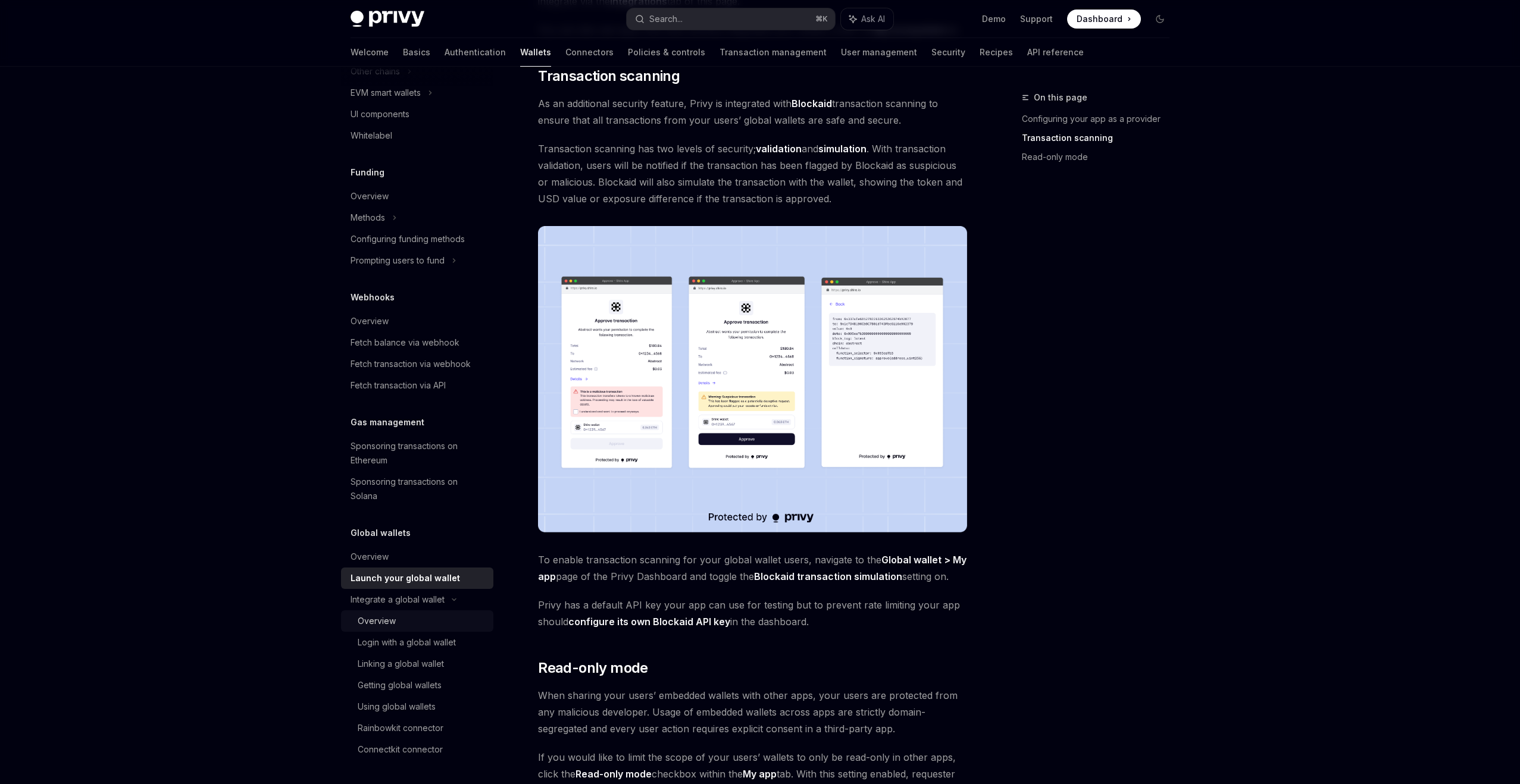
click at [402, 616] on div "Overview" at bounding box center [422, 620] width 128 height 14
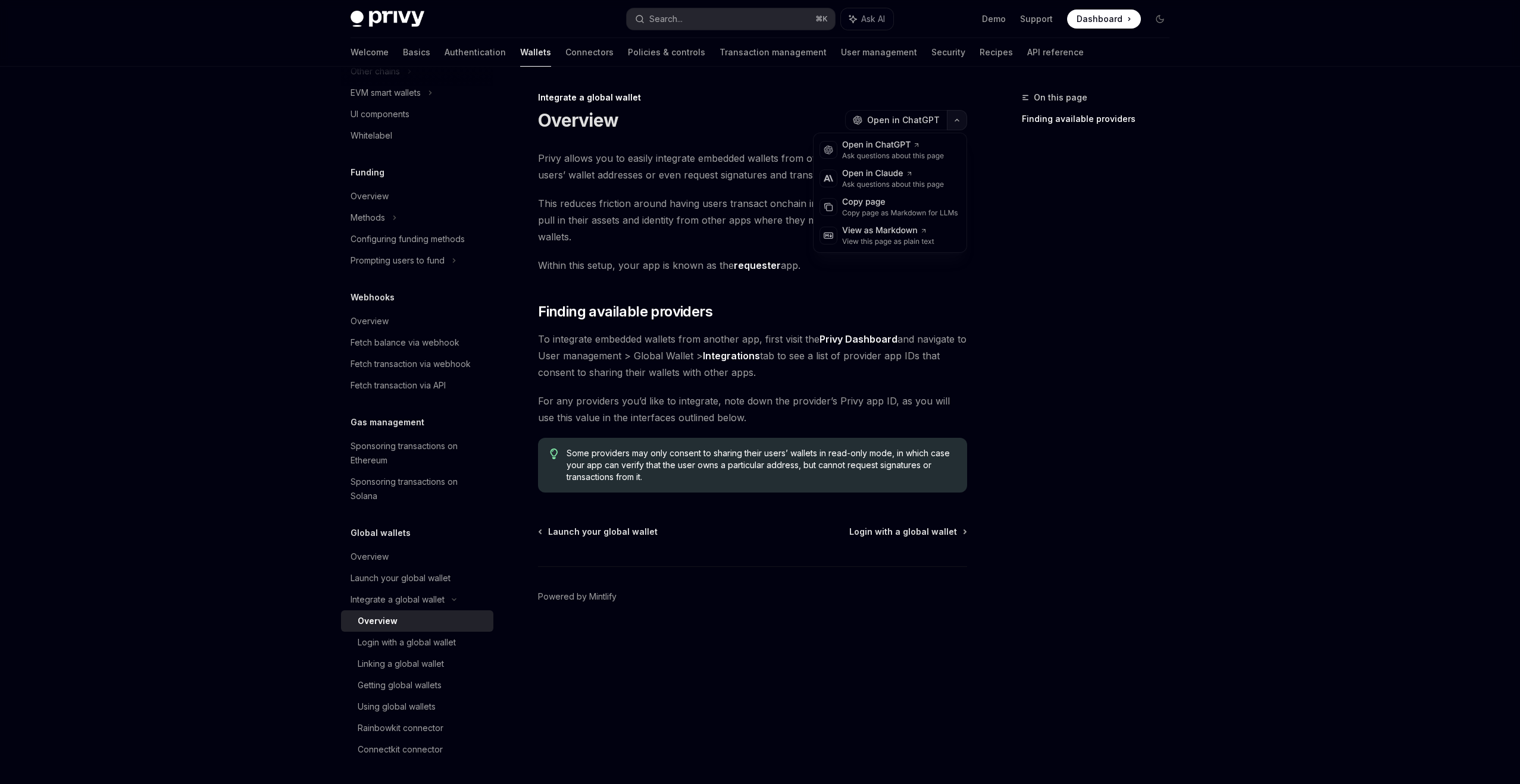
click at [954, 120] on icon "button" at bounding box center [957, 120] width 14 height 4
click at [709, 636] on footer "Powered by Mintlify" at bounding box center [752, 618] width 429 height 103
click at [409, 639] on div "Login with a global wallet" at bounding box center [407, 642] width 98 height 14
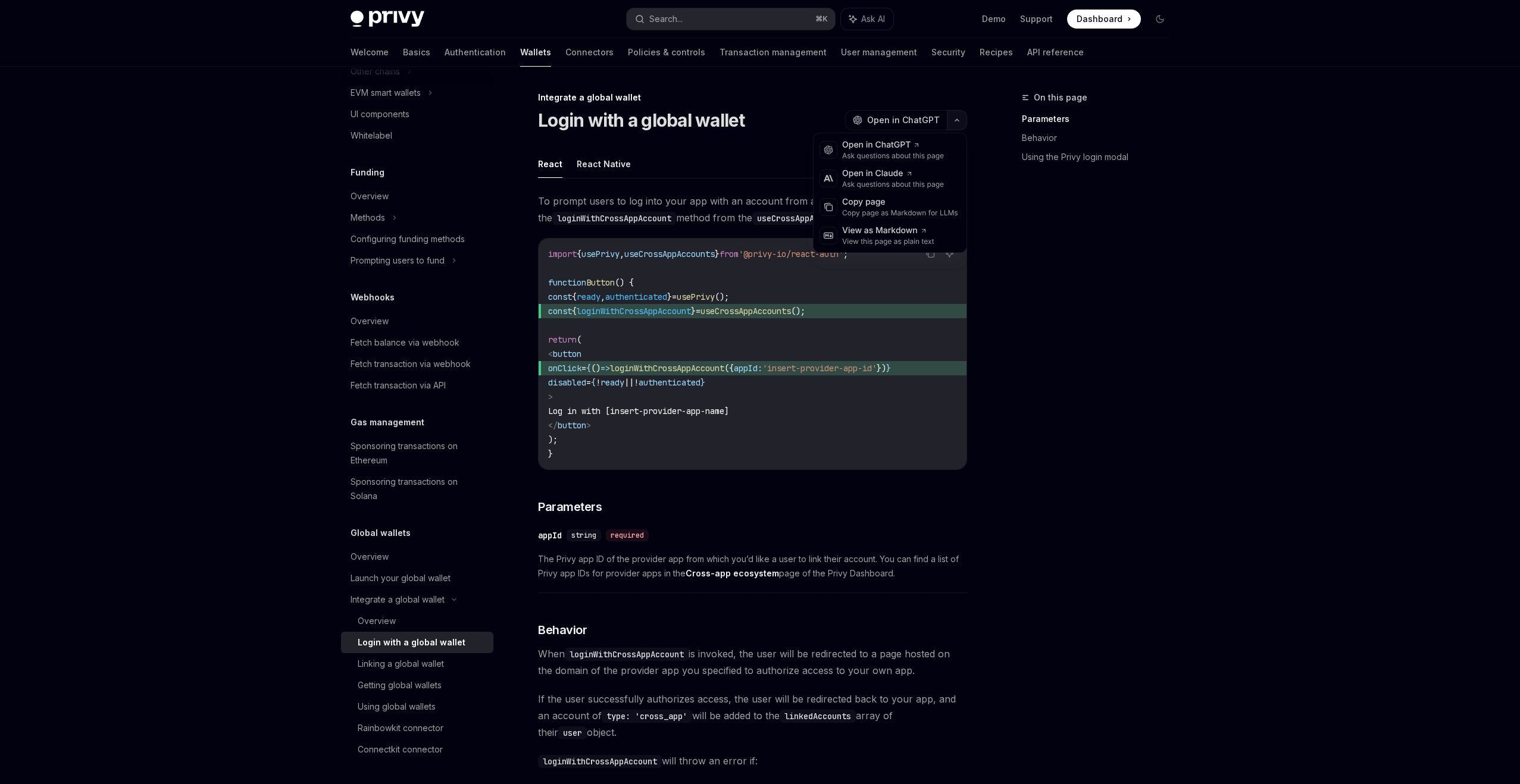
click at [955, 120] on icon "button" at bounding box center [957, 120] width 14 height 4
click at [906, 209] on div "Copy page as Markdown for LLMs" at bounding box center [900, 213] width 116 height 10
click at [448, 667] on div "Linking a global wallet" at bounding box center [422, 664] width 128 height 14
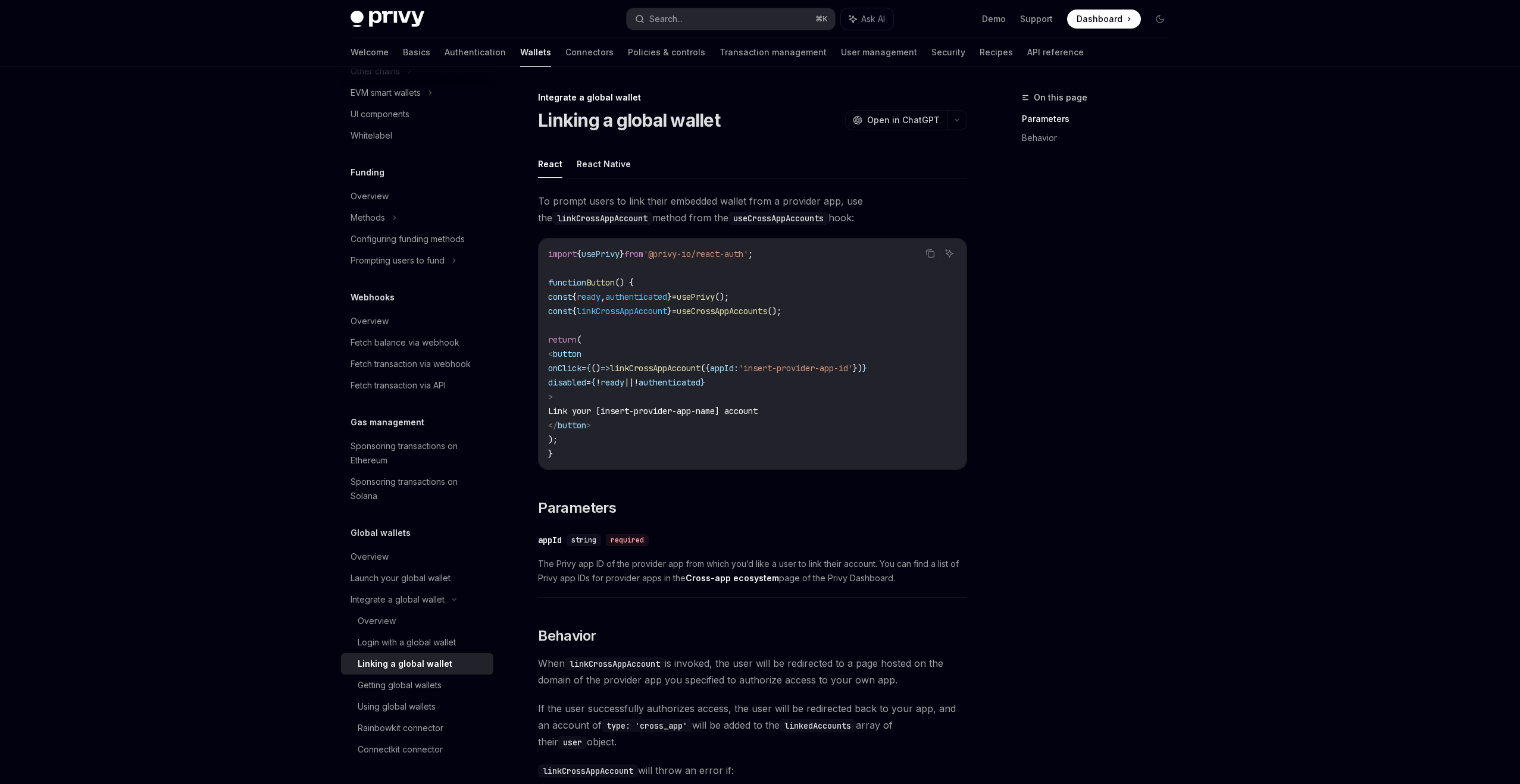
click at [700, 210] on span "To prompt users to link their embedded wallet from a provider app, use the link…" at bounding box center [752, 209] width 429 height 33
click at [698, 216] on span "To prompt users to link their embedded wallet from a provider app, use the link…" at bounding box center [752, 209] width 429 height 33
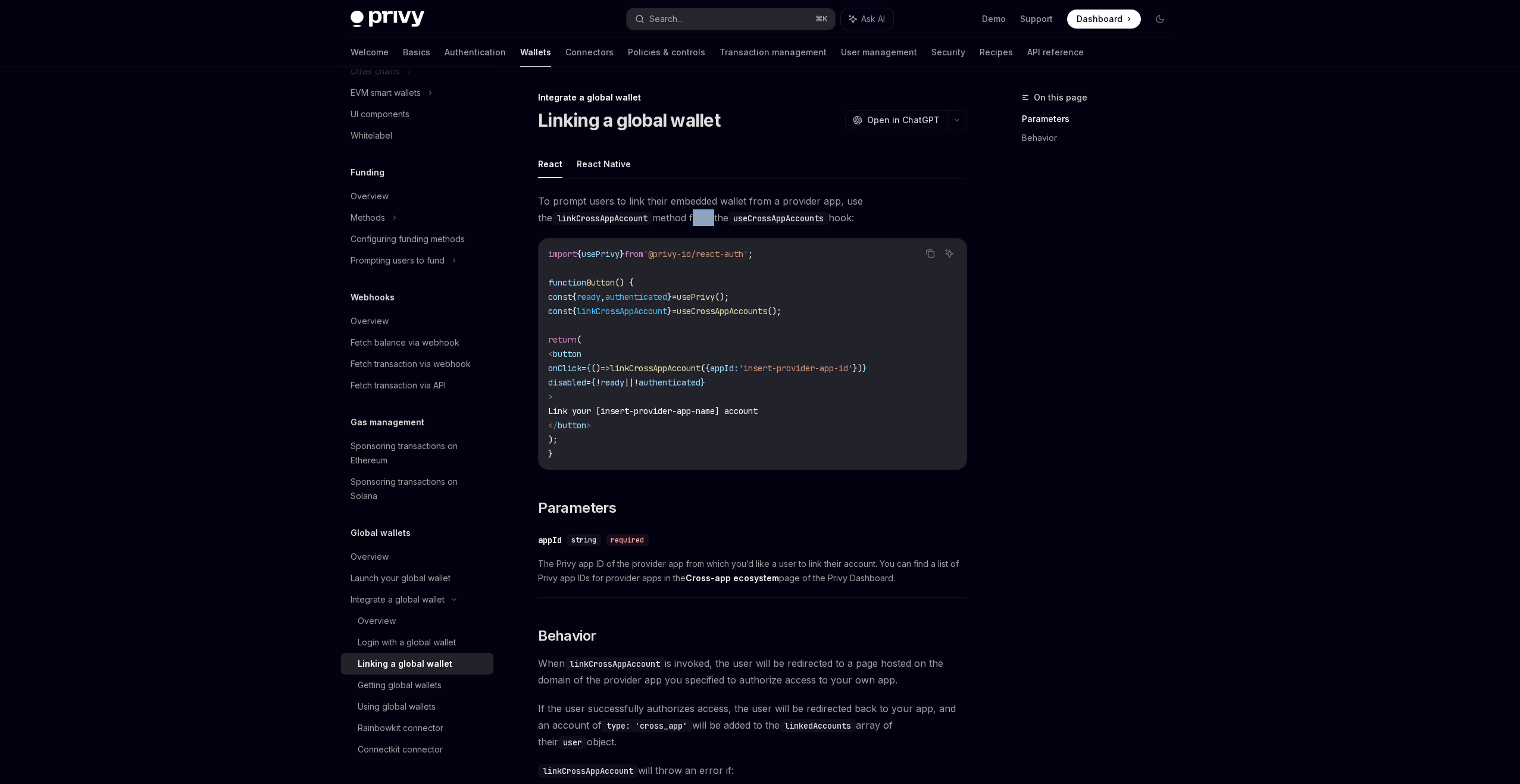
click at [698, 216] on span "To prompt users to link their embedded wallet from a provider app, use the link…" at bounding box center [752, 209] width 429 height 33
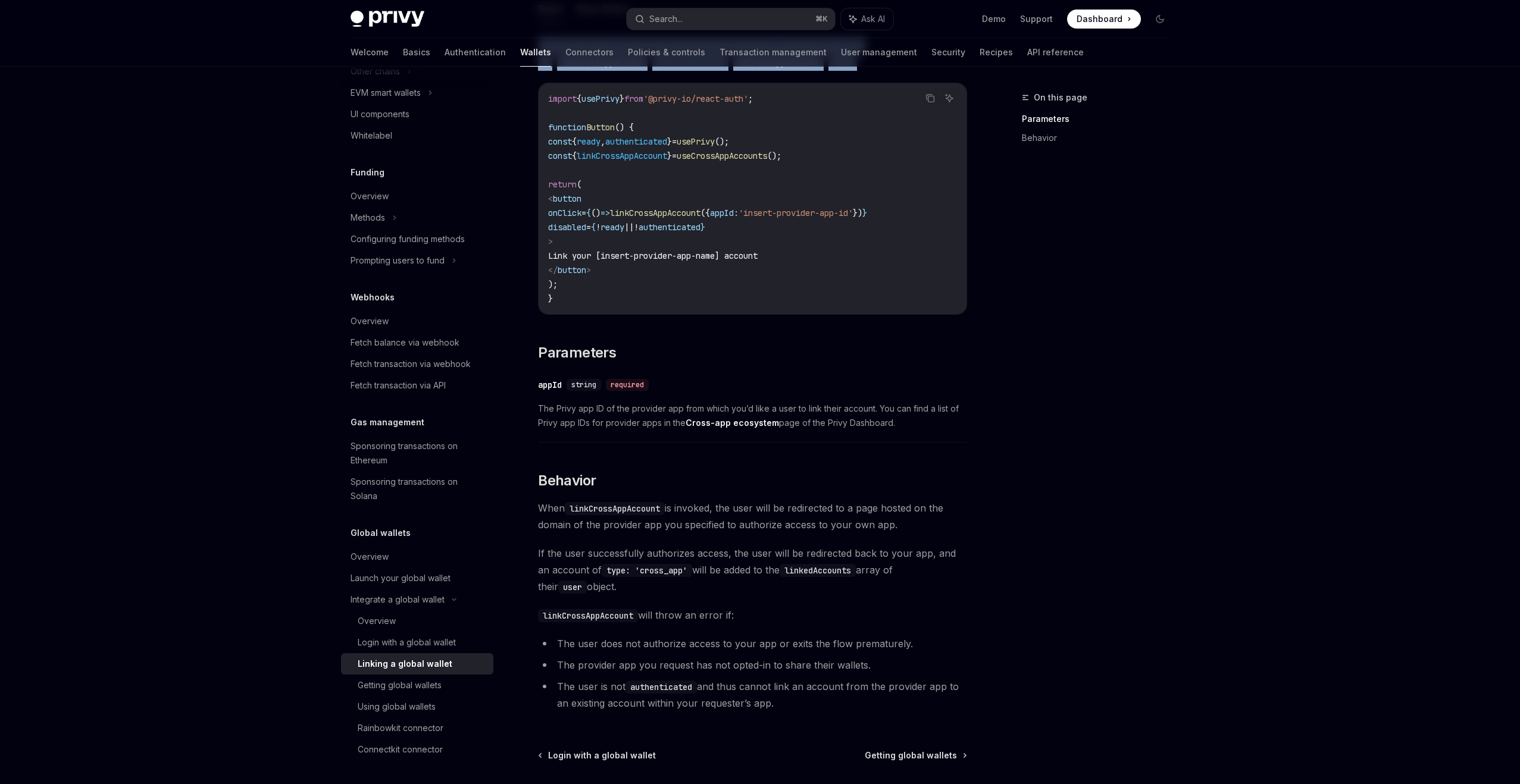
scroll to position [162, 0]
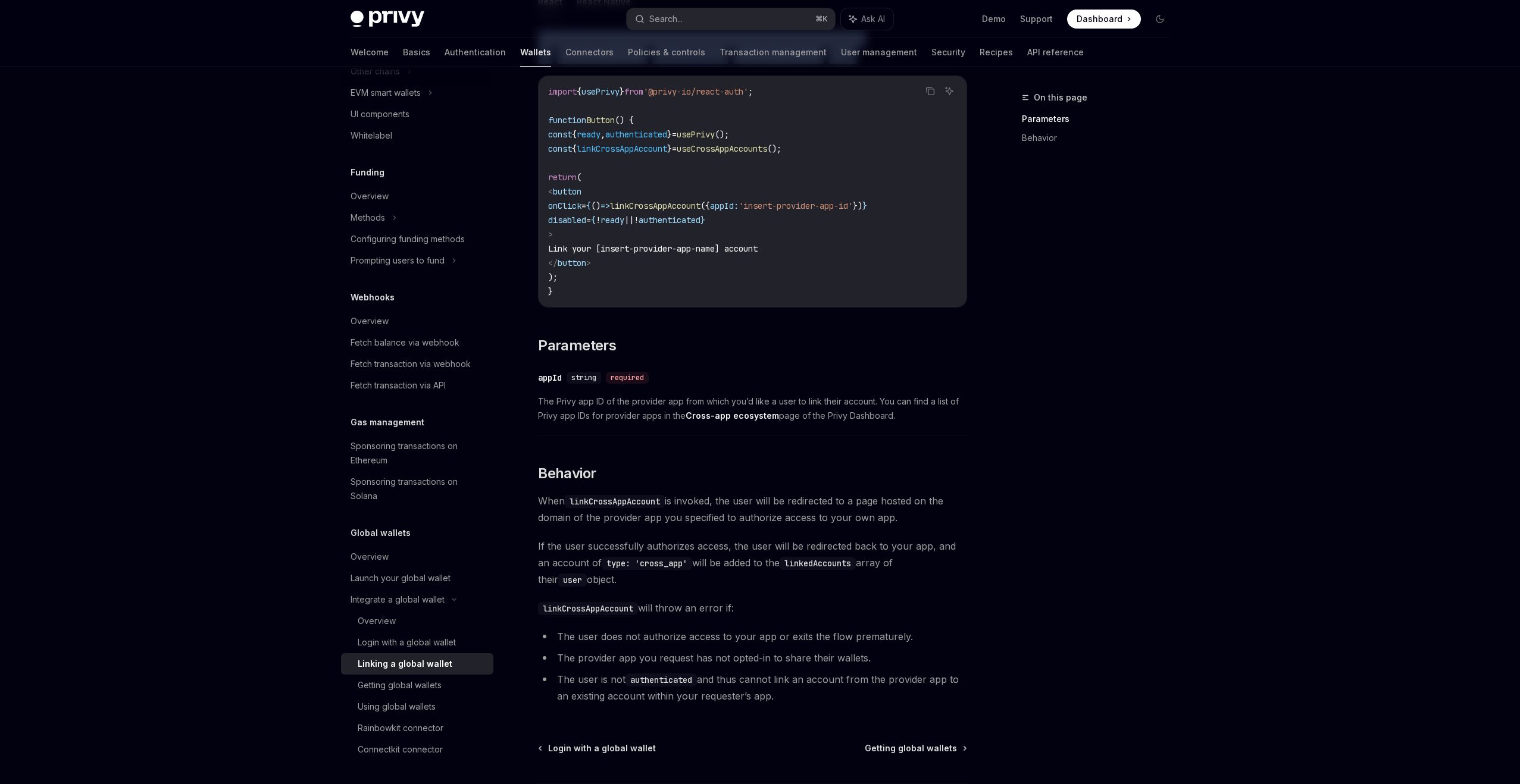
click at [651, 411] on span "The Privy app ID of the provider app from which you’d like a user to link their…" at bounding box center [752, 409] width 429 height 29
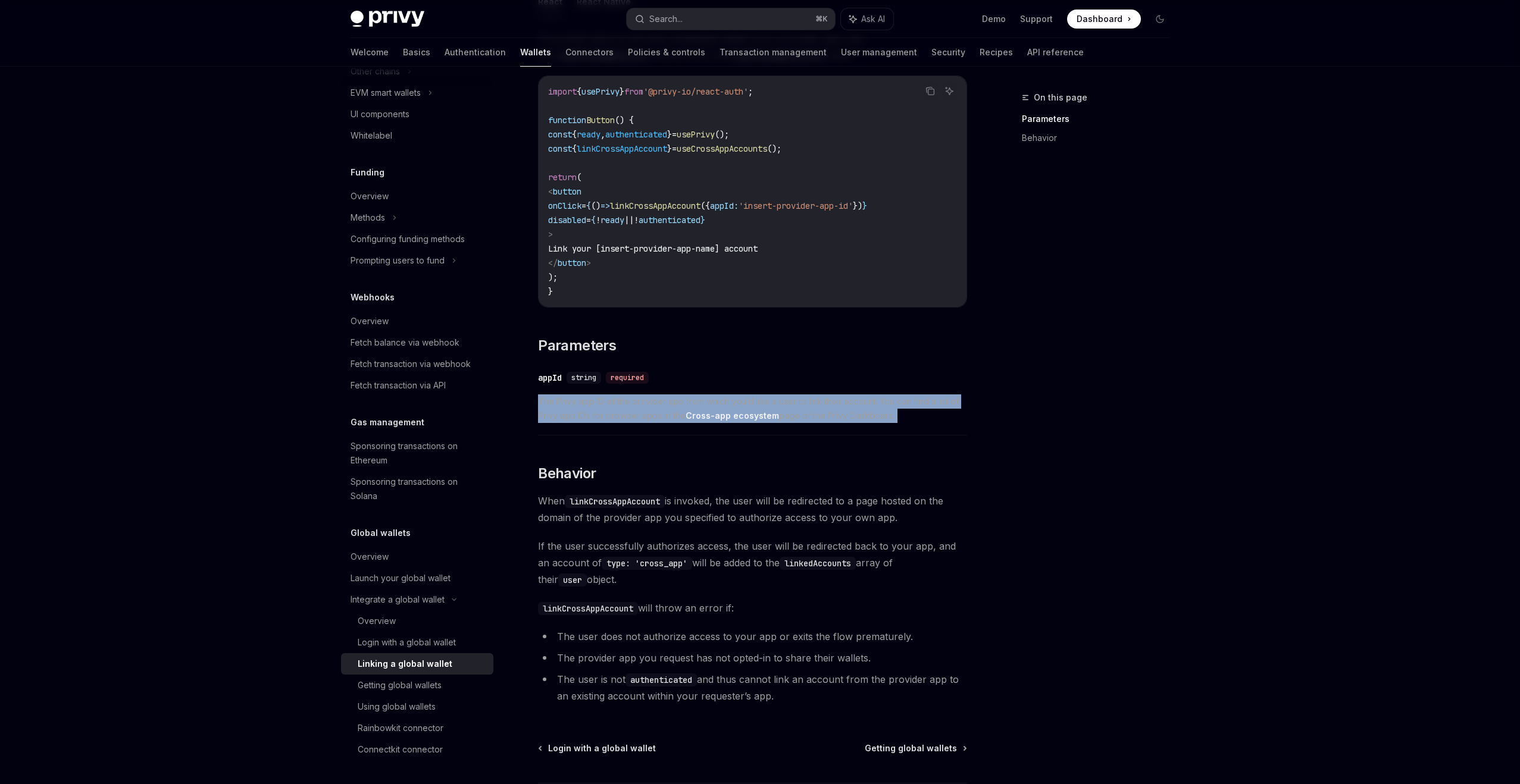
click at [651, 411] on span "The Privy app ID of the provider app from which you’d like a user to link their…" at bounding box center [752, 409] width 429 height 29
click at [677, 525] on span "When linkCrossAppAccount is invoked, the user will be redirected to a page host…" at bounding box center [752, 509] width 429 height 33
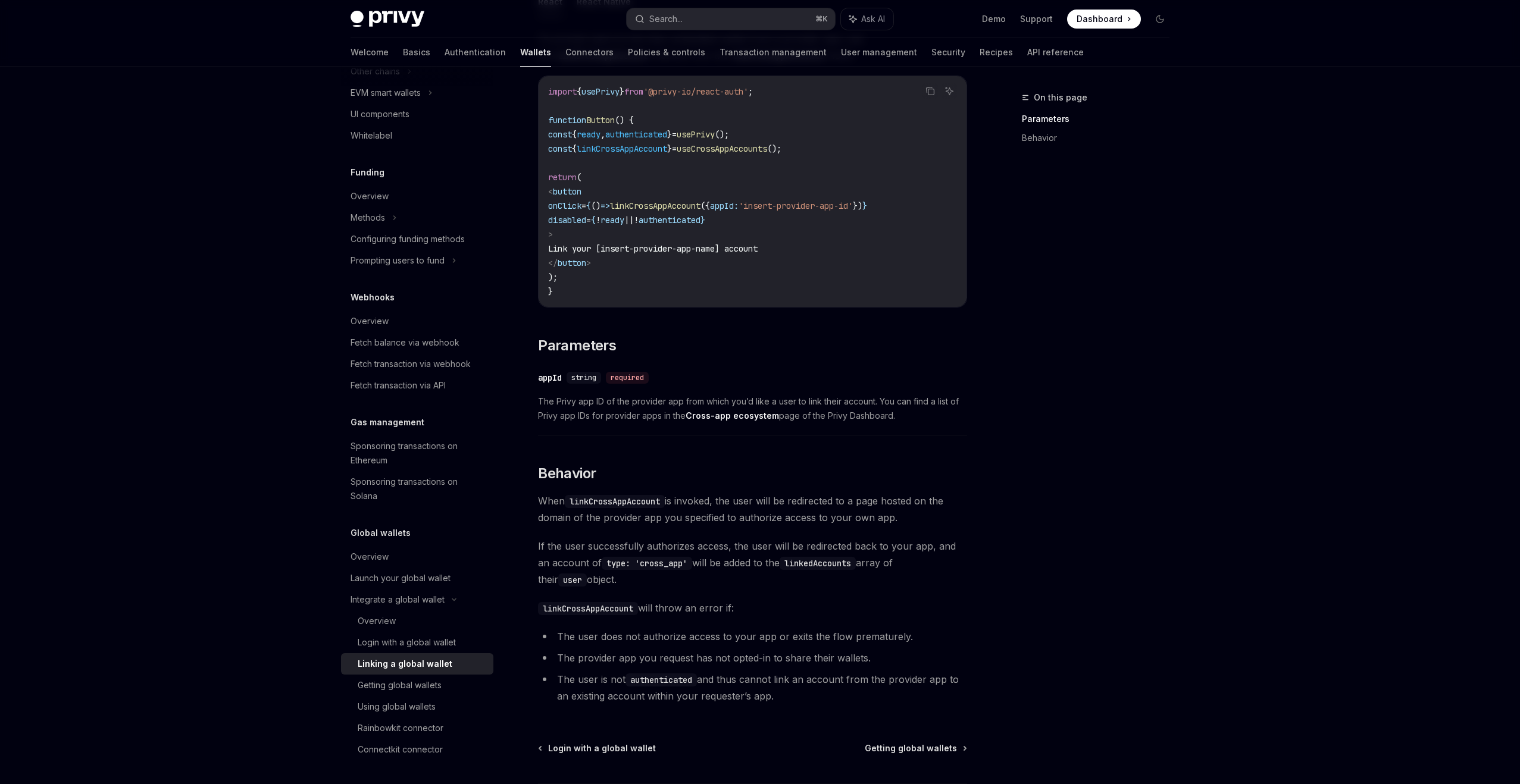
click at [677, 525] on span "When linkCrossAppAccount is invoked, the user will be redirected to a page host…" at bounding box center [752, 509] width 429 height 33
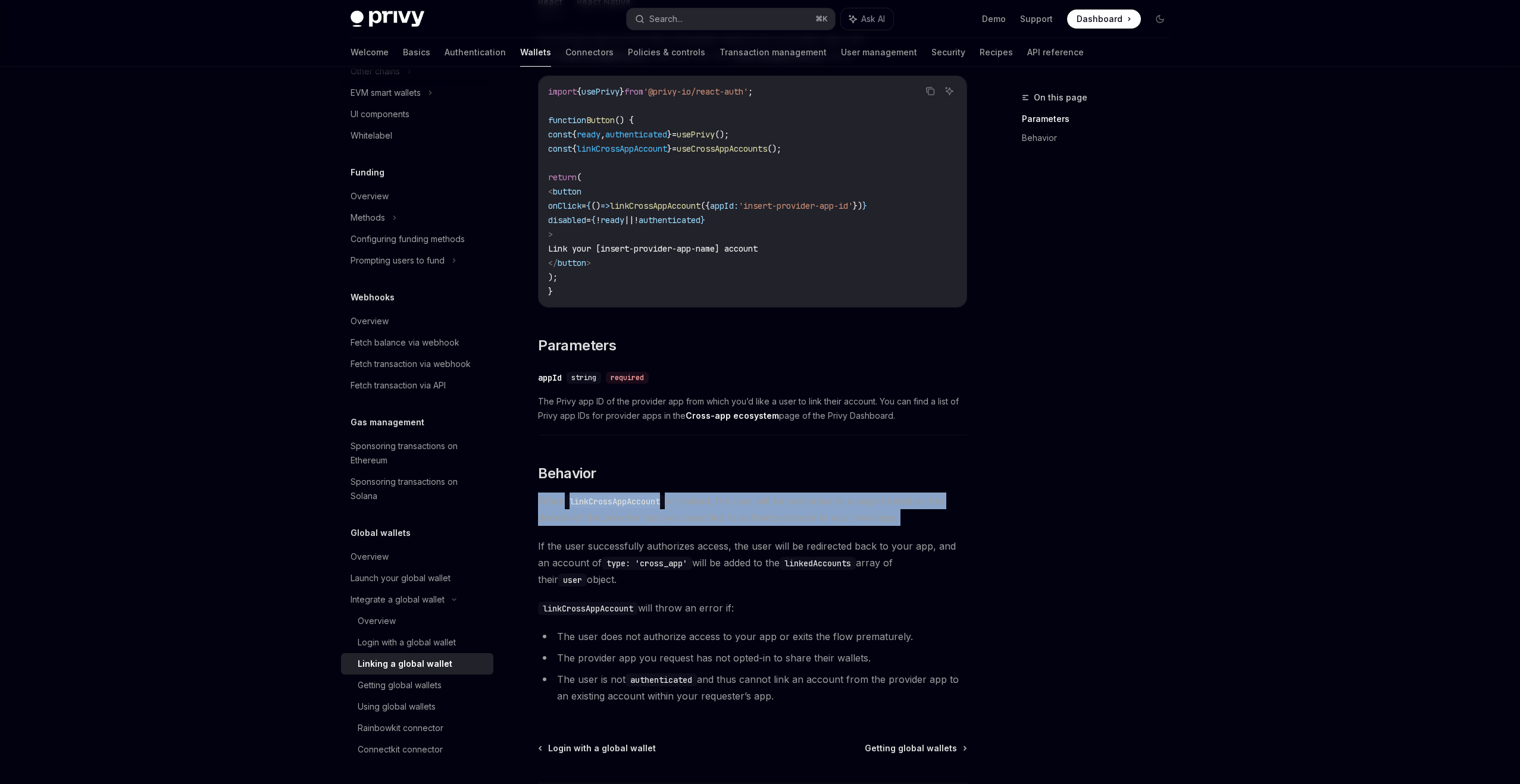
click at [693, 565] on span "If the user successfully authorizes access, the user will be redirected back to…" at bounding box center [752, 563] width 429 height 50
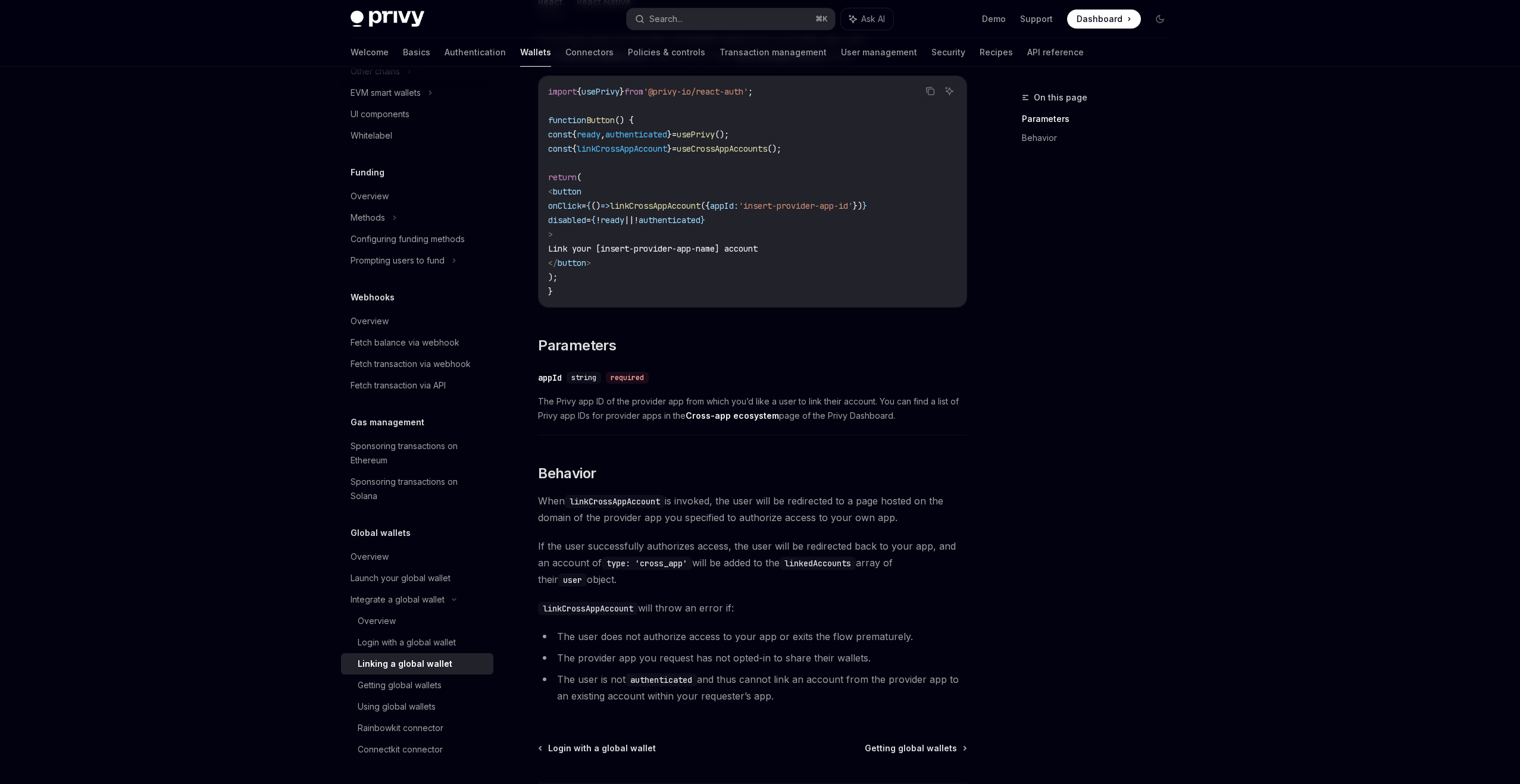
click at [693, 565] on span "If the user successfully authorizes access, the user will be redirected back to…" at bounding box center [752, 563] width 429 height 50
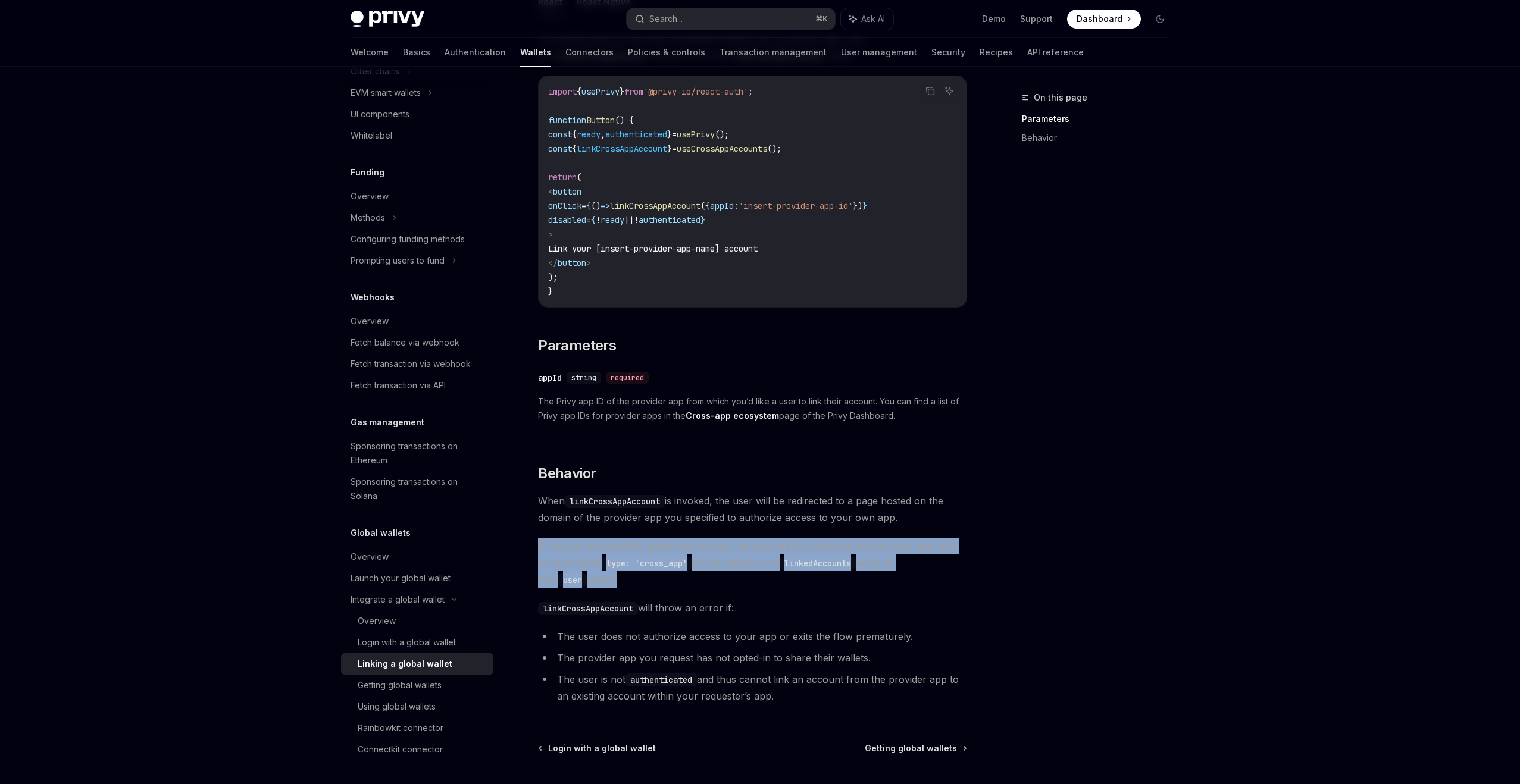
click at [709, 595] on div "To prompt users to link their embedded wallet from a provider app, use the link…" at bounding box center [752, 370] width 429 height 679
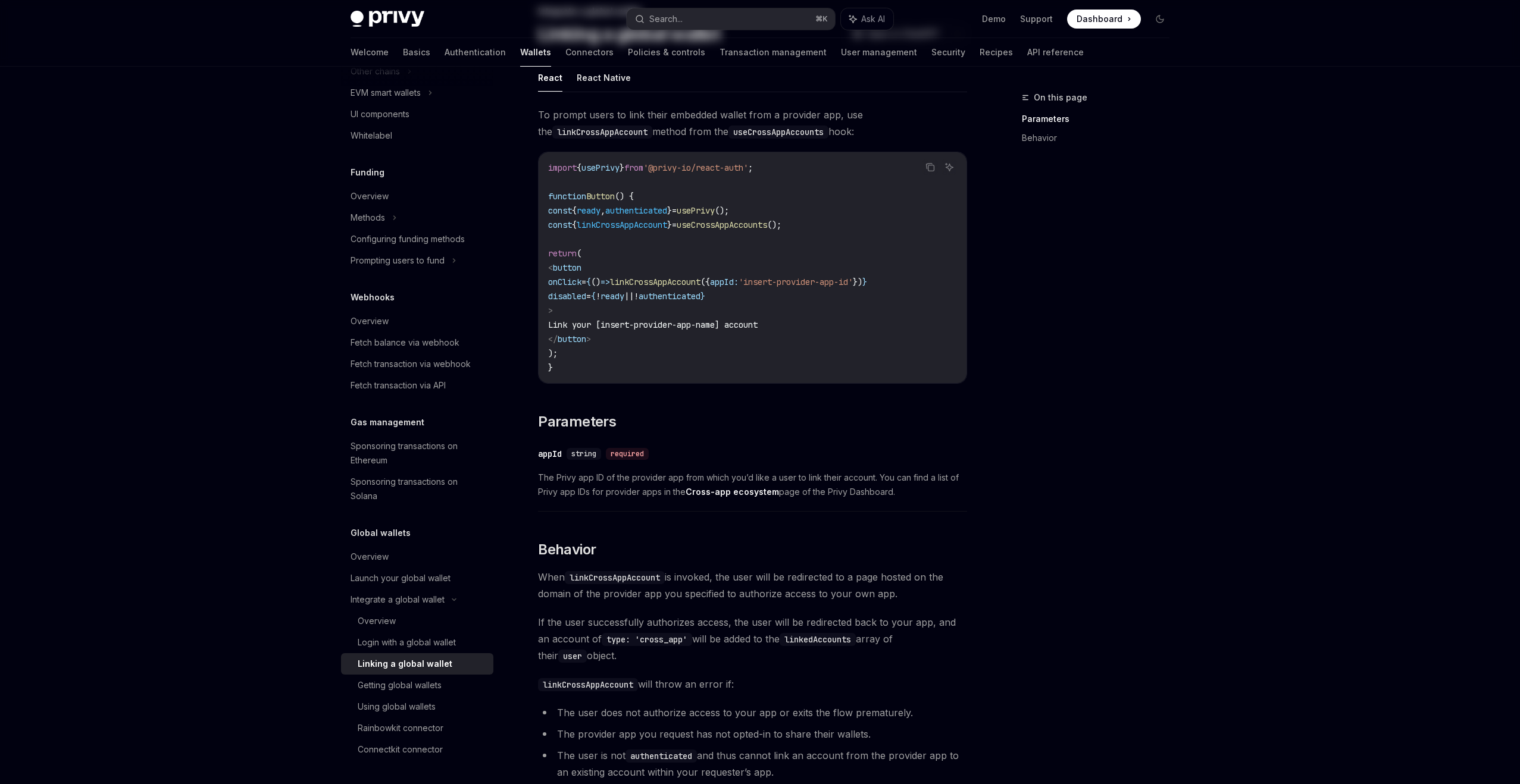
scroll to position [0, 0]
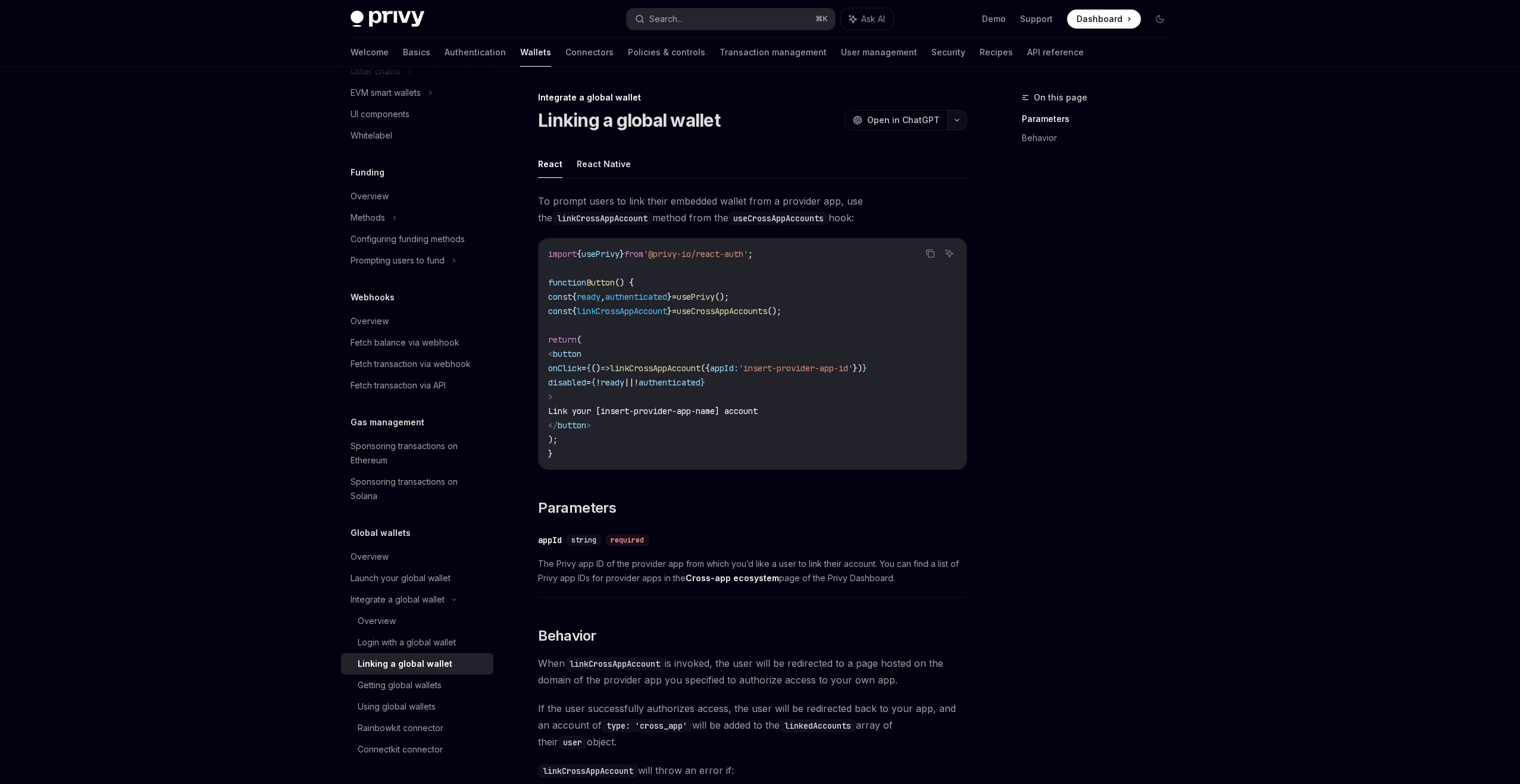
click at [954, 120] on icon "button" at bounding box center [957, 120] width 14 height 4
click at [919, 212] on div "Copy page as Markdown for LLMs" at bounding box center [900, 213] width 116 height 10
click at [428, 686] on div "Getting global wallets" at bounding box center [400, 685] width 84 height 14
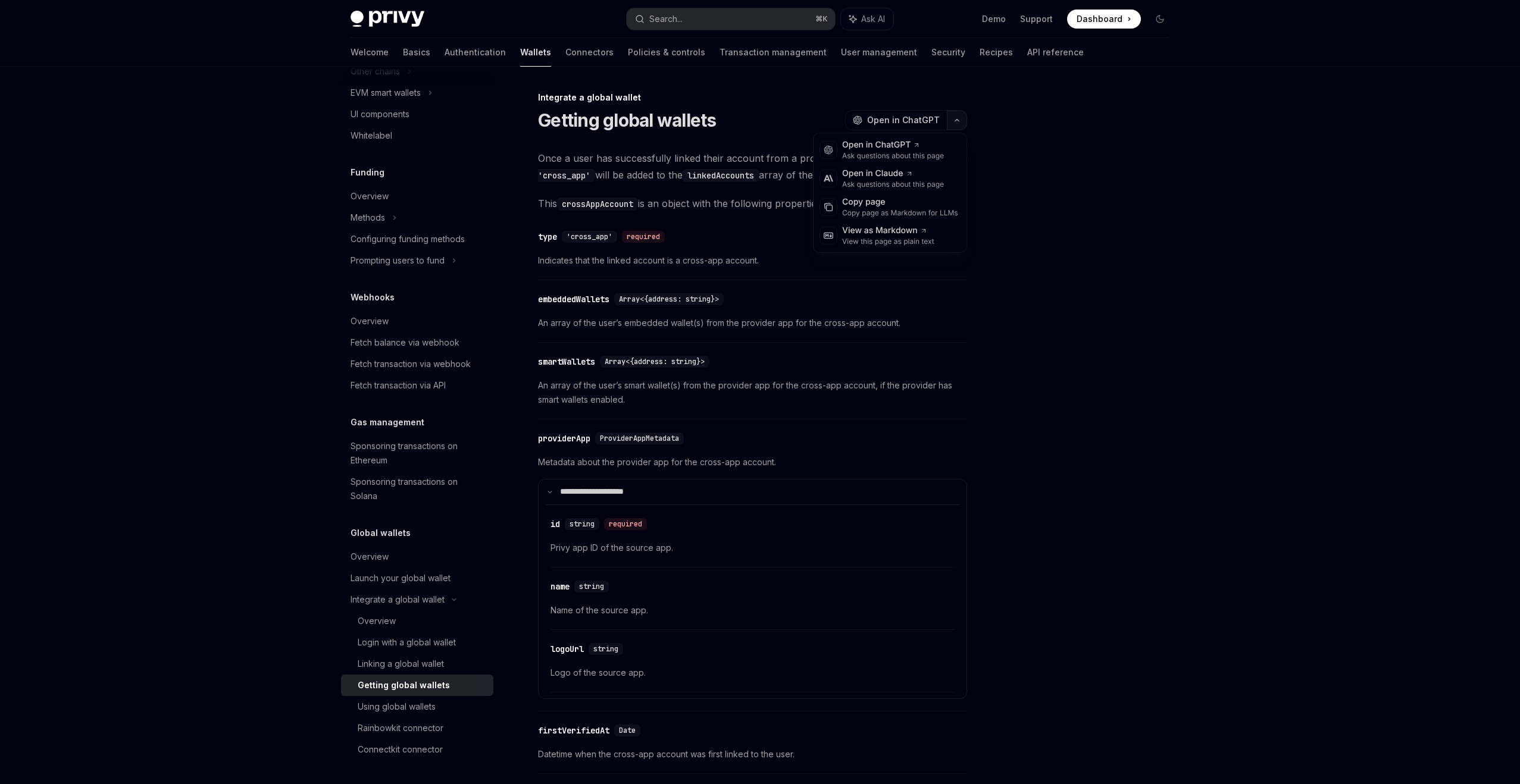
click at [961, 121] on button "button" at bounding box center [957, 120] width 21 height 21
click at [910, 210] on div "Copy page as Markdown for LLMs" at bounding box center [900, 213] width 116 height 10
click at [418, 708] on div "Using global wallets" at bounding box center [397, 706] width 78 height 14
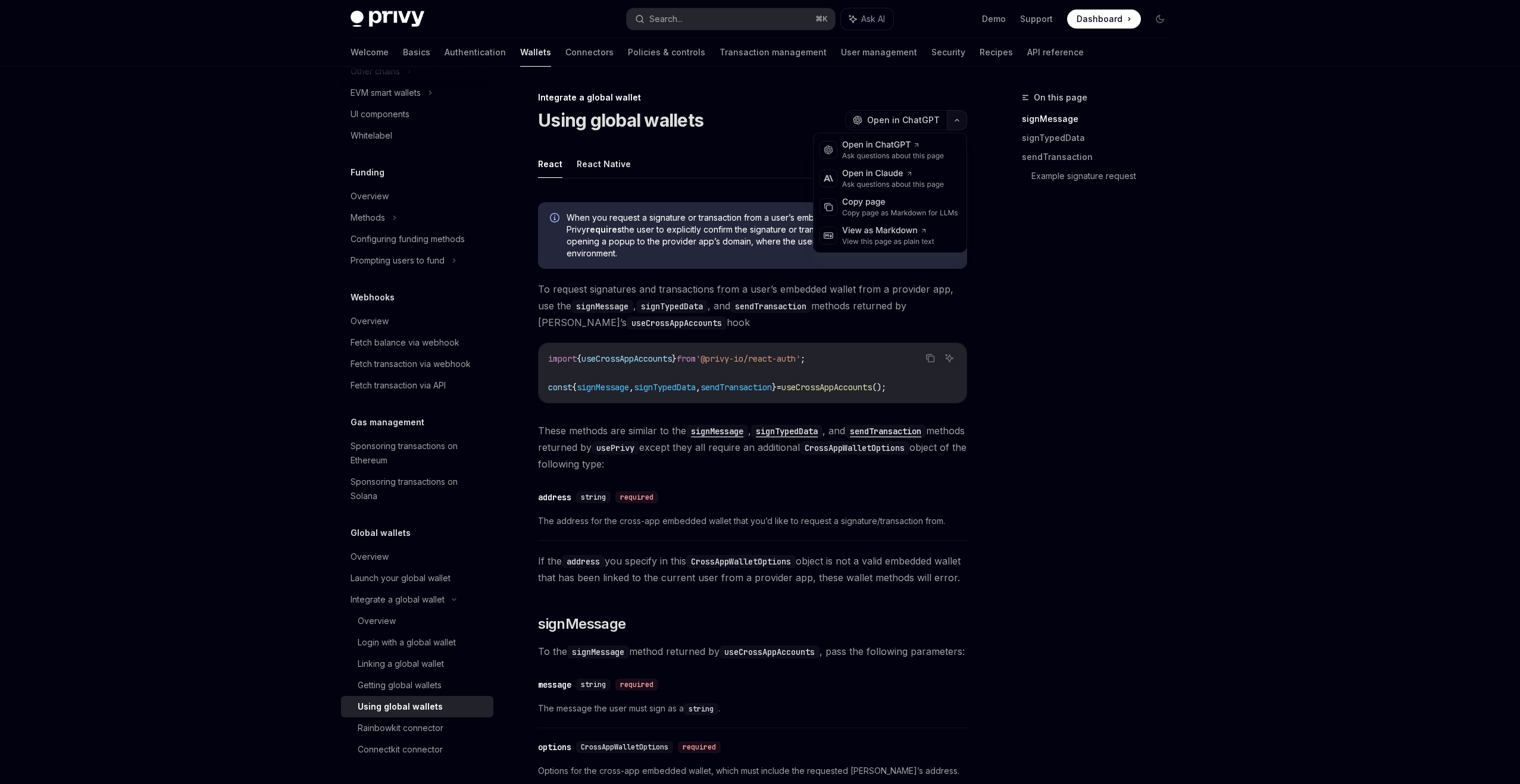
click at [954, 120] on icon "button" at bounding box center [957, 120] width 14 height 4
click at [899, 210] on div "Copy page as Markdown for LLMs" at bounding box center [900, 213] width 116 height 10
click at [460, 725] on div "Rainbowkit connector" at bounding box center [422, 728] width 128 height 14
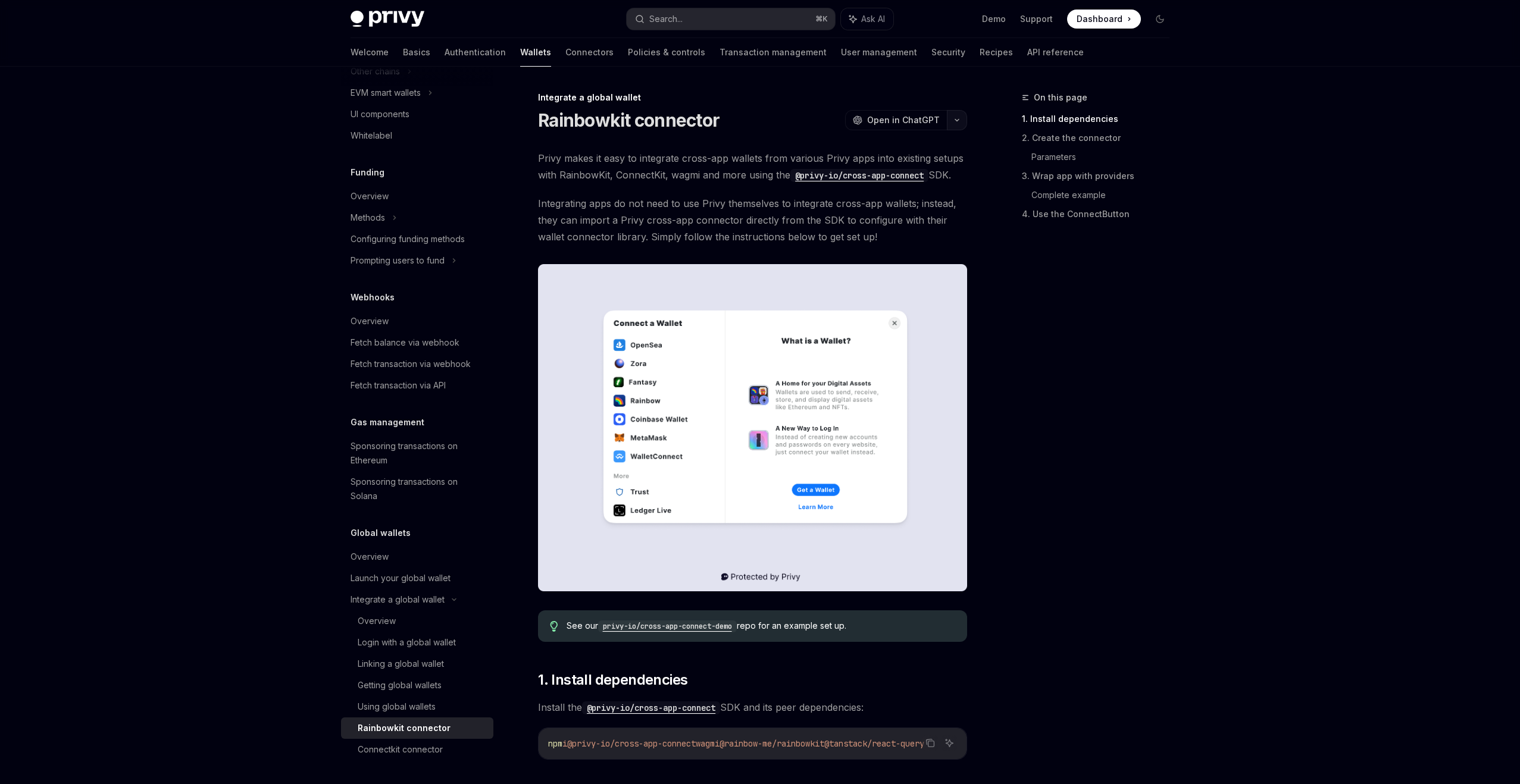
click at [958, 122] on icon "button" at bounding box center [957, 120] width 14 height 4
click at [925, 210] on div "Copy page as Markdown for LLMs" at bounding box center [900, 213] width 116 height 10
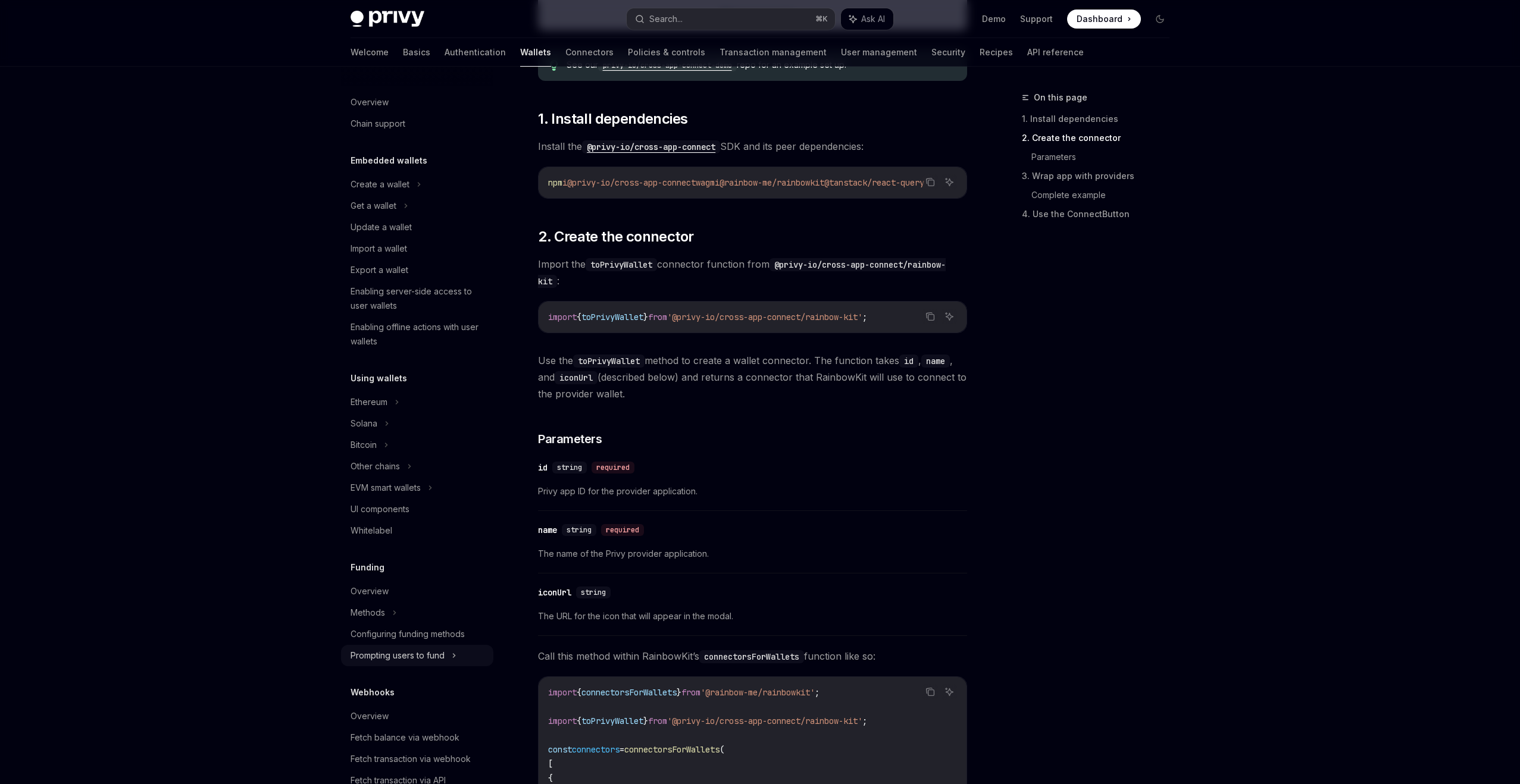
scroll to position [395, 0]
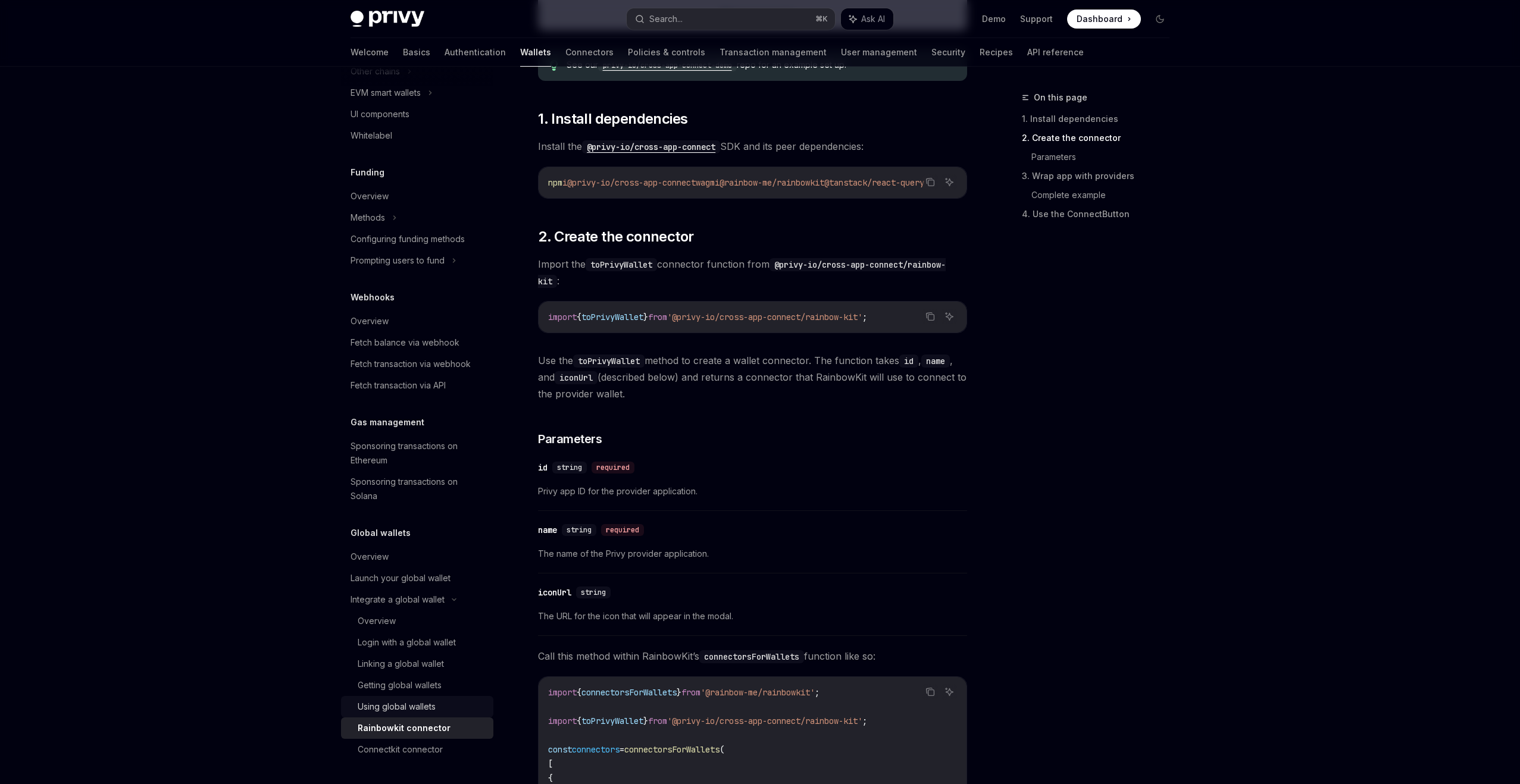
click at [431, 711] on div "Using global wallets" at bounding box center [397, 706] width 78 height 14
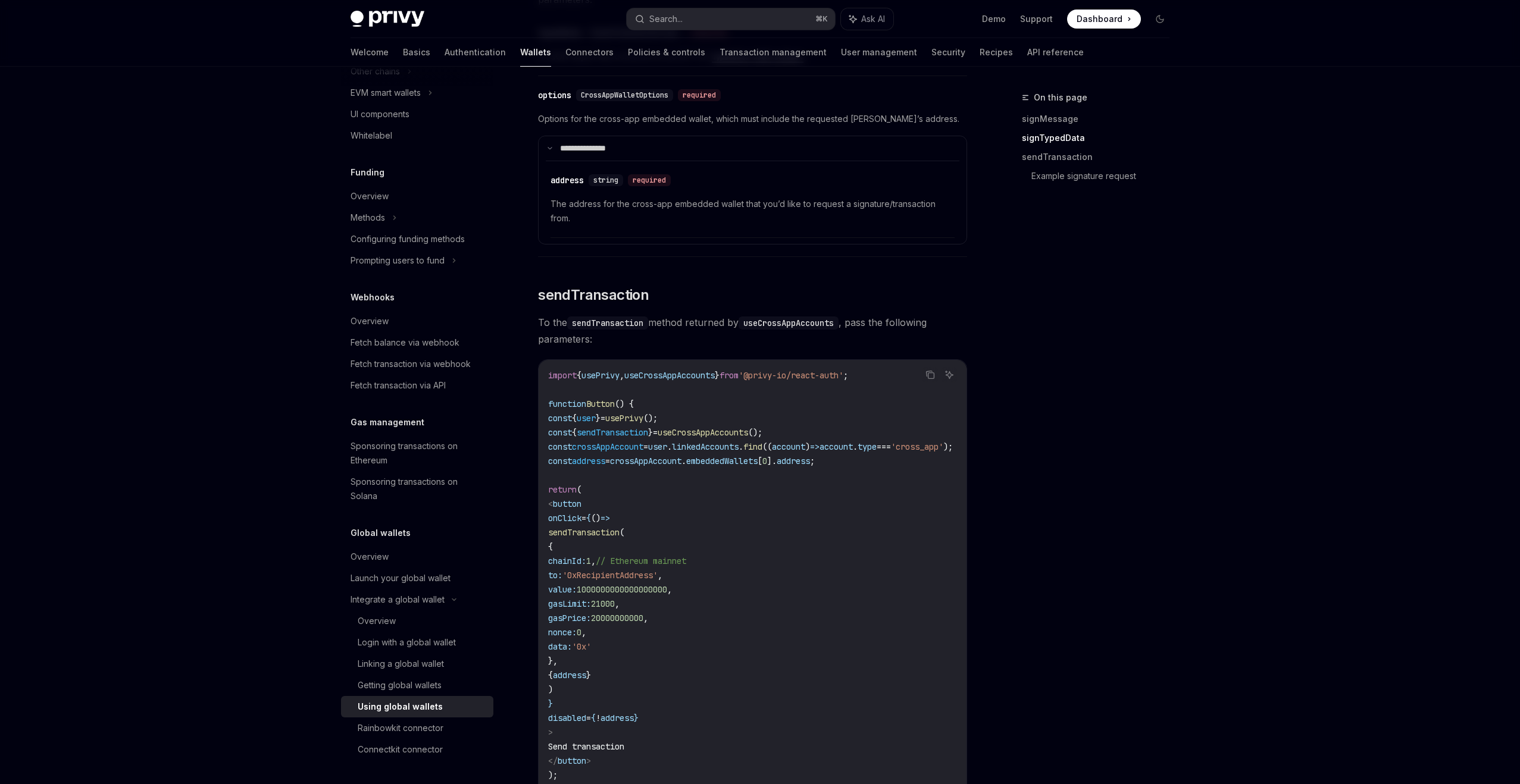
scroll to position [1282, 0]
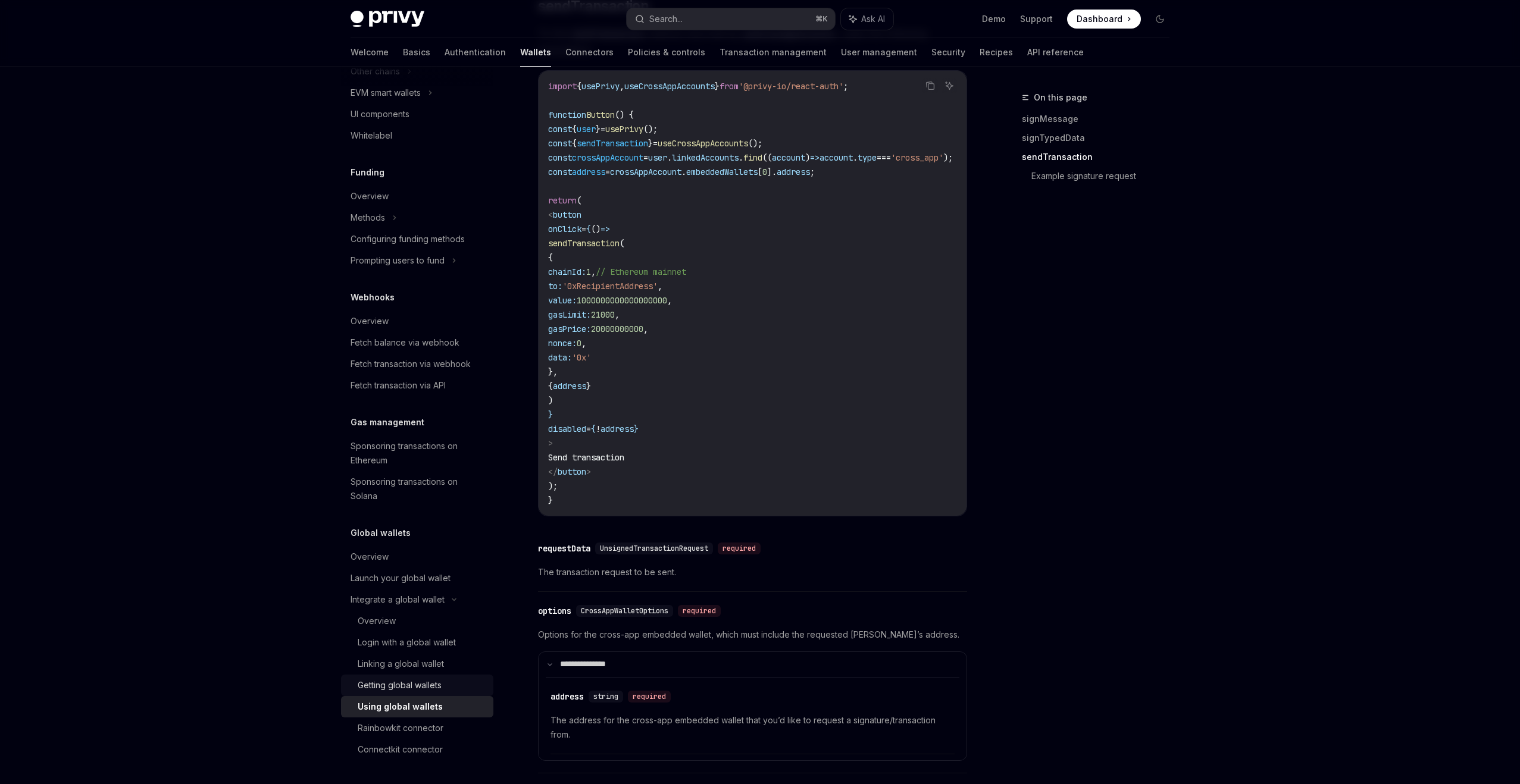
click at [415, 687] on div "Getting global wallets" at bounding box center [400, 685] width 84 height 14
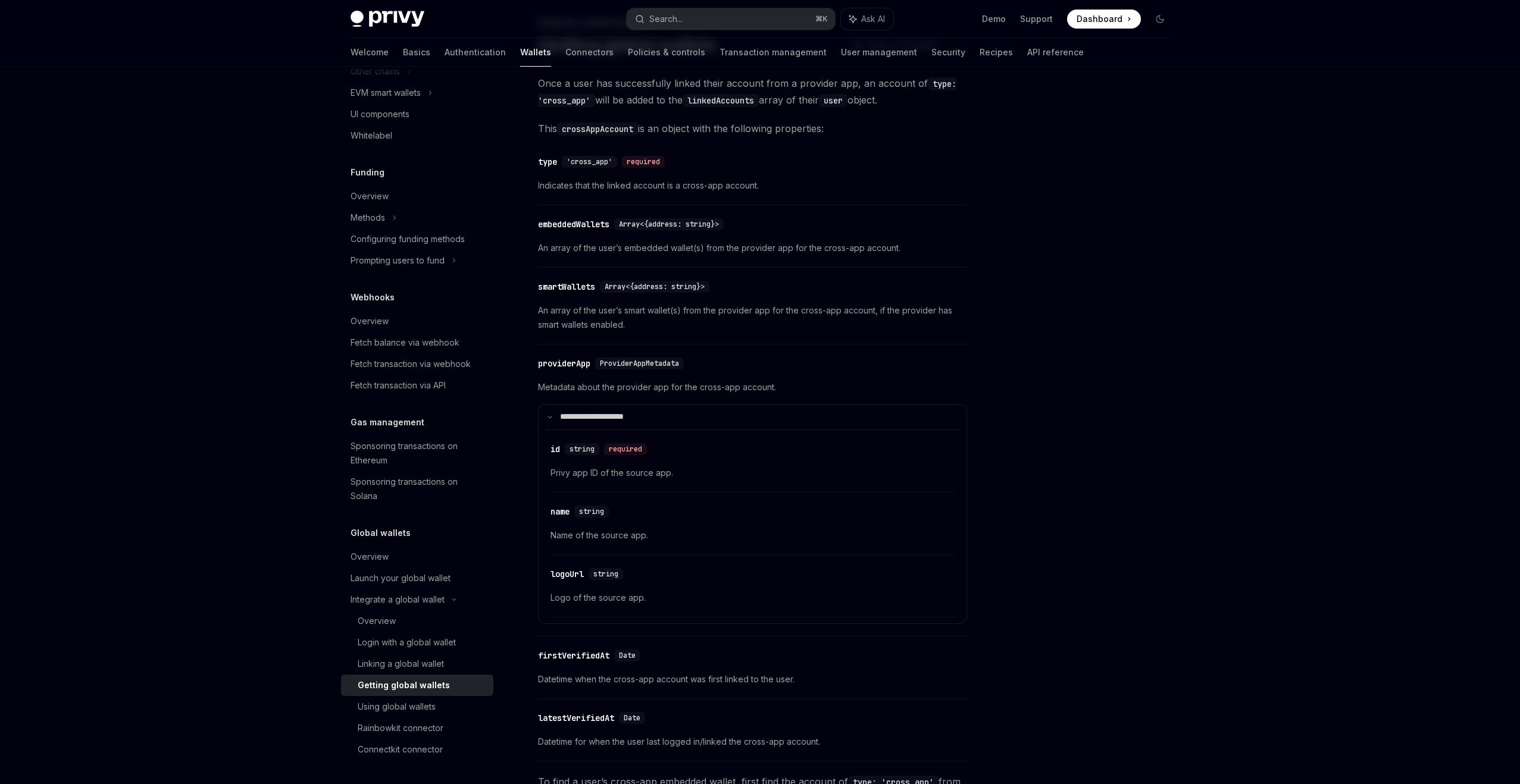
scroll to position [463, 0]
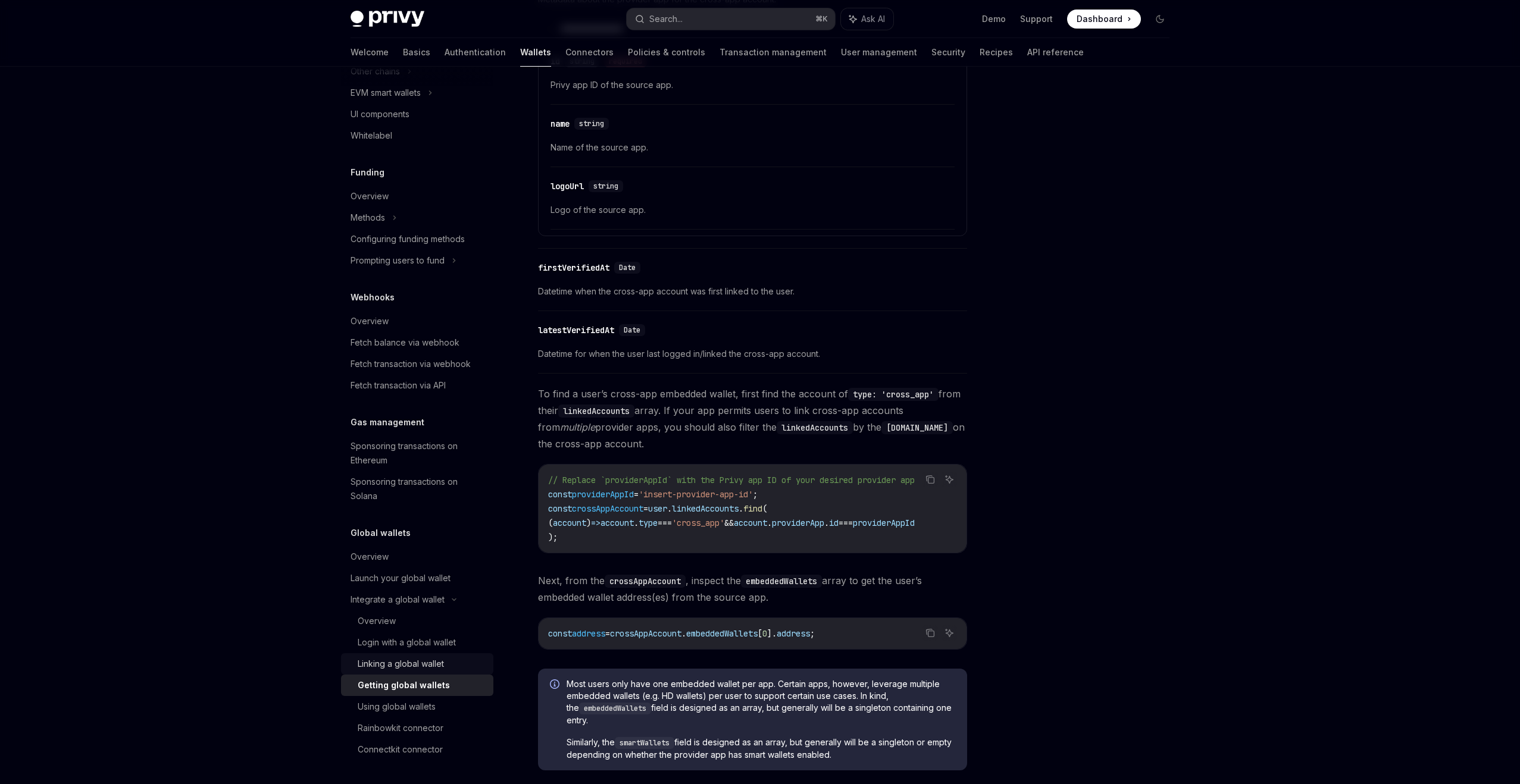
click at [440, 661] on div "Linking a global wallet" at bounding box center [401, 664] width 87 height 14
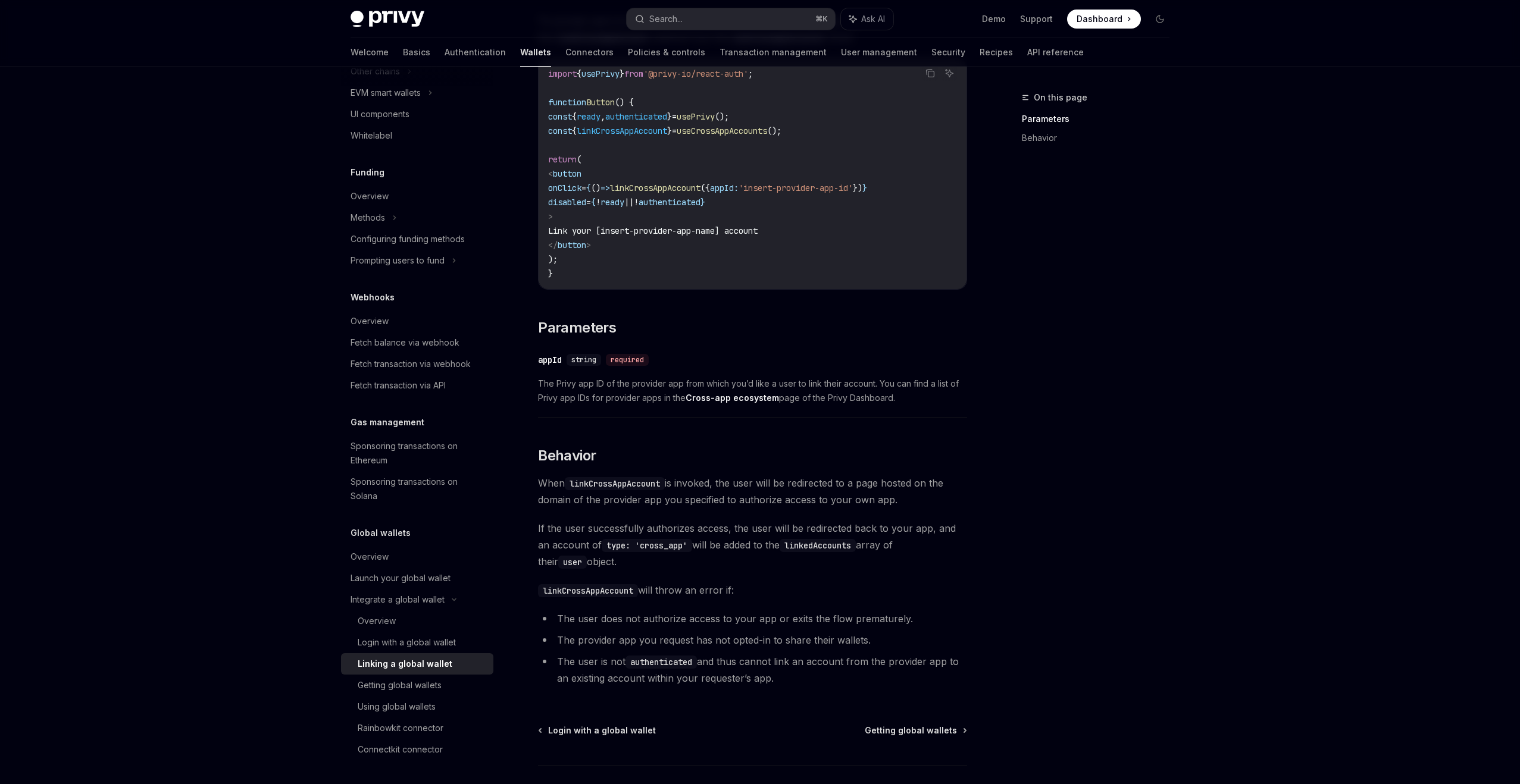
scroll to position [264, 0]
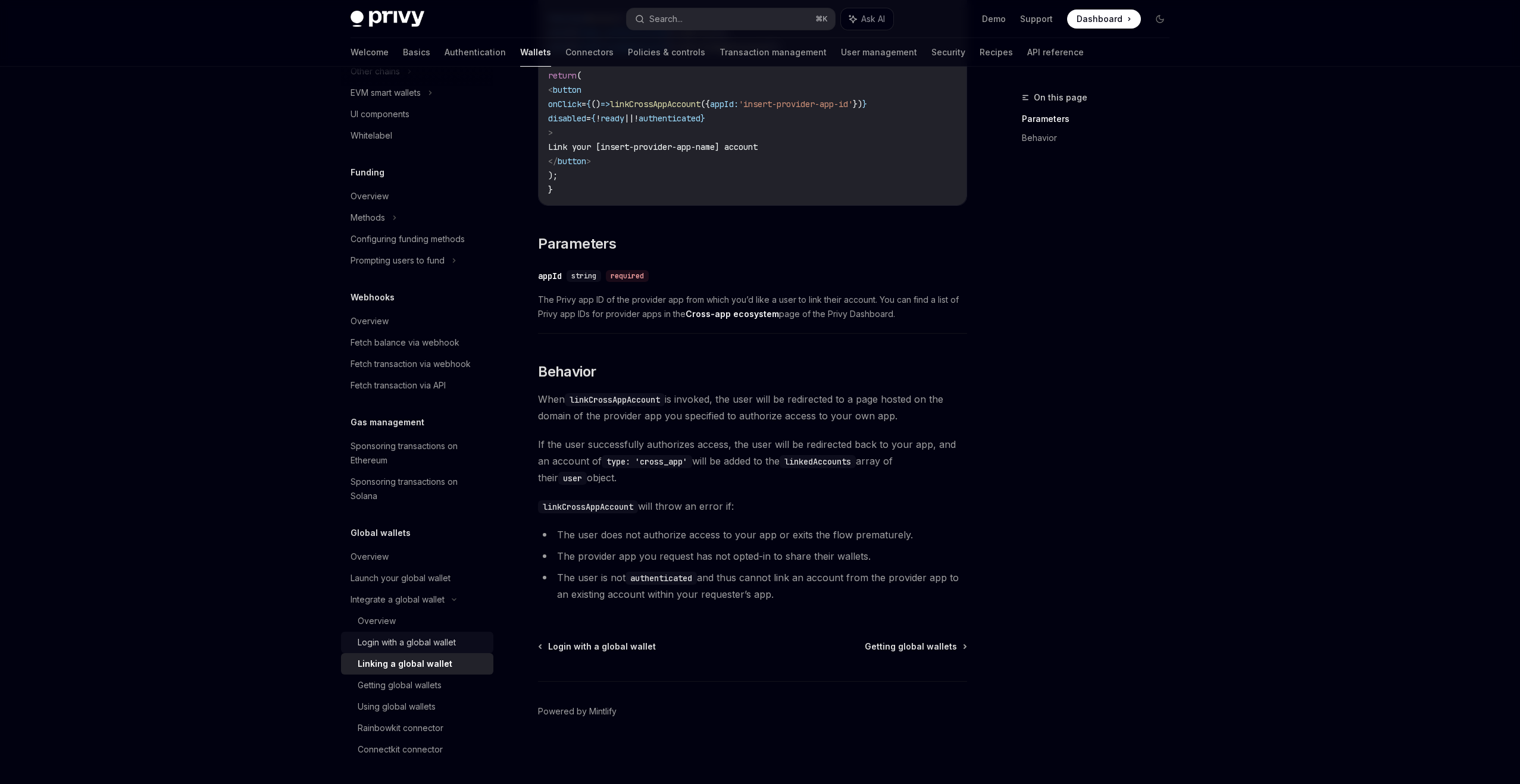
click at [436, 634] on link "Login with a global wallet" at bounding box center [417, 642] width 153 height 21
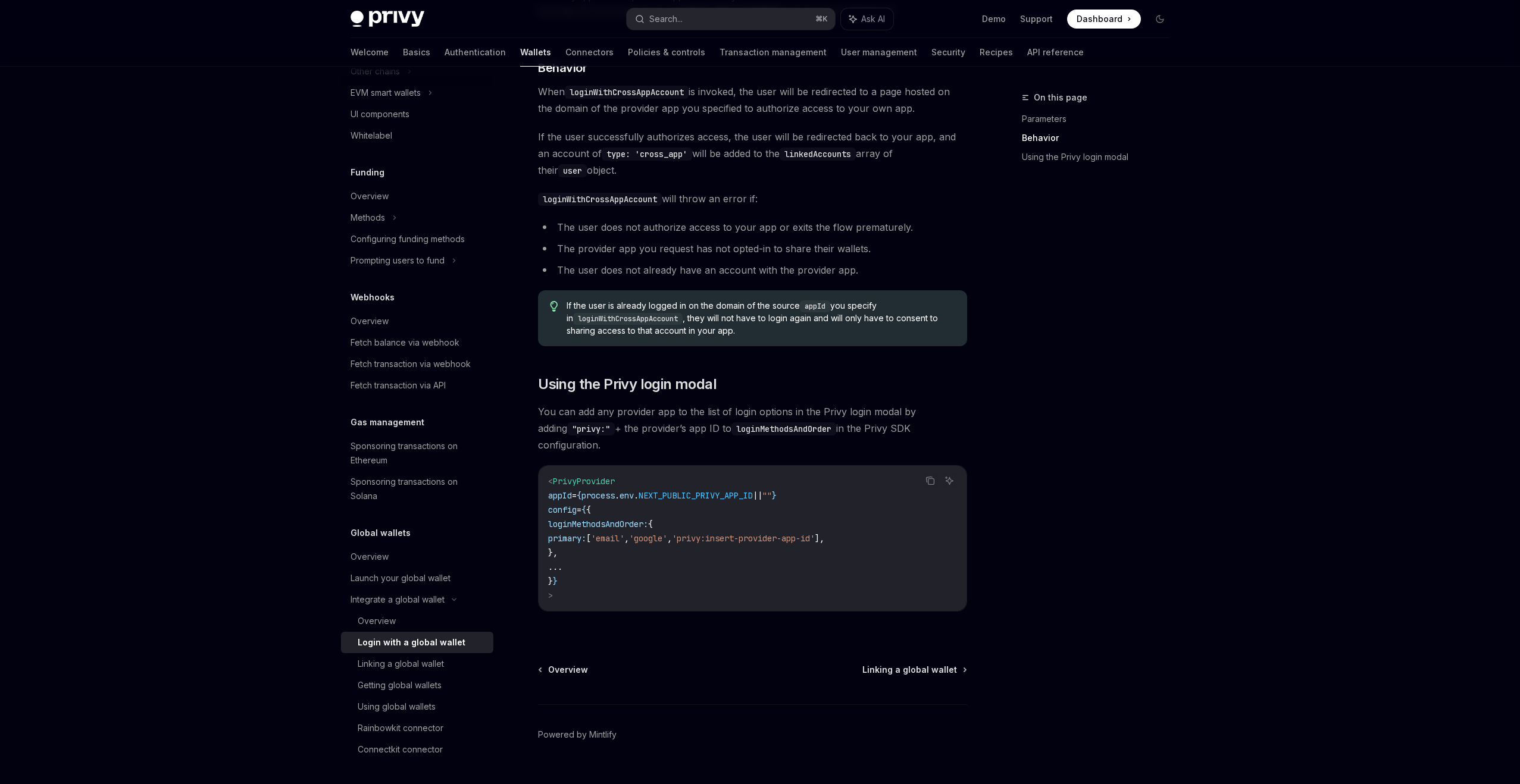
scroll to position [563, 0]
click at [624, 532] on span "'email'" at bounding box center [607, 537] width 33 height 11
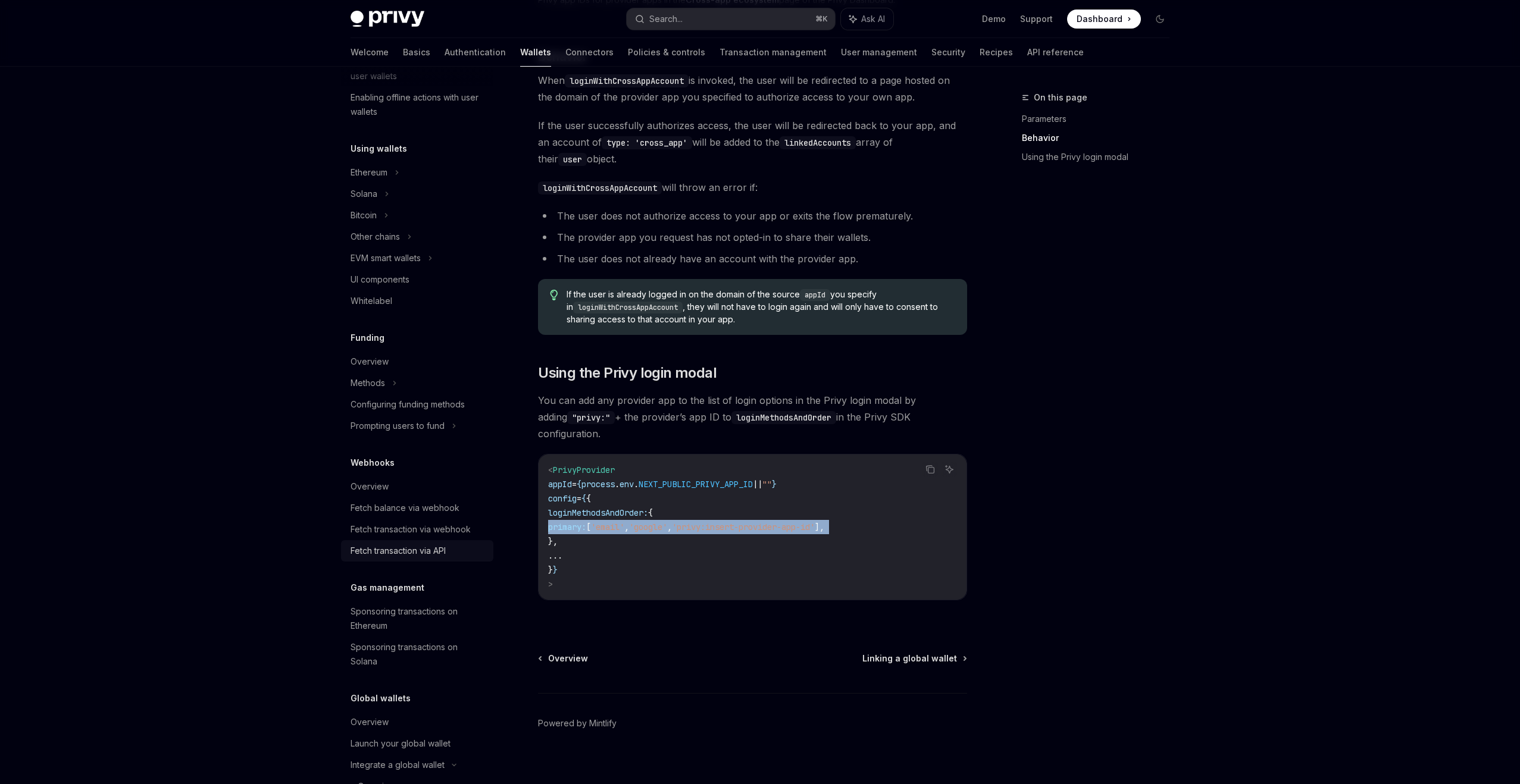
scroll to position [395, 0]
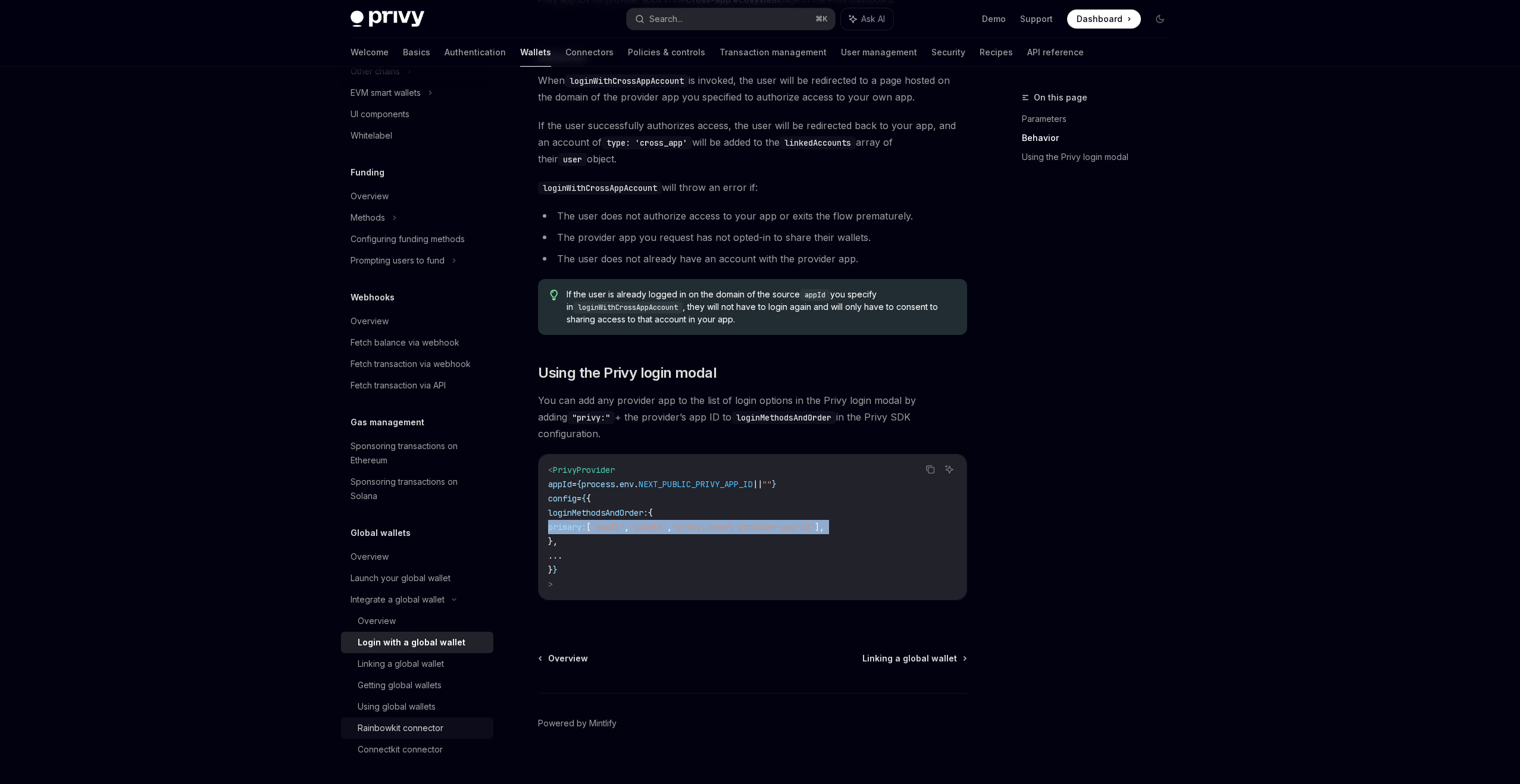
click at [428, 730] on div "Rainbowkit connector" at bounding box center [401, 728] width 86 height 14
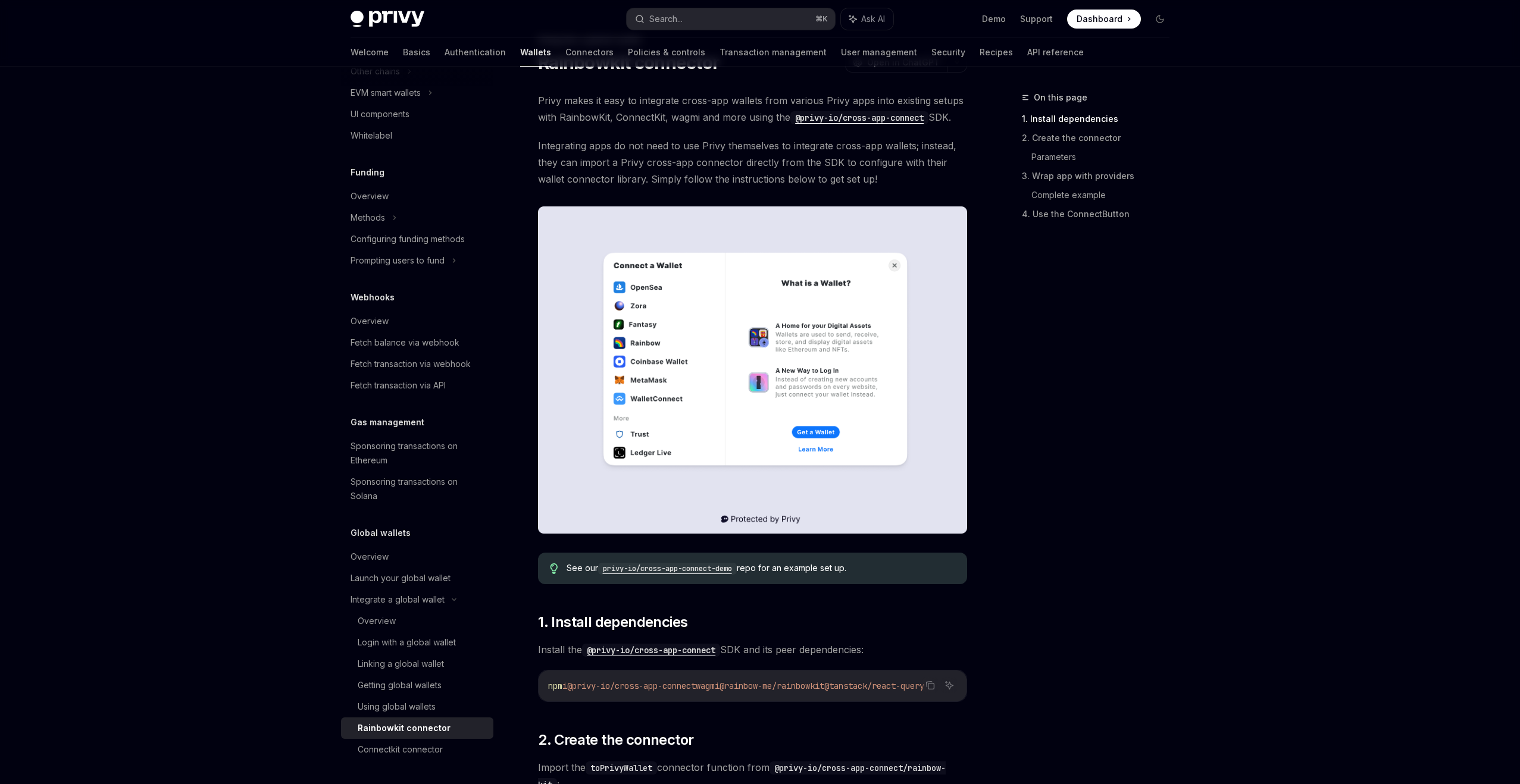
scroll to position [59, 0]
click at [664, 118] on span "Privy makes it easy to integrate cross-app wallets from various Privy apps into…" at bounding box center [752, 108] width 429 height 33
click at [667, 159] on span "Integrating apps do not need to use Privy themselves to integrate cross-app wal…" at bounding box center [752, 162] width 429 height 50
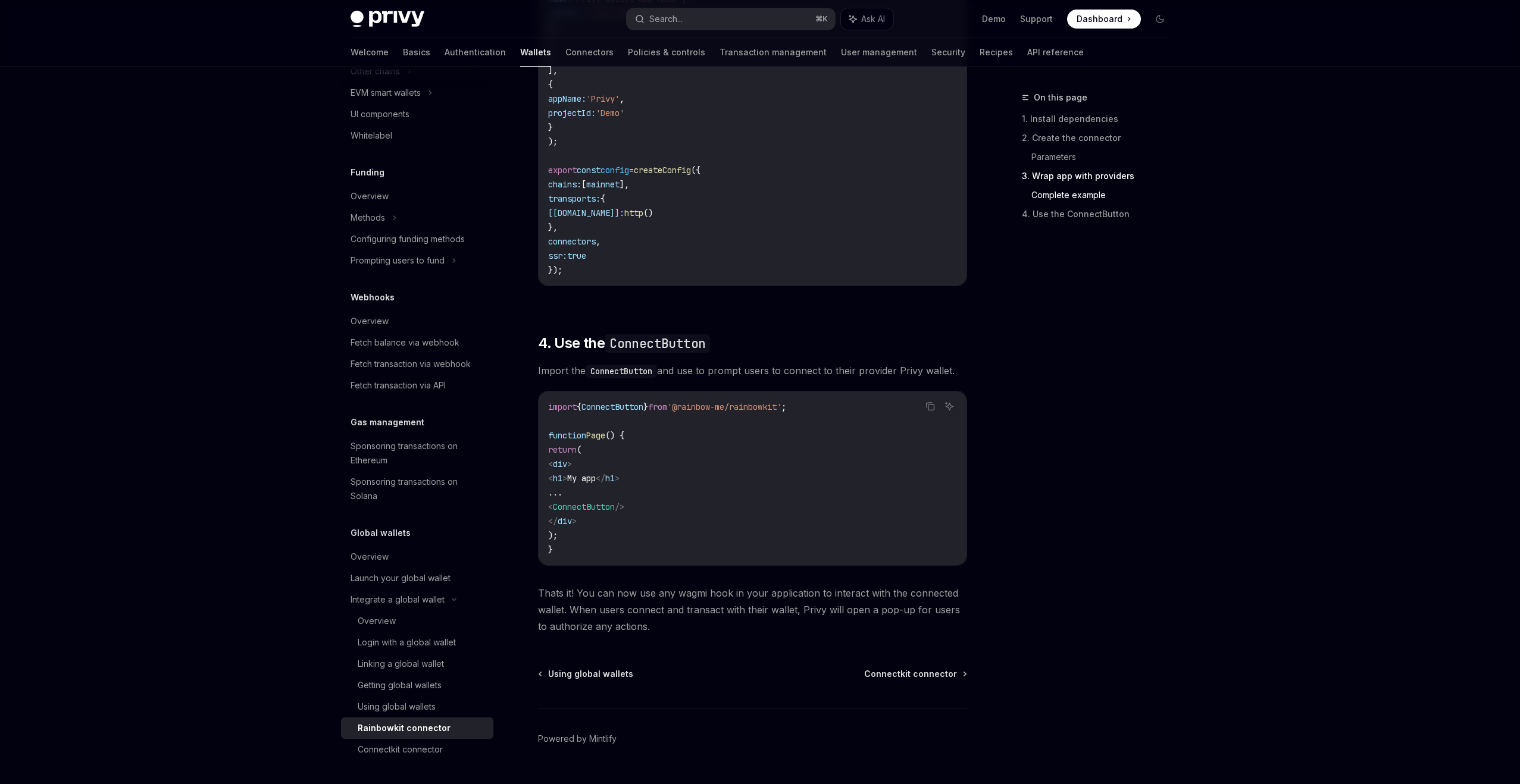
scroll to position [2650, 0]
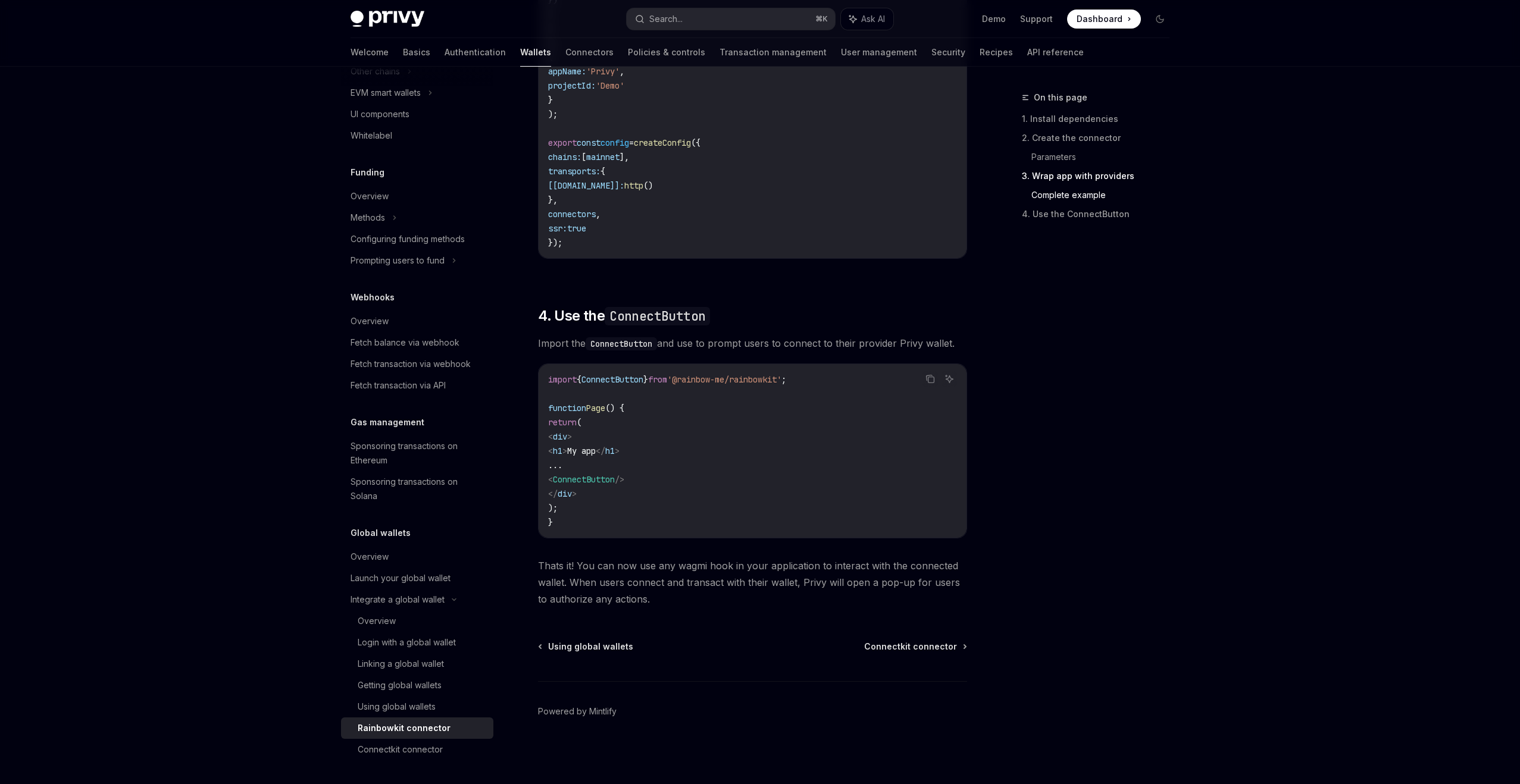
click at [1063, 350] on div "On this page 1. Install dependencies 2. Create the connector Parameters 3. Wrap…" at bounding box center [1089, 437] width 181 height 694
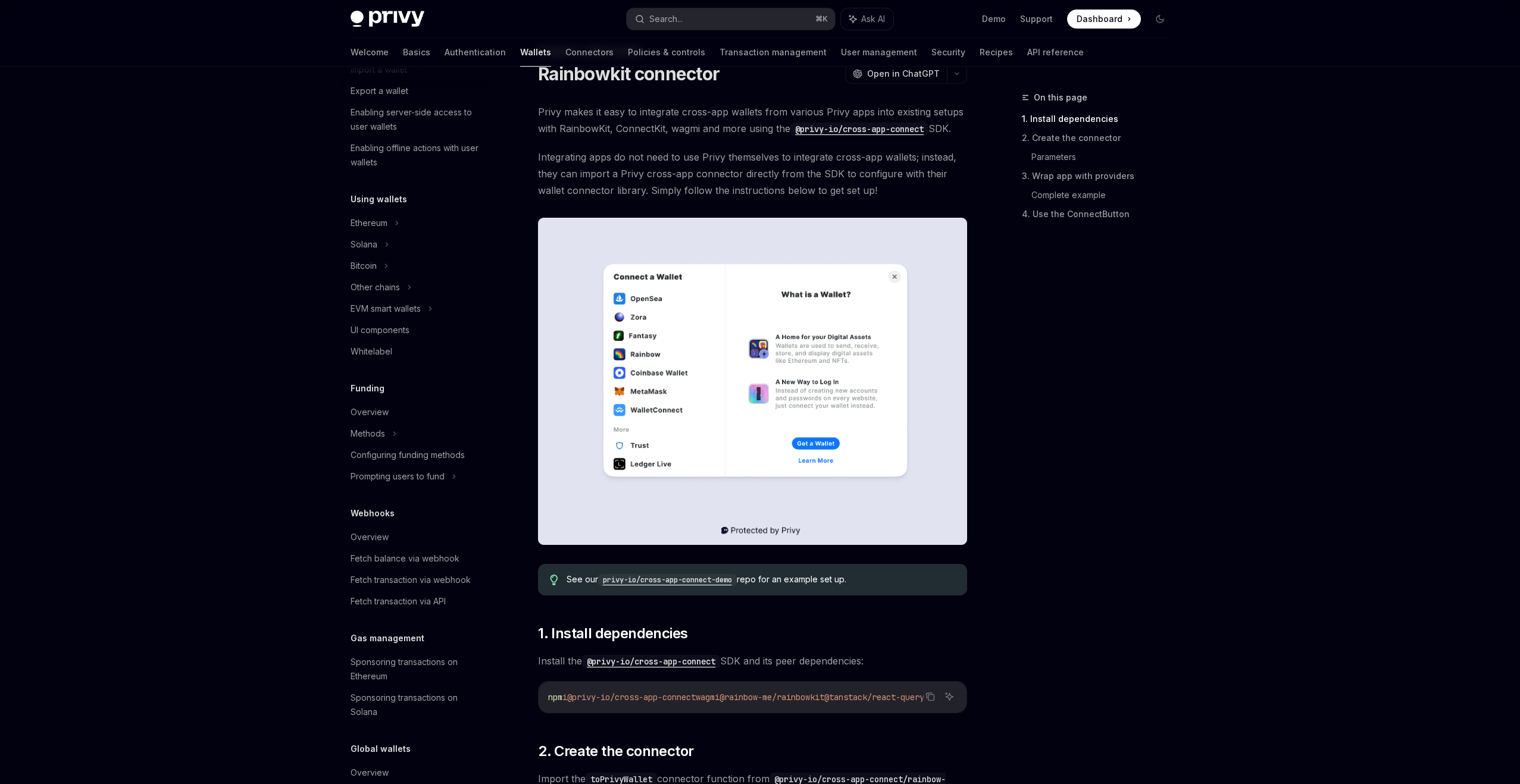
scroll to position [0, 0]
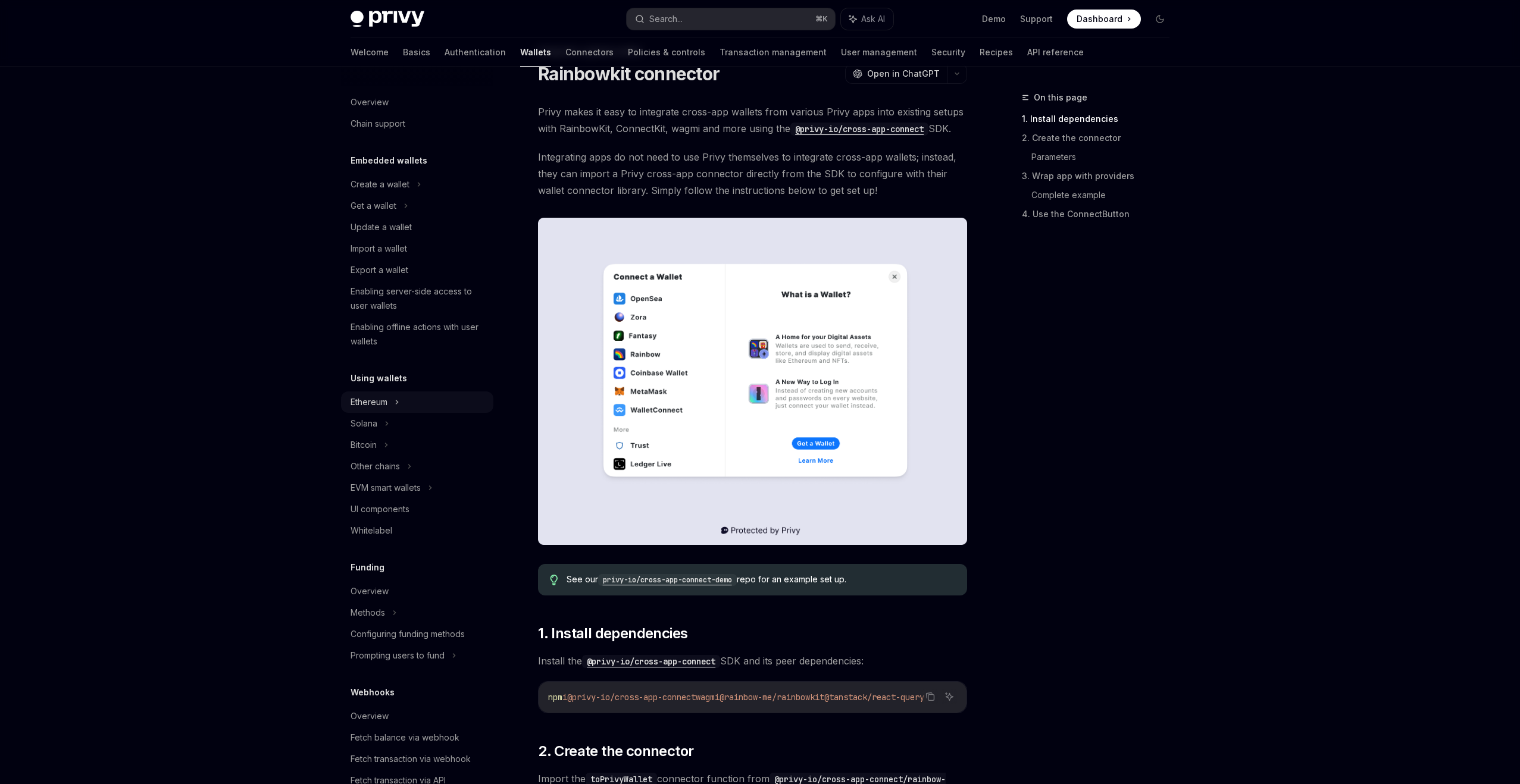
click at [424, 195] on div "Ethereum" at bounding box center [417, 184] width 153 height 21
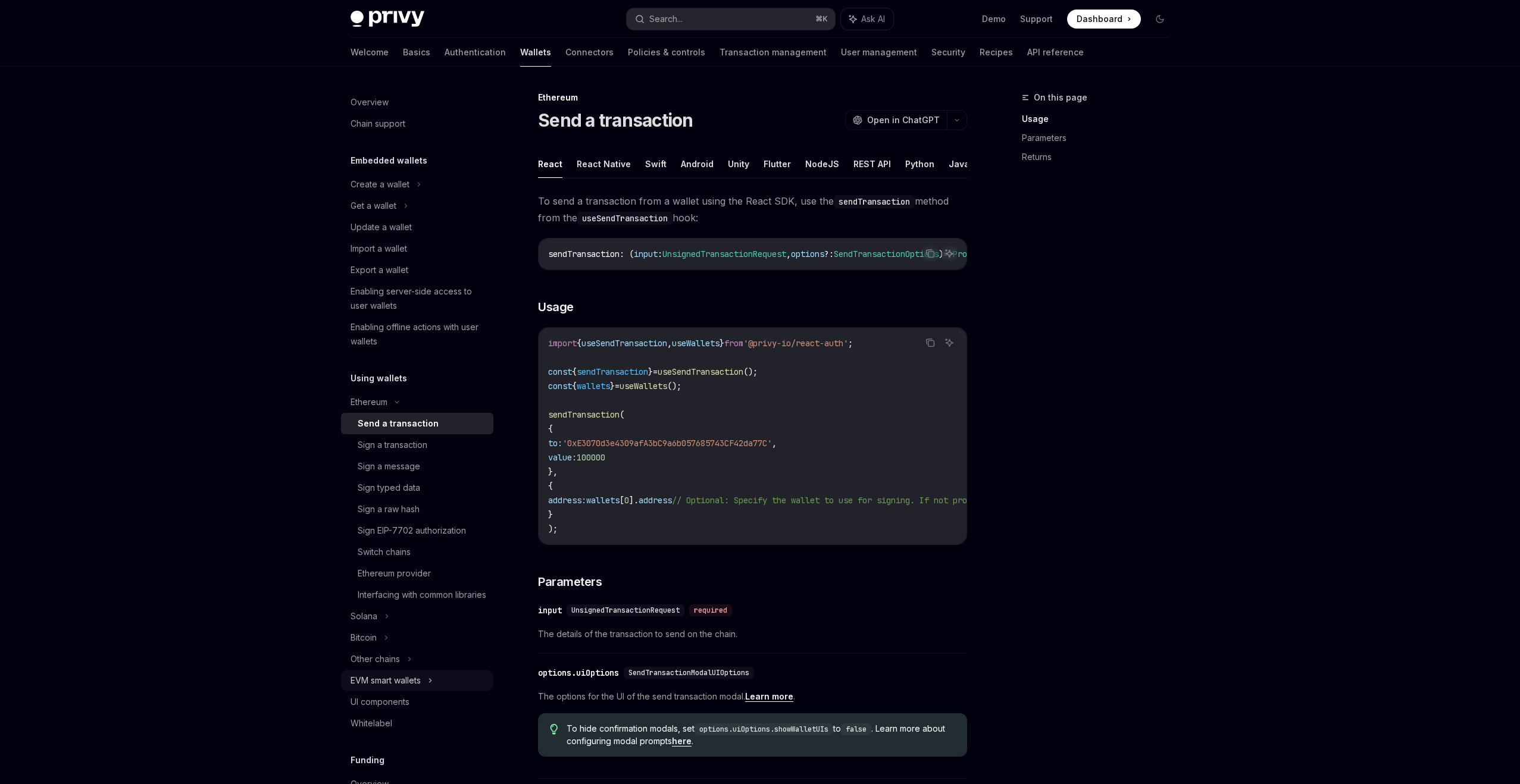
click at [414, 688] on div "EVM smart wallets" at bounding box center [386, 680] width 70 height 14
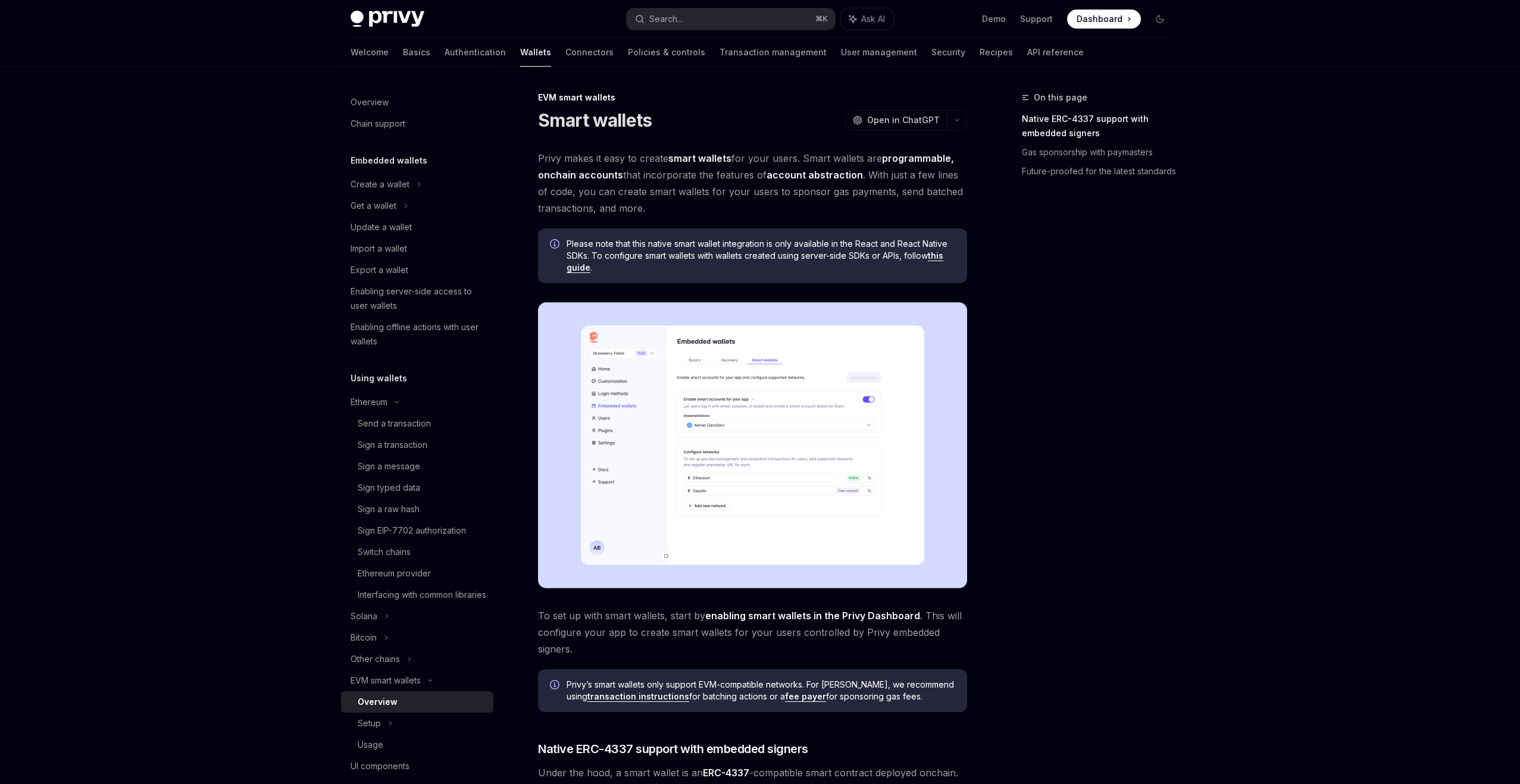
click at [640, 195] on span "Privy makes it easy to create smart wallets for your users. Smart wallets are p…" at bounding box center [752, 183] width 429 height 67
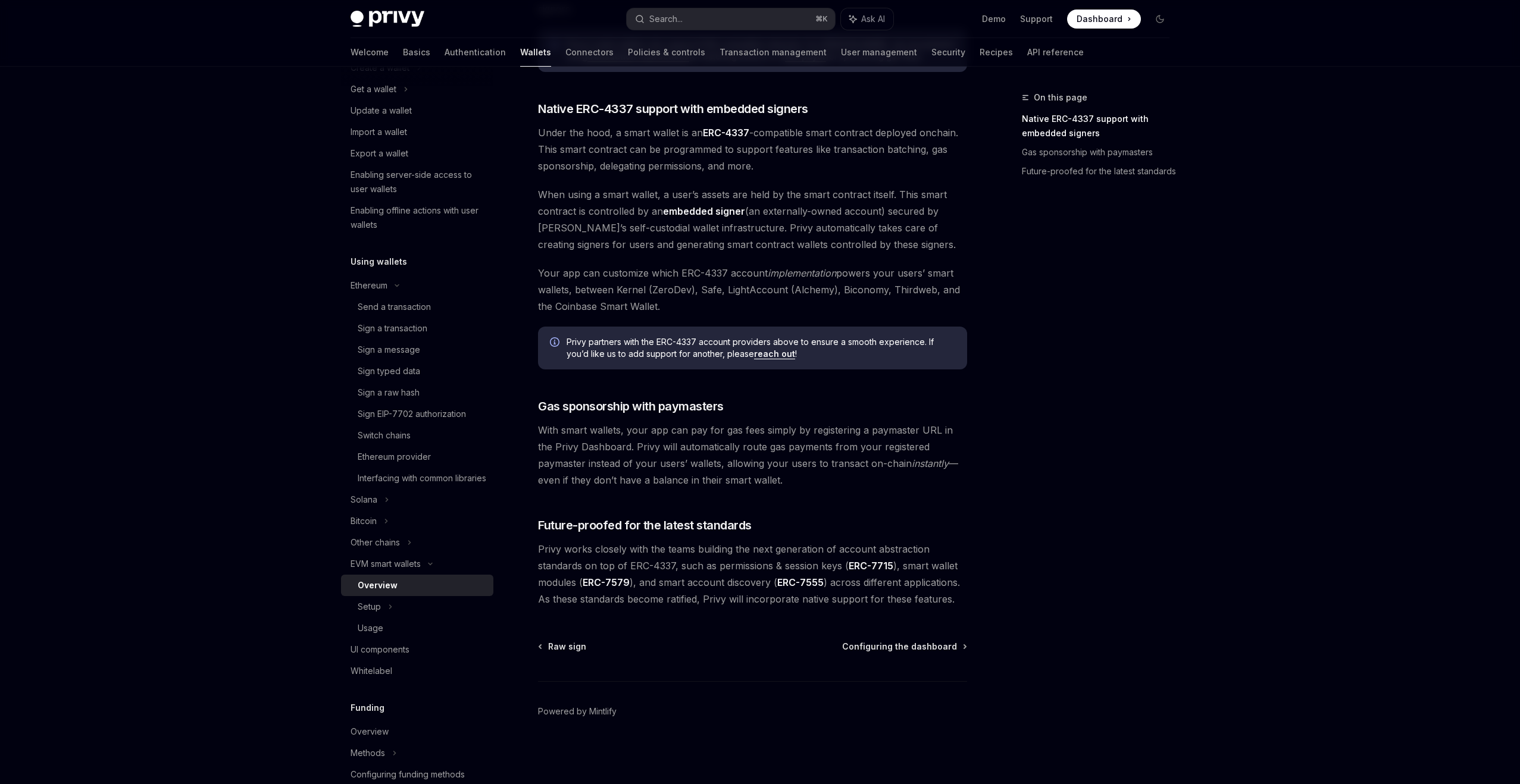
scroll to position [140, 0]
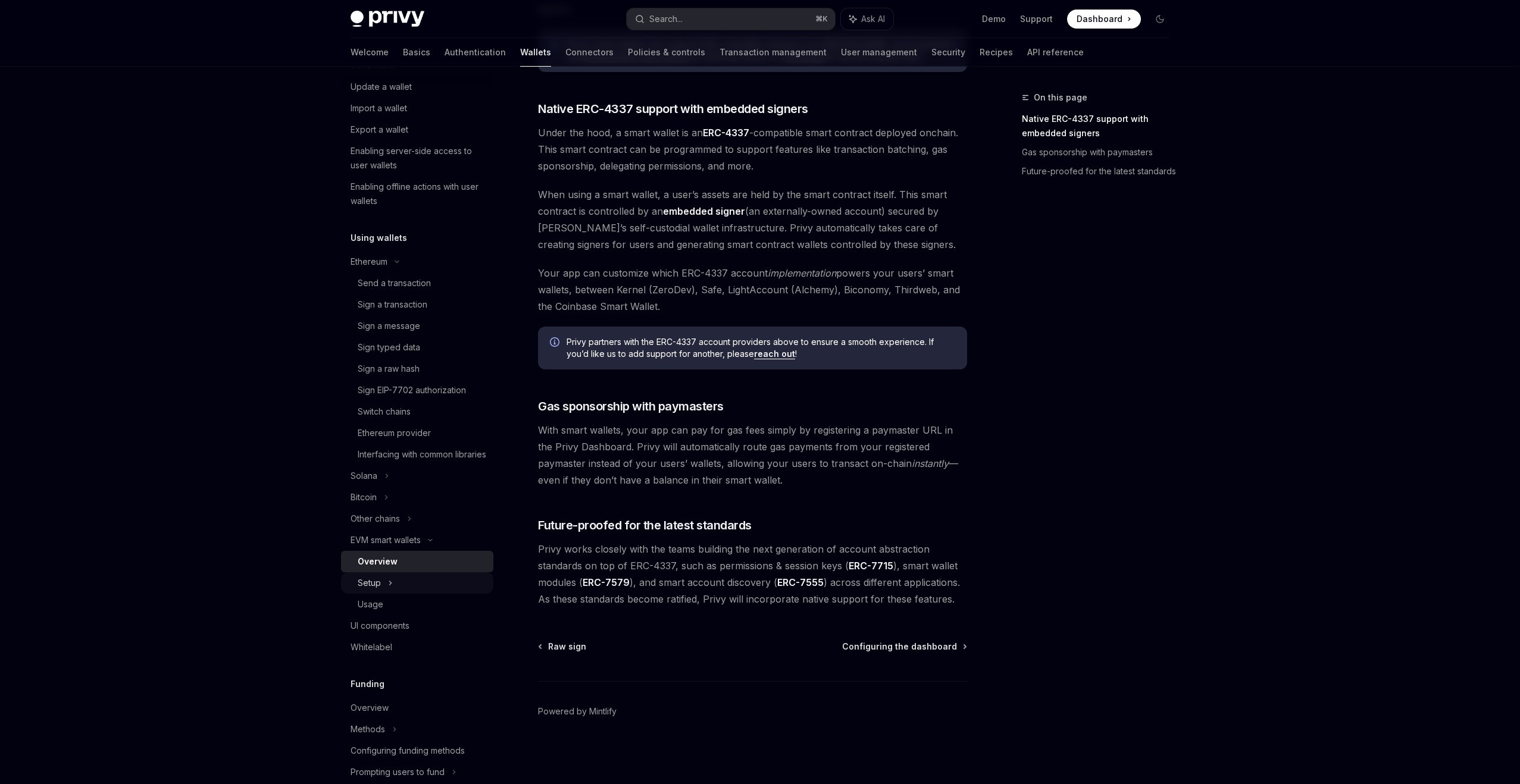
click at [441, 594] on div "Setup" at bounding box center [417, 583] width 153 height 21
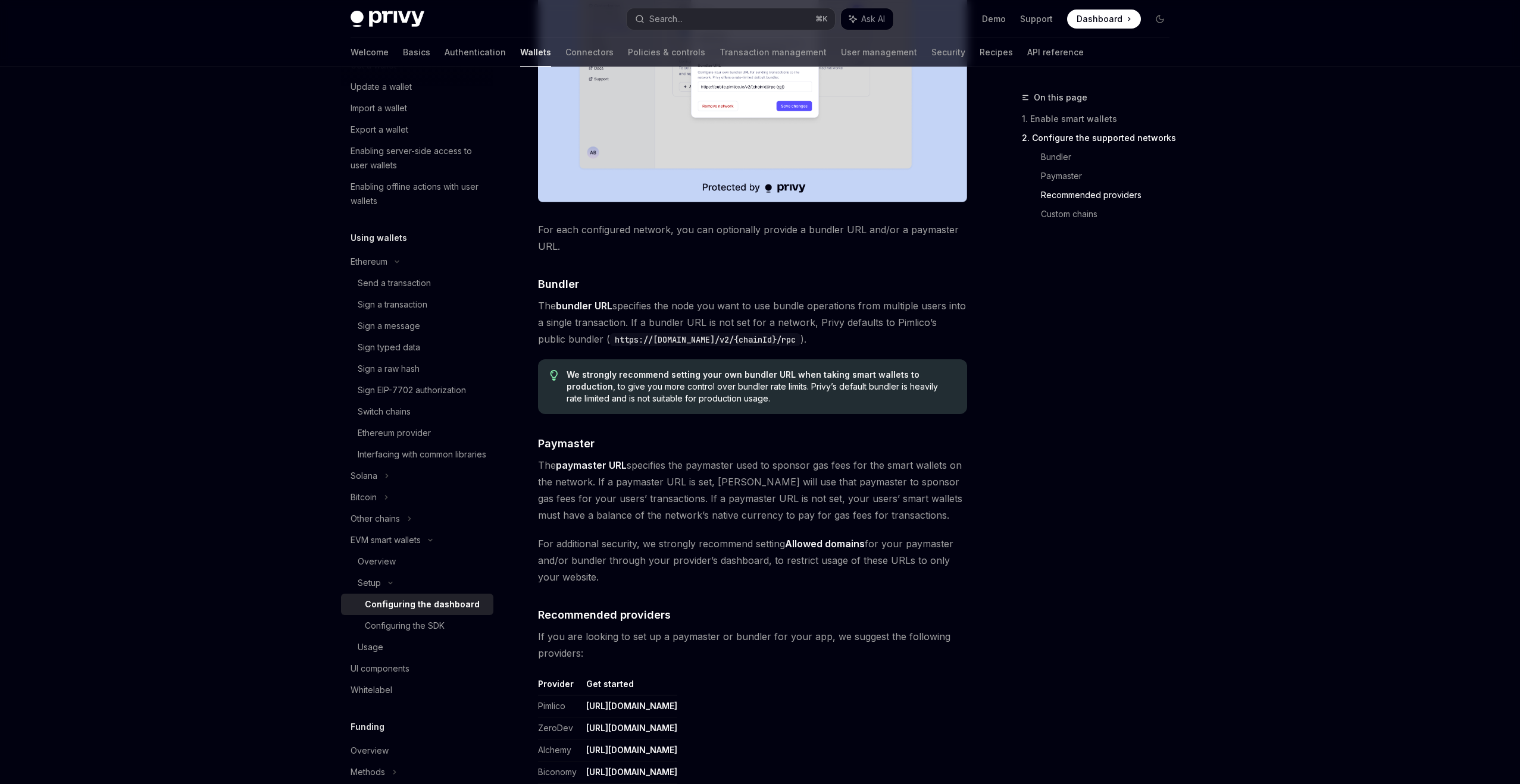
scroll to position [1318, 0]
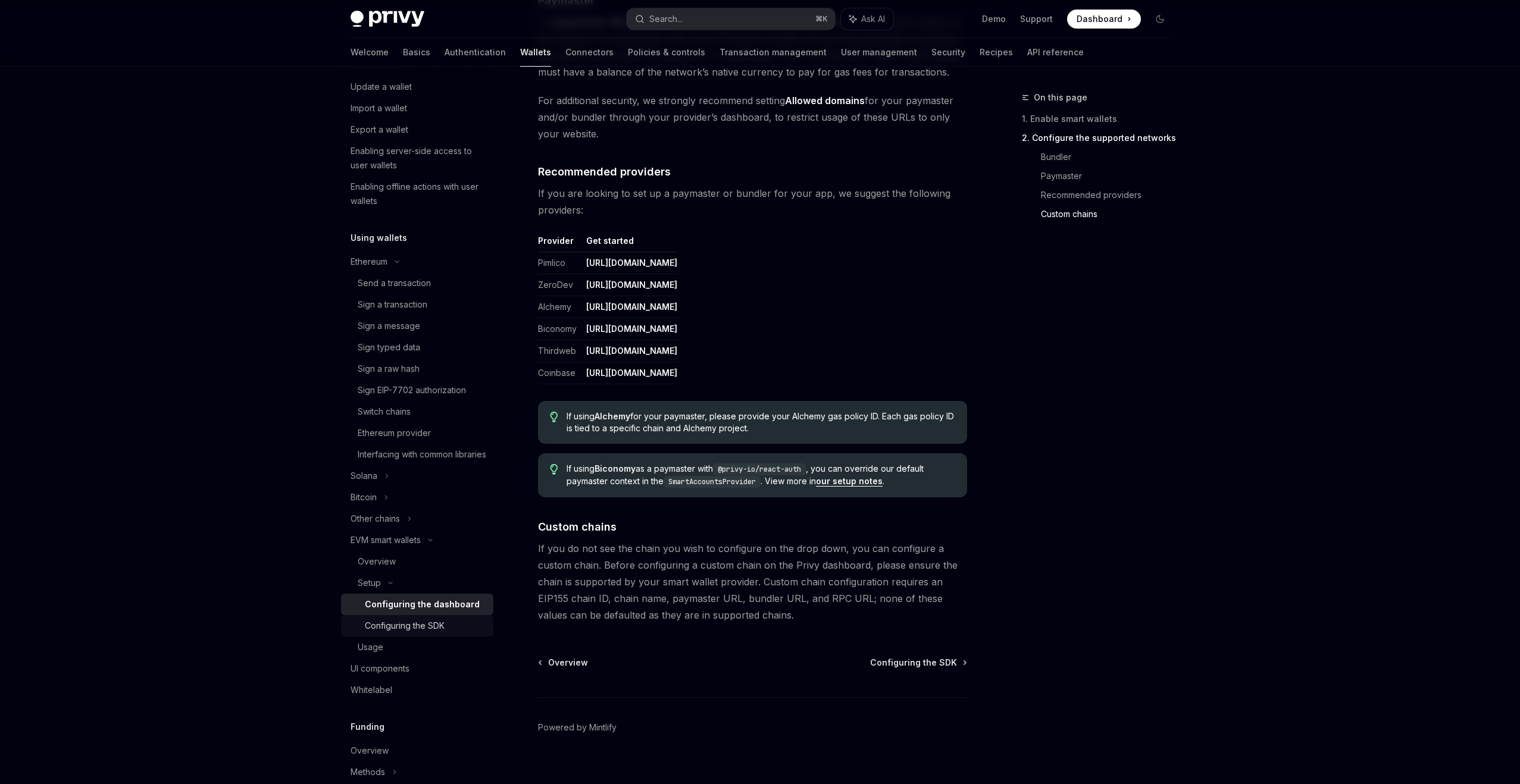
click at [450, 633] on div "Configuring the SDK" at bounding box center [425, 626] width 122 height 14
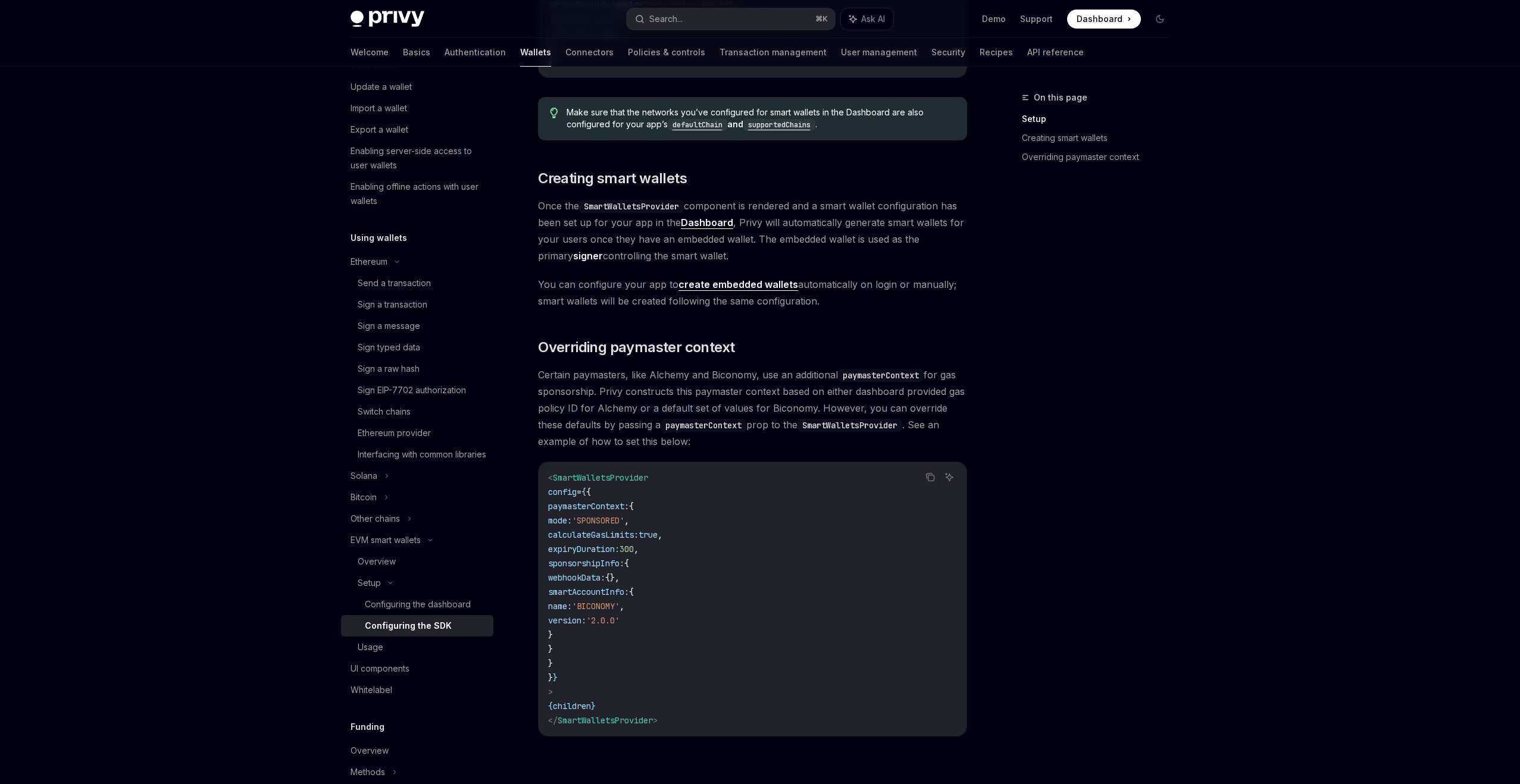
scroll to position [765, 0]
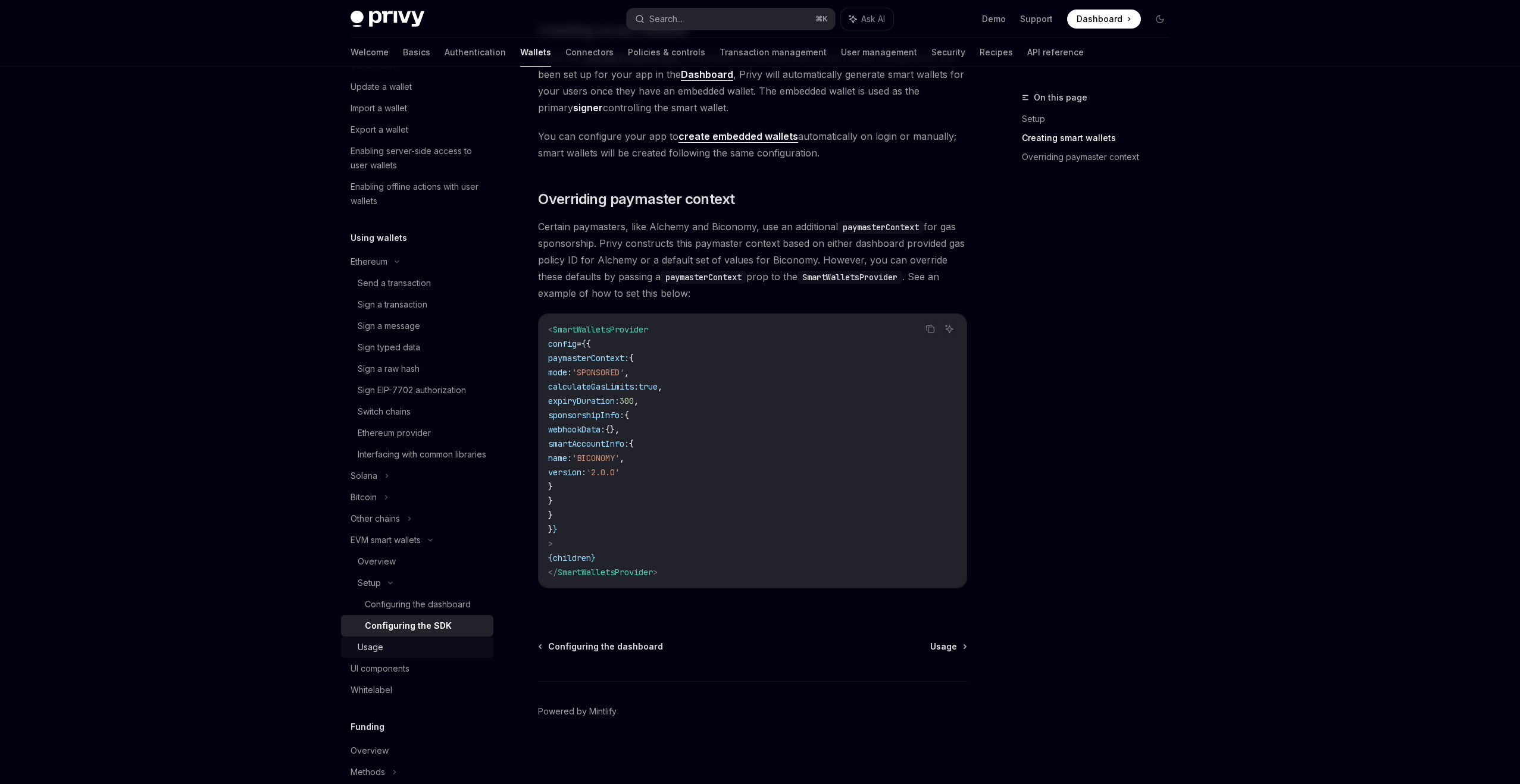
click at [467, 654] on div "Usage" at bounding box center [422, 647] width 128 height 14
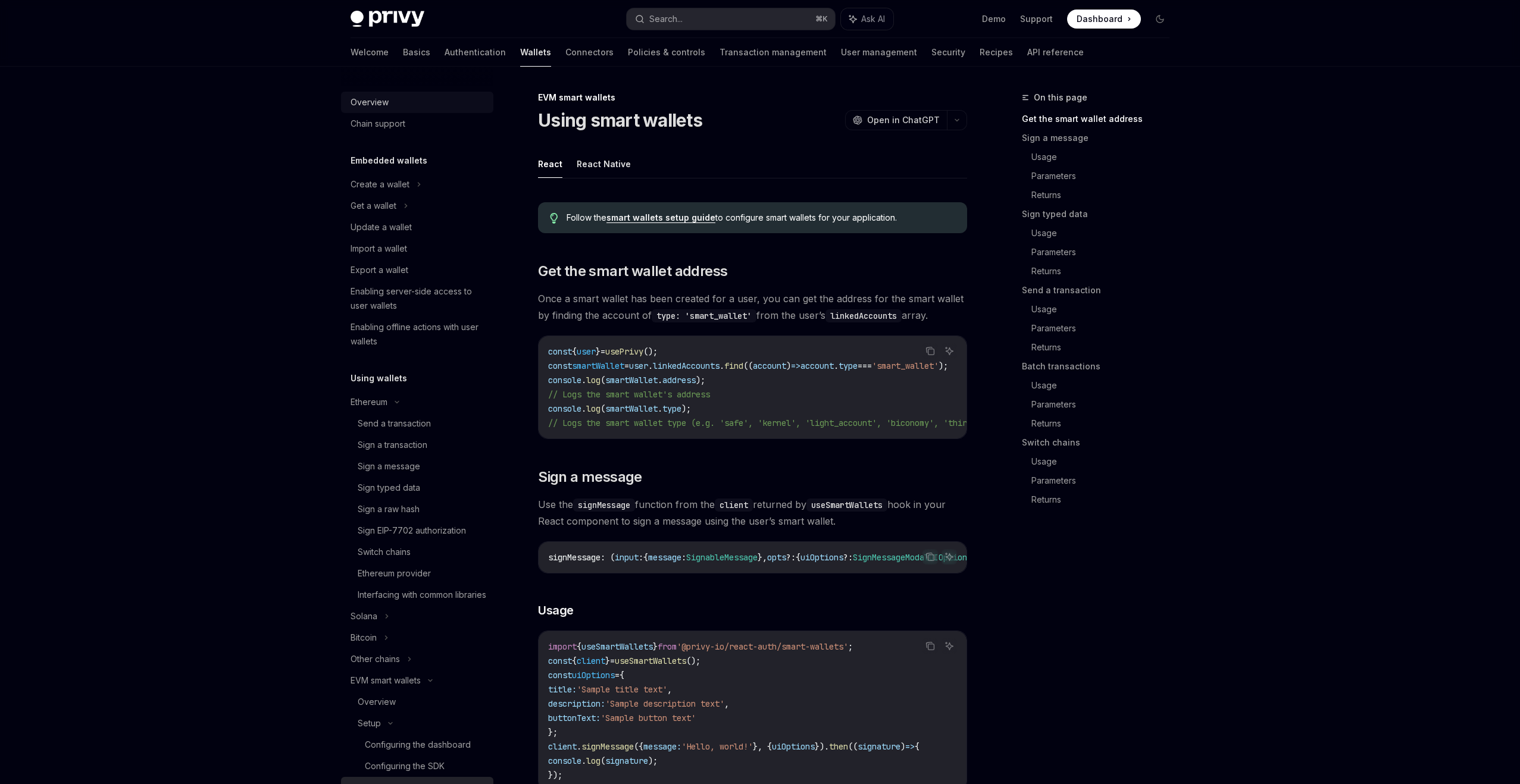
click at [382, 106] on div "Overview" at bounding box center [370, 102] width 38 height 14
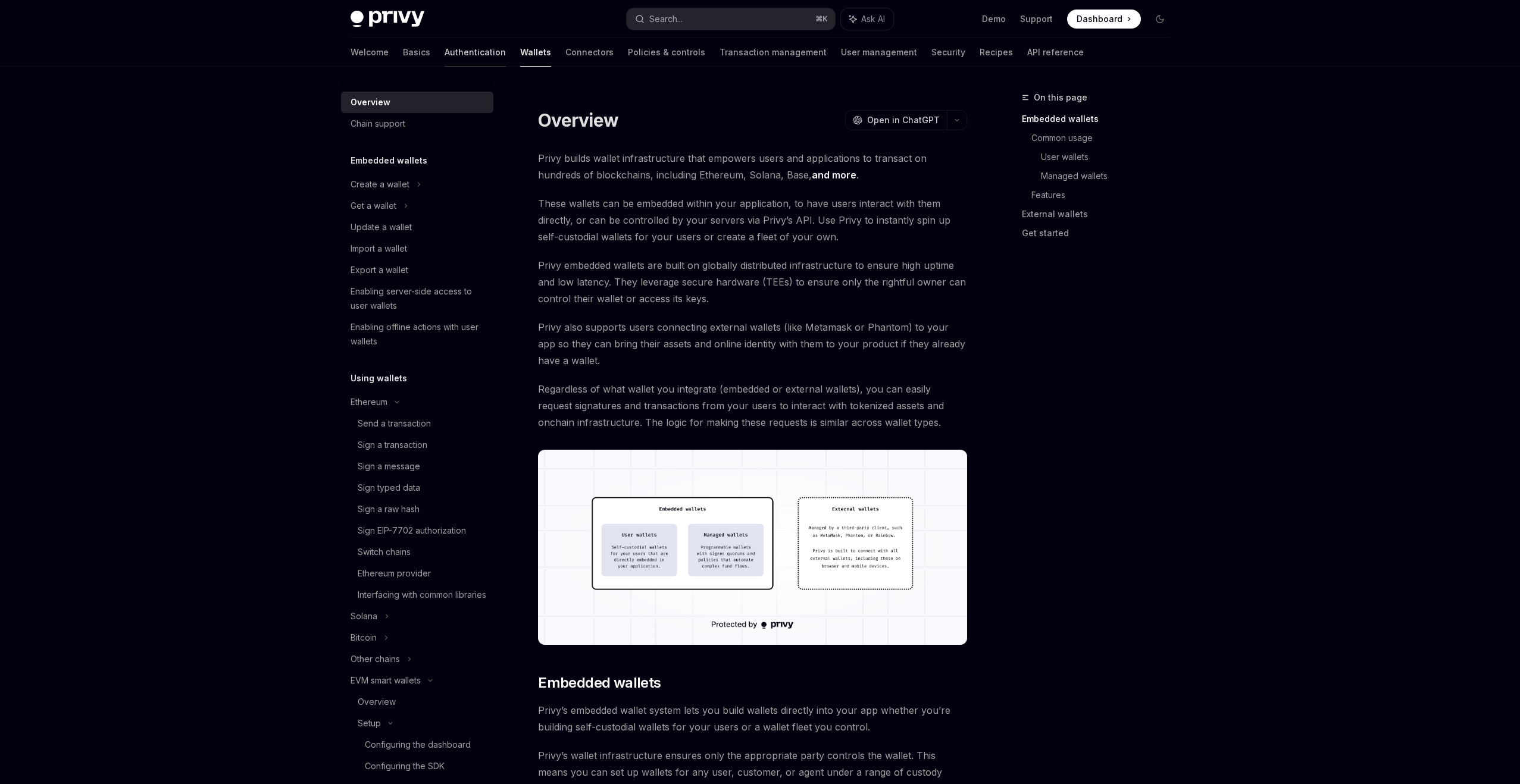
click at [445, 62] on link "Authentication" at bounding box center [475, 52] width 62 height 29
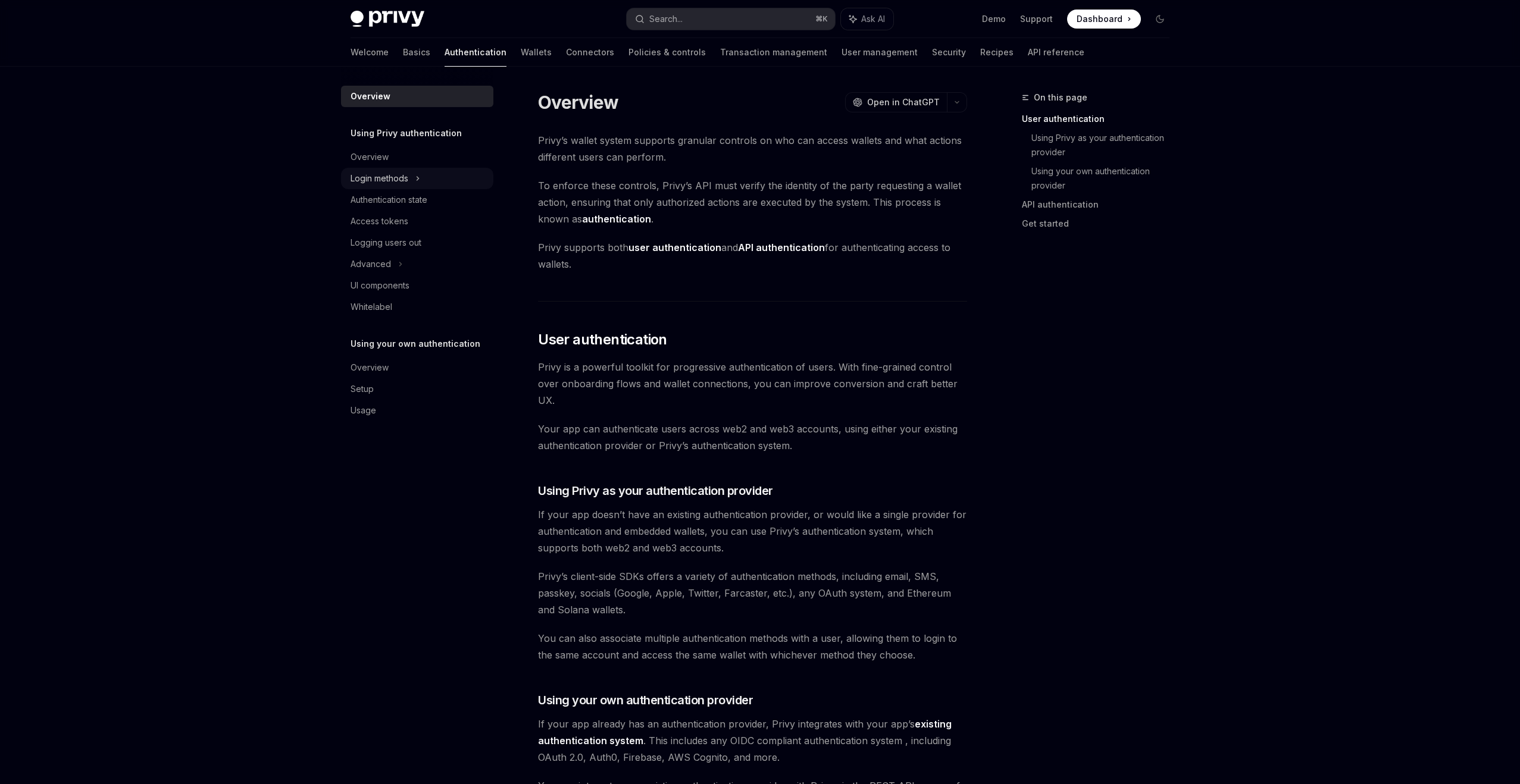
click at [433, 177] on div "Login methods" at bounding box center [417, 178] width 153 height 21
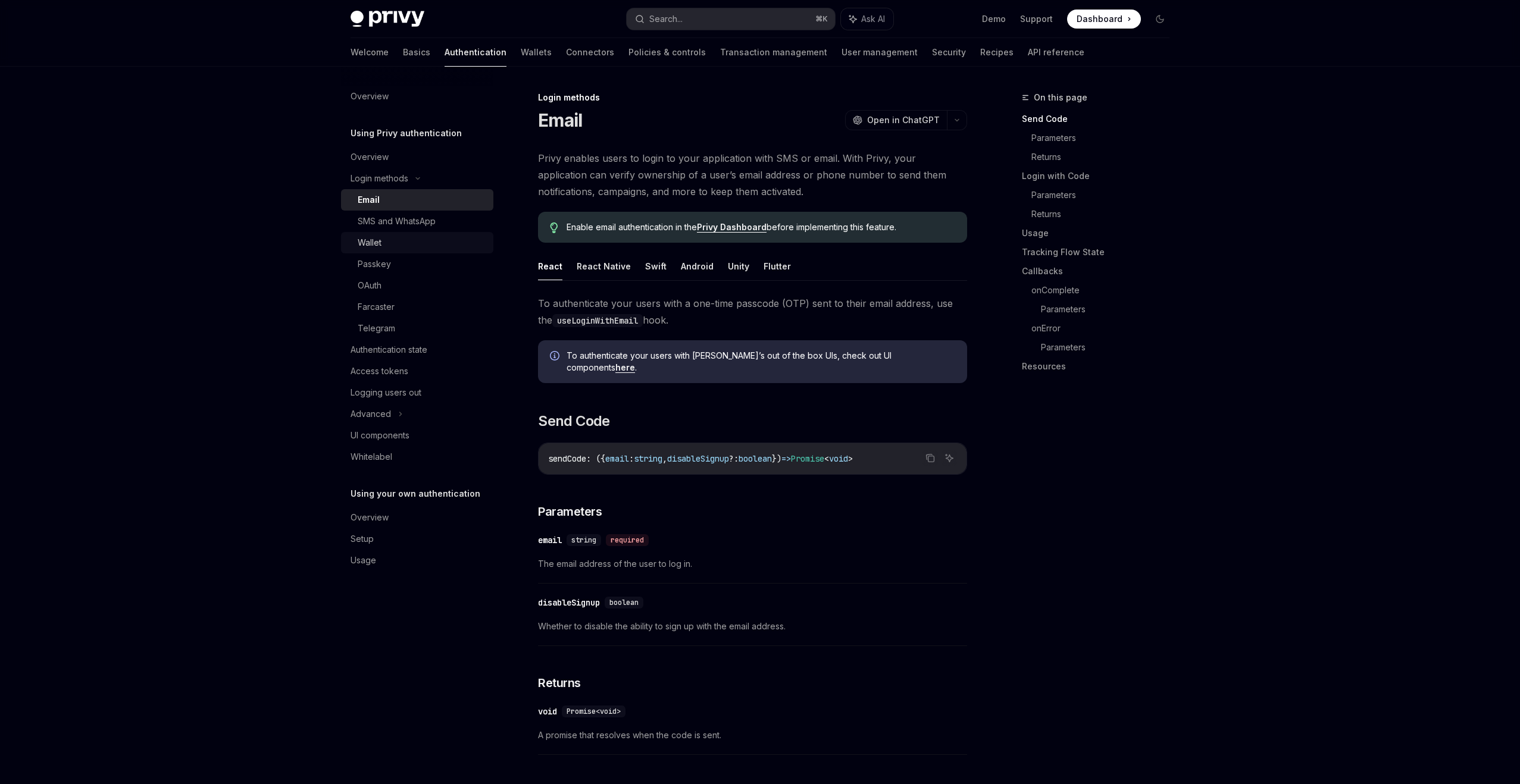
click at [417, 242] on div "Wallet" at bounding box center [422, 242] width 128 height 14
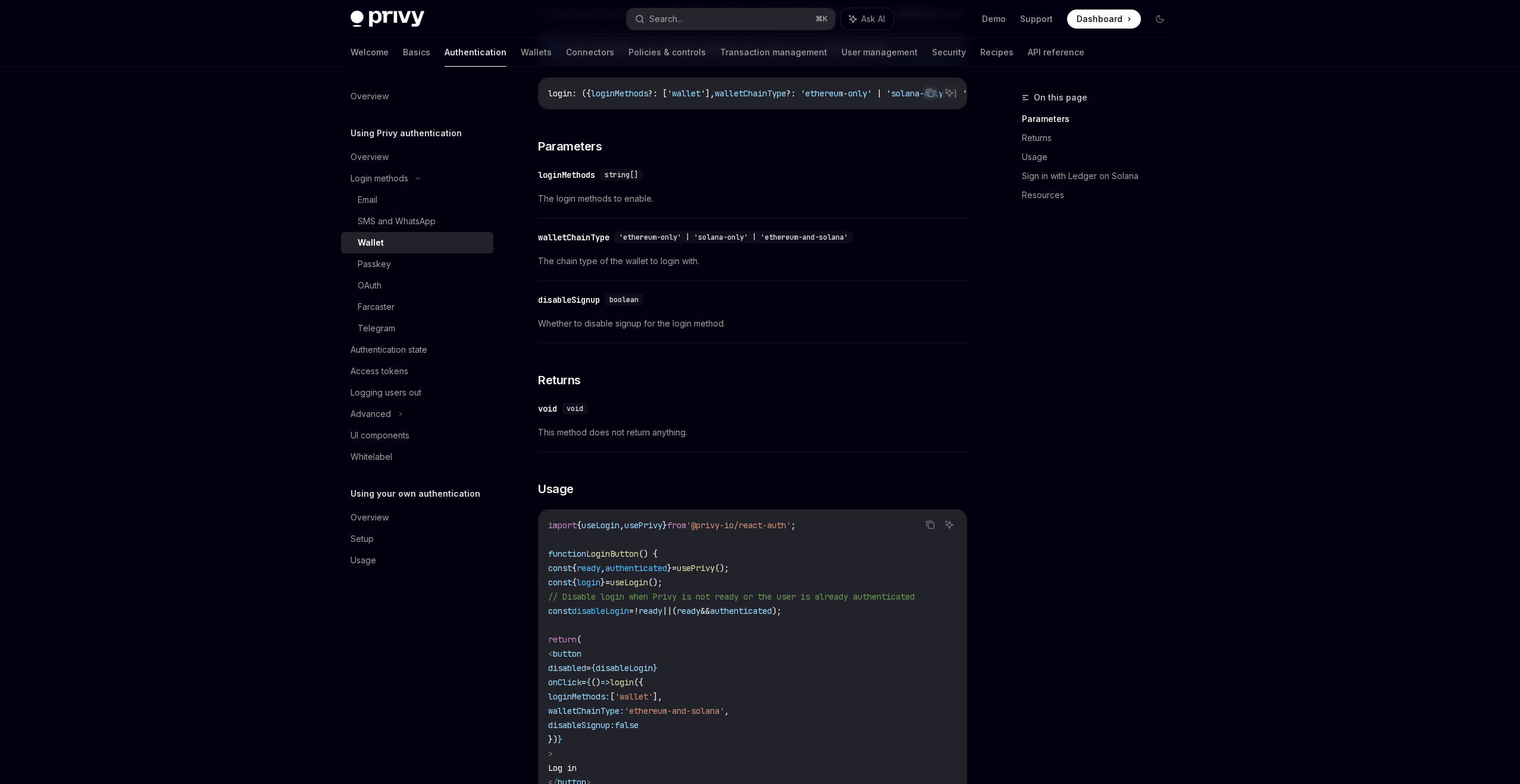
scroll to position [475, 0]
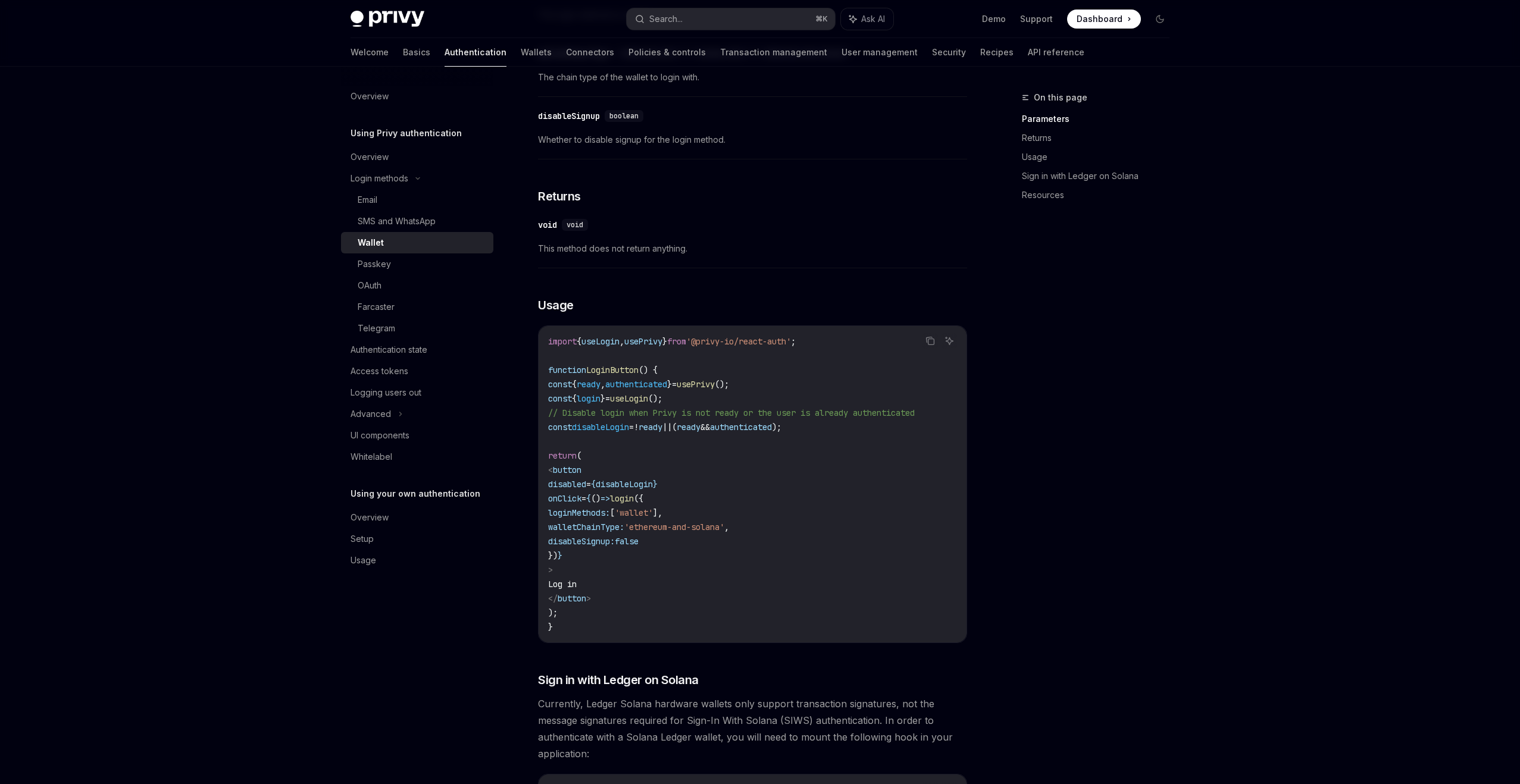
type textarea "*"
